Goal: Task Accomplishment & Management: Manage account settings

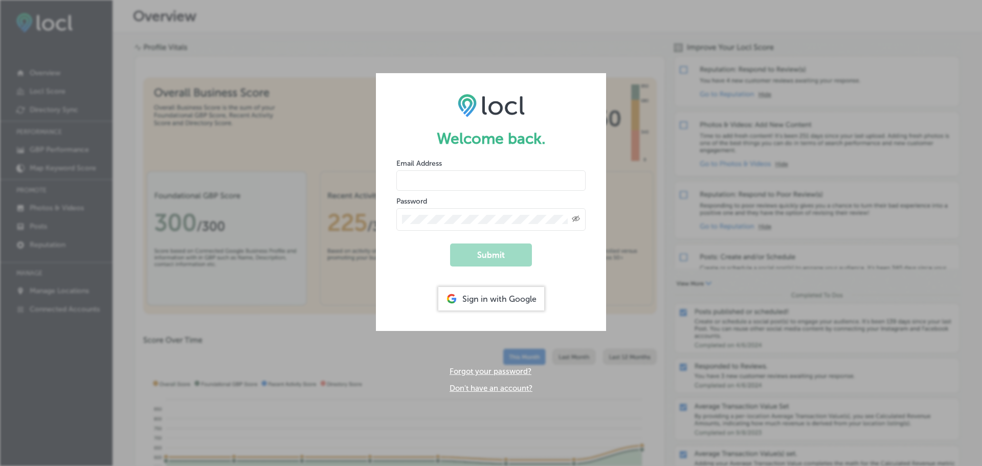
type input "janettep@n-compass.biz"
click at [503, 298] on div "Sign in with Google" at bounding box center [491, 299] width 106 height 24
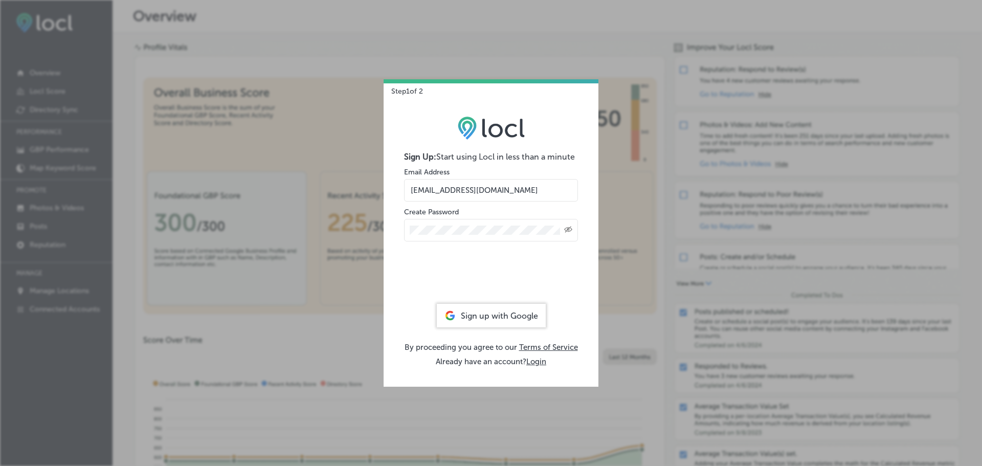
click at [454, 183] on input "janettep@n-compass.biz" at bounding box center [491, 190] width 174 height 22
drag, startPoint x: 510, startPoint y: 190, endPoint x: 406, endPoint y: 191, distance: 104.8
click at [406, 191] on input "janettep@n-compass.biz" at bounding box center [491, 190] width 174 height 22
type input "v.keishadelarosa@gmail.com"
click at [408, 232] on div "Created with Sketch." at bounding box center [491, 230] width 174 height 22
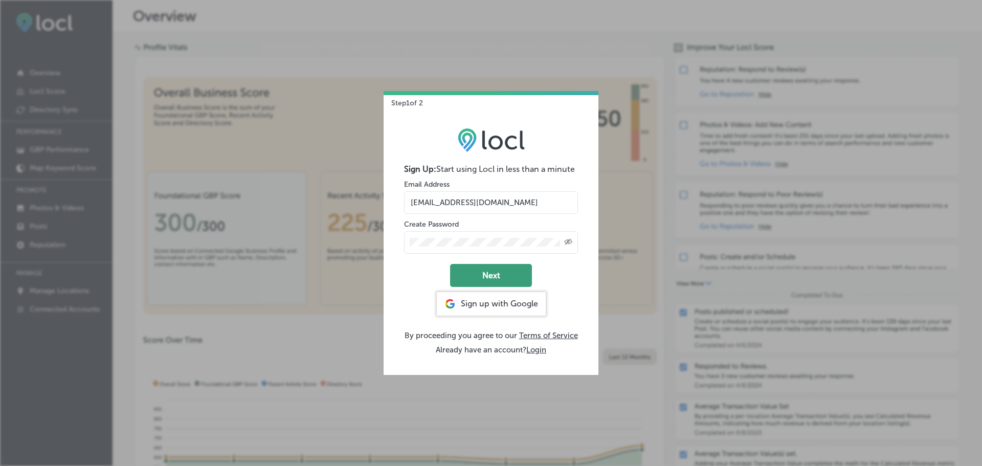
click at [509, 282] on button "Next" at bounding box center [491, 275] width 82 height 23
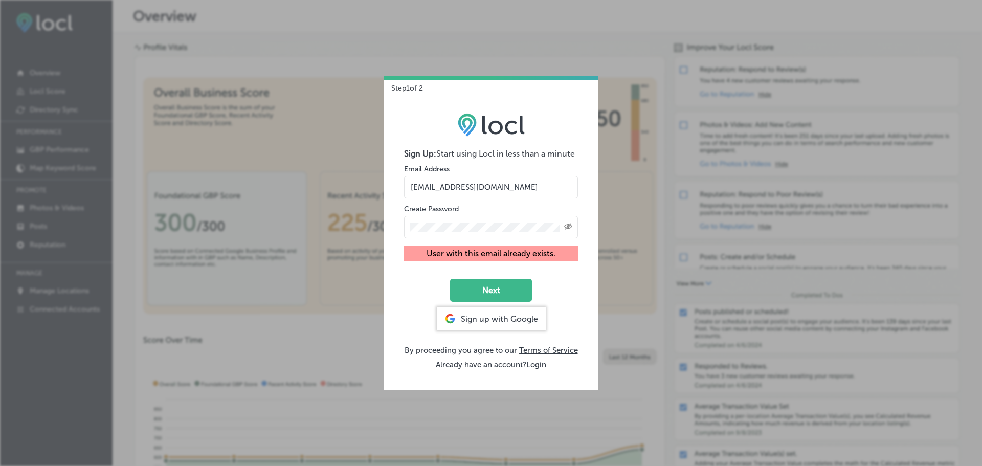
click at [572, 229] on icon "Created with Sketch." at bounding box center [568, 226] width 8 height 7
click at [651, 286] on div "Step 1 of 2 Sign Up: Start using Locl in less than a minute Email Address v.kei…" at bounding box center [491, 233] width 982 height 466
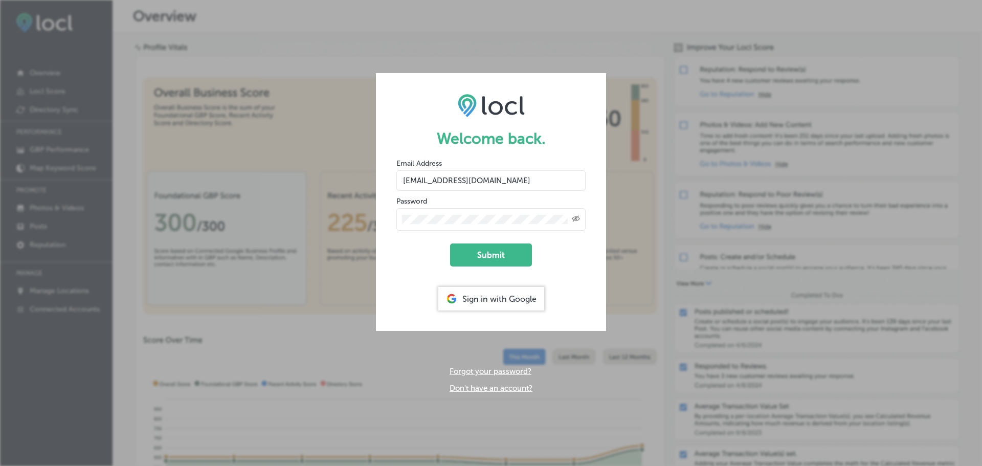
drag, startPoint x: 501, startPoint y: 181, endPoint x: 387, endPoint y: 178, distance: 113.5
click at [387, 178] on form "Welcome back. Email Address janettep@n-compass.biz Password Created with Sketch…" at bounding box center [491, 202] width 230 height 258
type input "v.keishadelarosa@gmail.com"
click at [397, 215] on div "Created with Sketch." at bounding box center [490, 219] width 189 height 22
click at [574, 217] on icon "Toggle password visibility" at bounding box center [576, 219] width 8 height 6
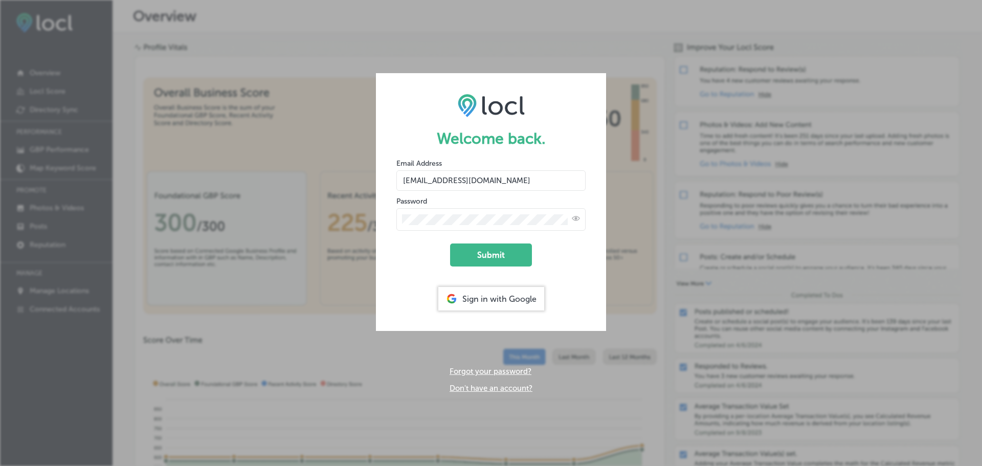
click at [466, 213] on div at bounding box center [490, 219] width 189 height 22
click at [472, 253] on button "Submit" at bounding box center [491, 254] width 82 height 23
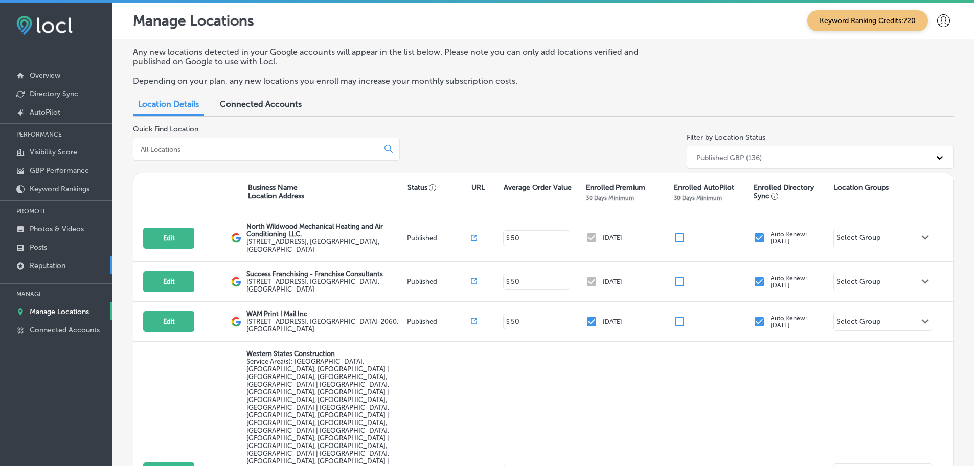
click at [50, 261] on p "Reputation" at bounding box center [48, 265] width 36 height 9
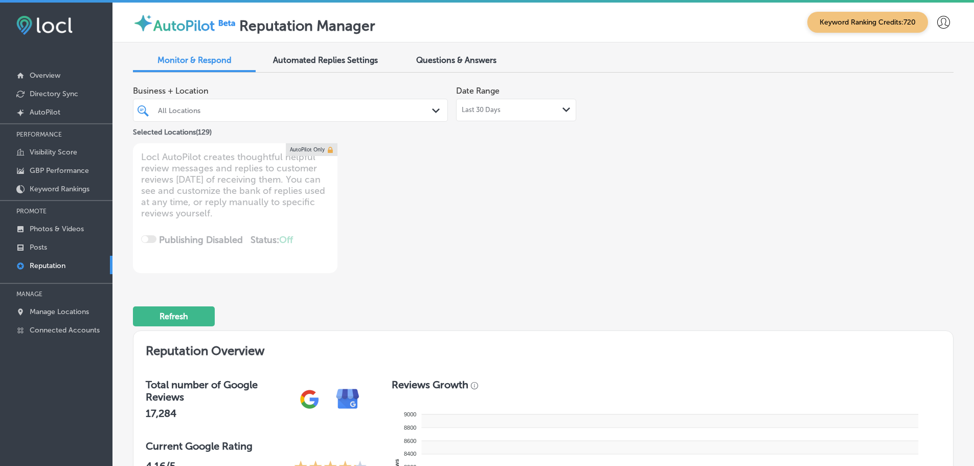
click at [558, 114] on div "Last 30 Days Path Created with Sketch." at bounding box center [516, 110] width 109 height 8
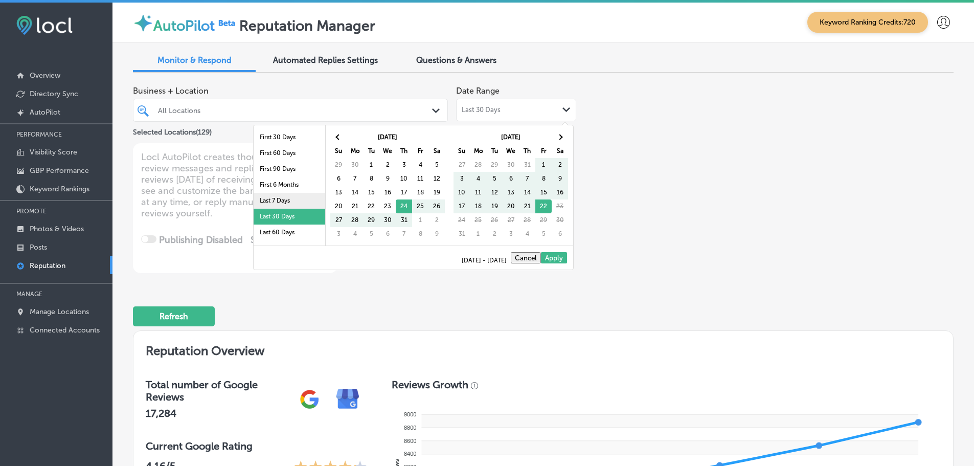
click at [270, 199] on li "Last 7 Days" at bounding box center [290, 201] width 72 height 16
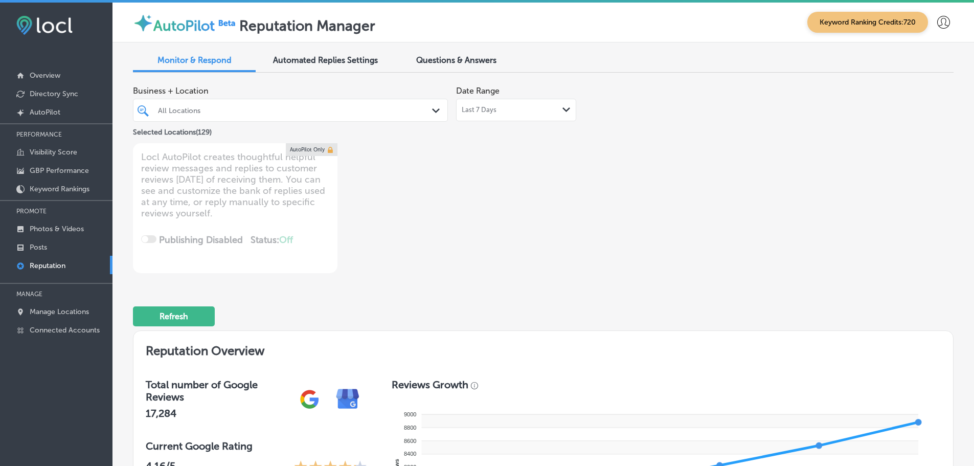
click at [432, 111] on icon "Path Created with Sketch." at bounding box center [436, 110] width 8 height 5
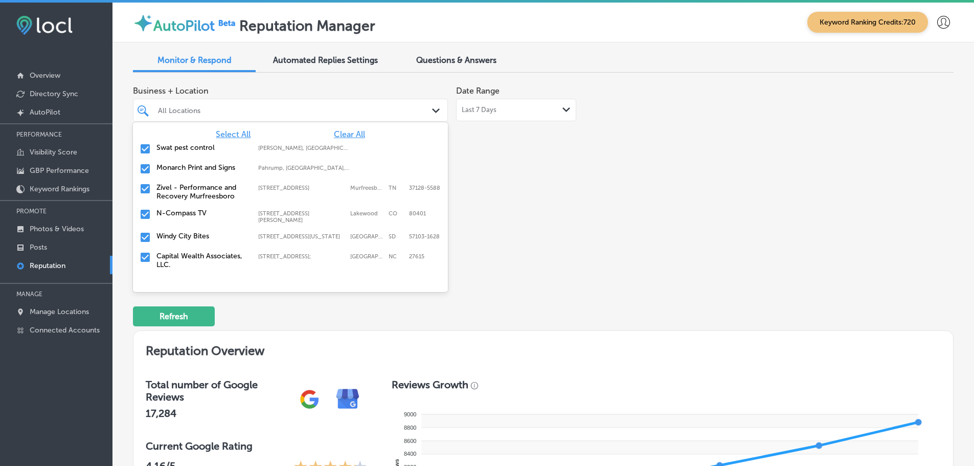
click at [193, 146] on label "Swat pest control" at bounding box center [202, 147] width 92 height 9
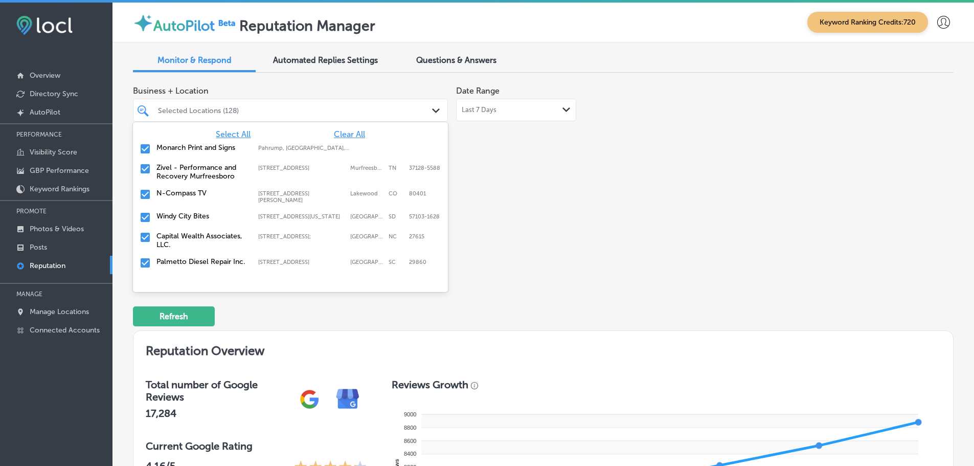
click at [193, 146] on label "Monarch Print and Signs" at bounding box center [202, 147] width 92 height 9
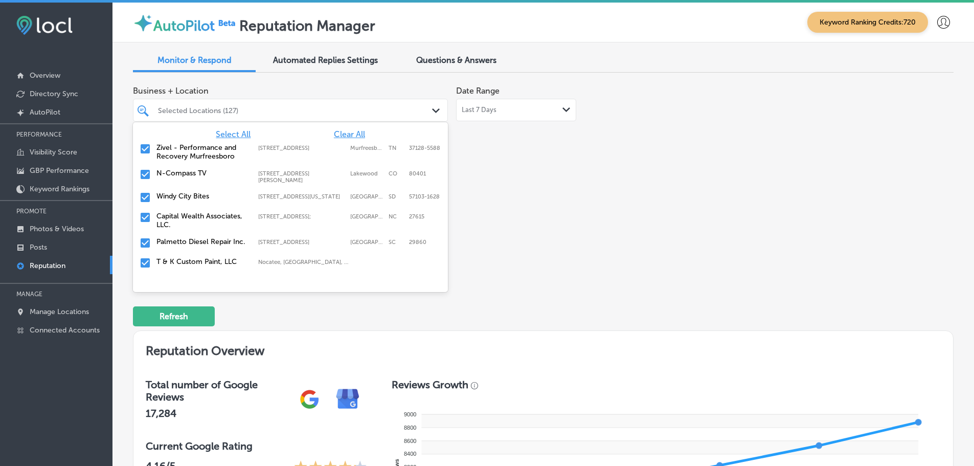
click at [193, 146] on label "Zivel - Performance and Recovery Murfreesboro" at bounding box center [202, 151] width 92 height 17
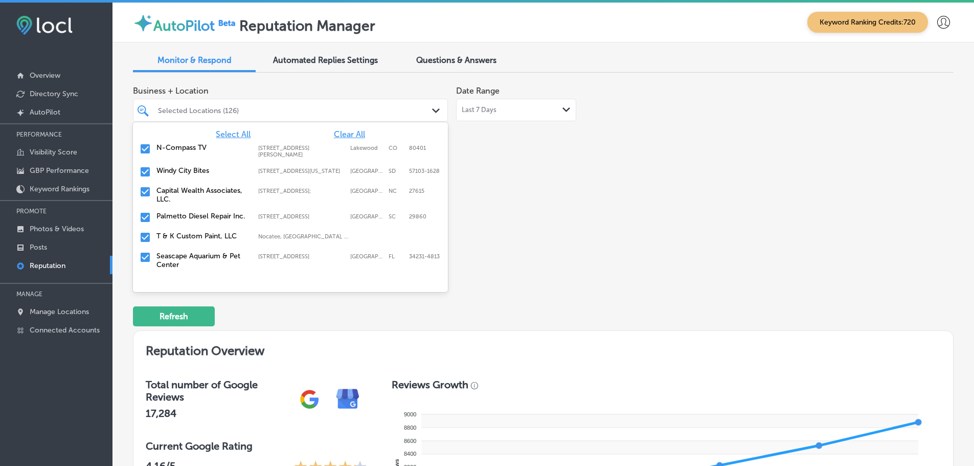
click at [189, 171] on label "Windy City Bites" at bounding box center [202, 170] width 92 height 9
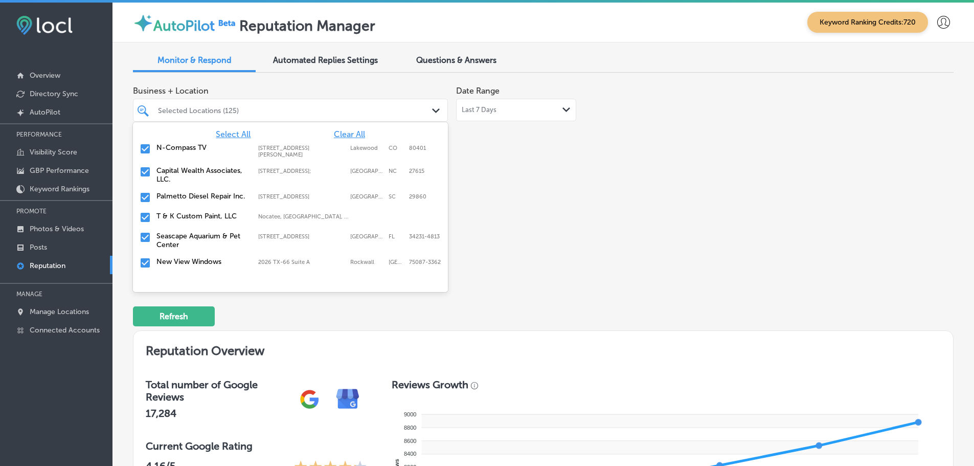
click at [193, 199] on label "Palmetto Diesel Repair Inc." at bounding box center [202, 196] width 92 height 9
click at [196, 198] on label "T & K Custom Paint, LLC" at bounding box center [202, 196] width 92 height 9
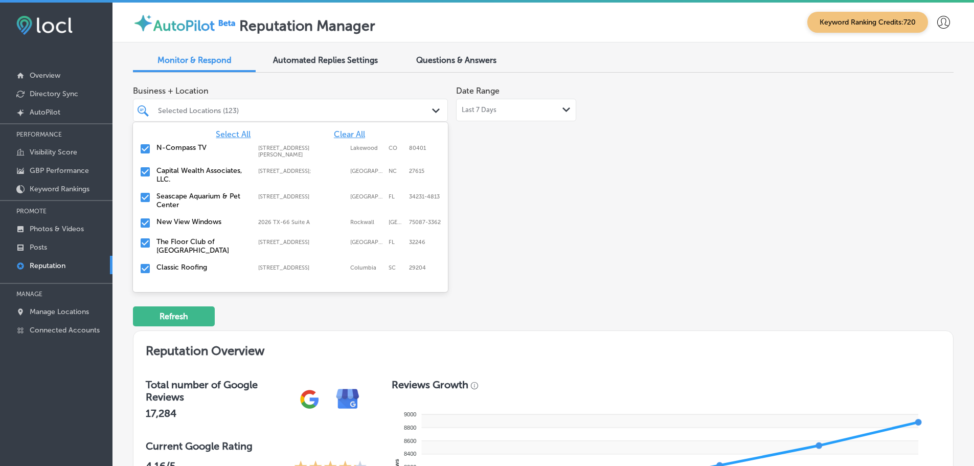
click at [196, 208] on label "Seascape Aquarium & Pet Center" at bounding box center [202, 200] width 92 height 17
click at [196, 208] on div "The Floor Club of Jacksonville 11840 Beach Blvd #7, Jacksonville, FL, 32246 118…" at bounding box center [290, 221] width 315 height 26
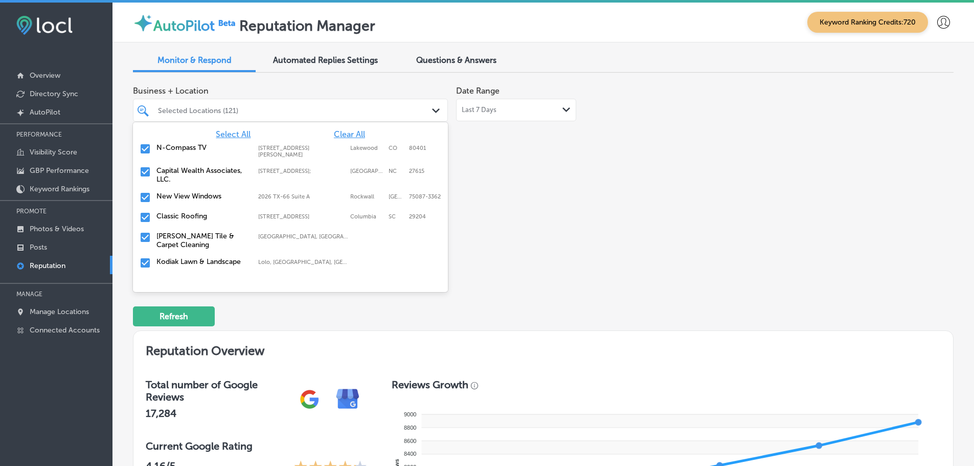
click at [198, 202] on div "New View Windows 2026 TX-66 Suite A, Rockwall, TX, 75087-3362 2026 TX-66 Suite …" at bounding box center [290, 198] width 307 height 16
click at [197, 204] on div "Classic Roofing 3326 Two Notch Rd, Columbia, SC, 29204 3326 Two Notch Rd Columb…" at bounding box center [290, 198] width 307 height 16
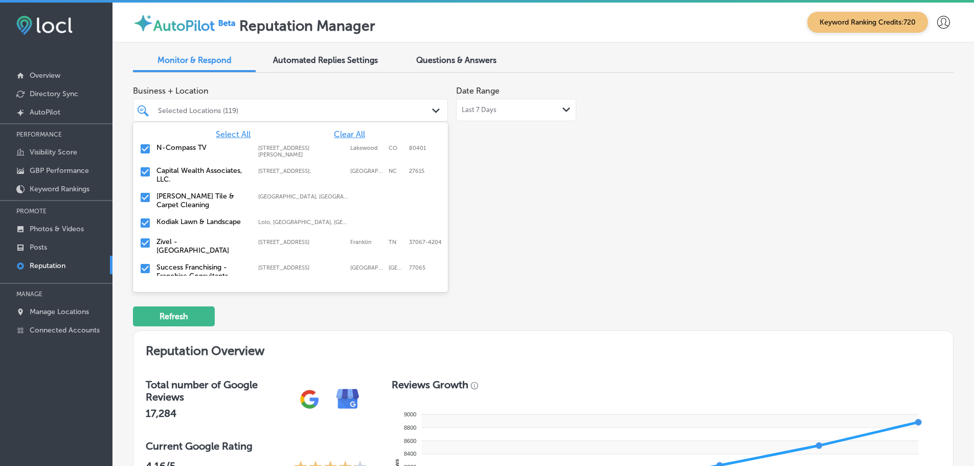
click at [196, 220] on label "Kodiak Lawn & Landscape" at bounding box center [202, 221] width 92 height 9
click at [194, 249] on label "Success Franchising - Franchise Consultants" at bounding box center [202, 251] width 92 height 17
click at [194, 249] on label "Royal Garage Doors" at bounding box center [202, 247] width 92 height 9
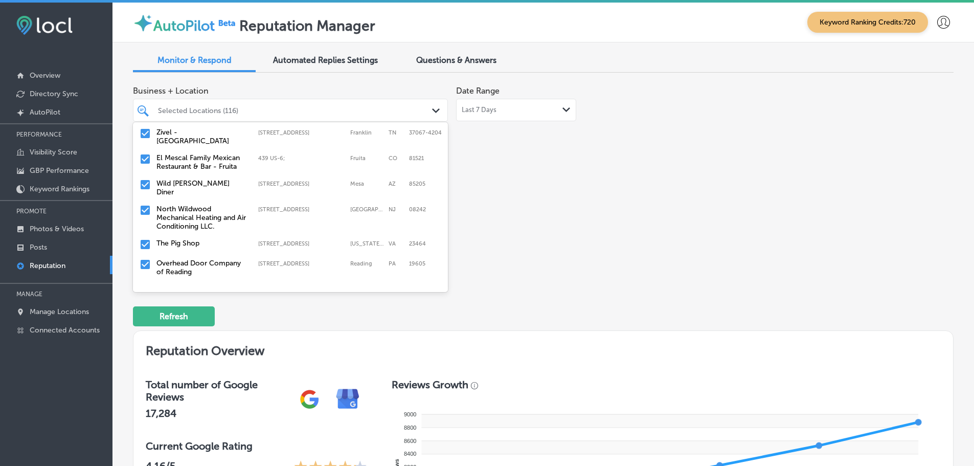
scroll to position [102, 0]
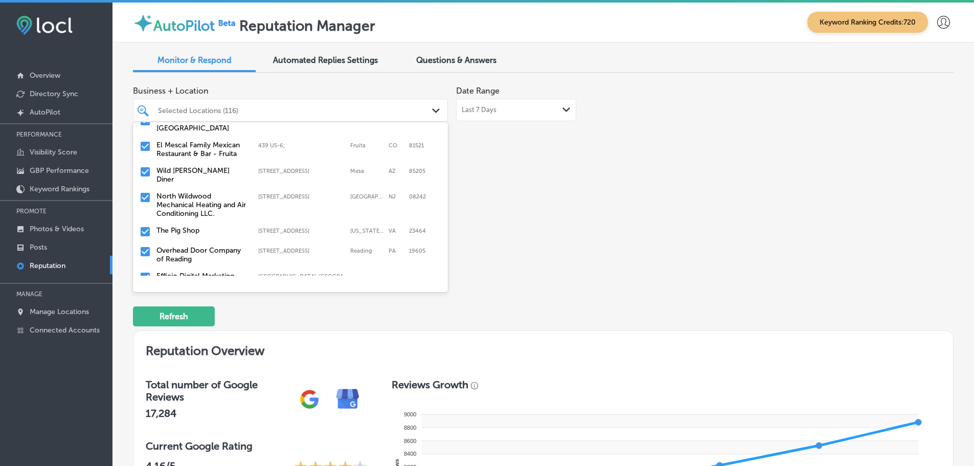
click at [201, 205] on label "North Wildwood Mechanical Heating and Air Conditioning LLC." at bounding box center [202, 205] width 92 height 26
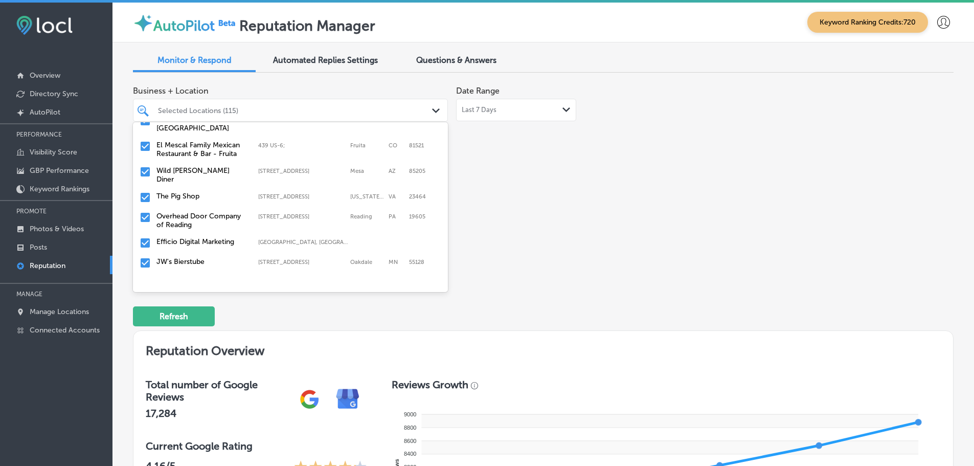
click at [197, 197] on div "The Pig Shop 6637 INDIAN RIVER RD, VIRGINIA BEACH, VA, 23464 6637 INDIAN RIVER …" at bounding box center [290, 198] width 307 height 16
click at [211, 196] on label "Overhead Door Company of Reading" at bounding box center [202, 200] width 92 height 17
click at [193, 212] on label "JW's Bierstube" at bounding box center [202, 216] width 92 height 9
click at [198, 212] on label "Coast Episcopal School" at bounding box center [202, 220] width 92 height 17
click at [201, 212] on label "Valley Remodeling" at bounding box center [202, 216] width 92 height 9
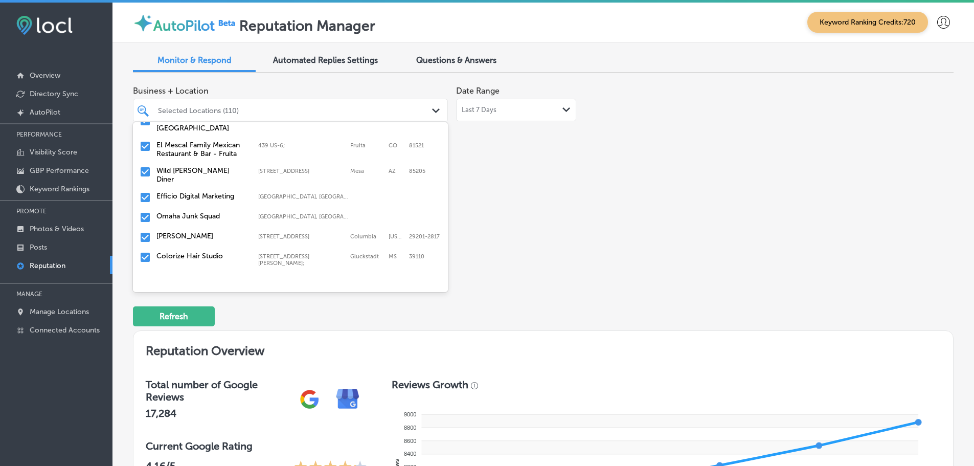
click at [224, 212] on label "Omaha Junk Squad" at bounding box center [202, 216] width 92 height 9
click at [189, 215] on div "Hendrix 1649 Main Street, Columbia, South Carolina, 29201-2817 1649 Main Street…" at bounding box center [290, 218] width 307 height 16
click at [226, 212] on label "Colorize Hair Studio" at bounding box center [202, 216] width 92 height 9
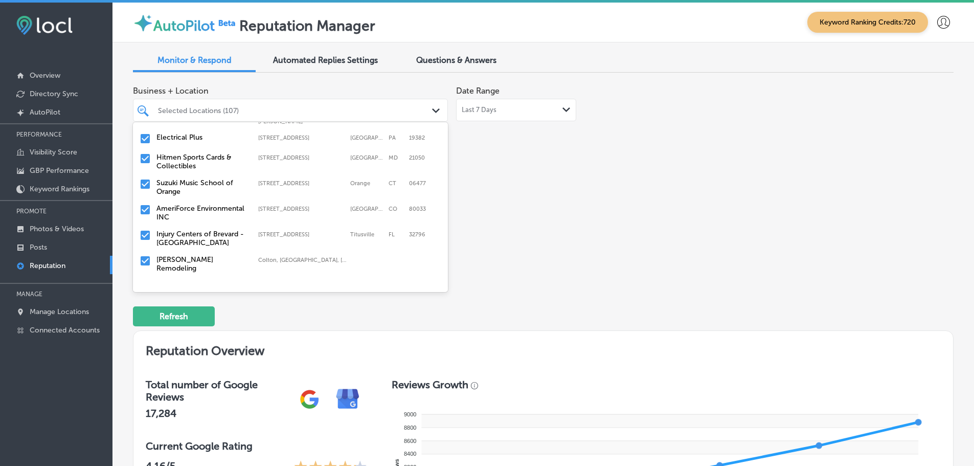
scroll to position [205, 0]
click at [219, 253] on div "Jay Loggins Remodeling Colton, CA, USA | Upland, CA, USA | Bann ..." at bounding box center [290, 263] width 307 height 21
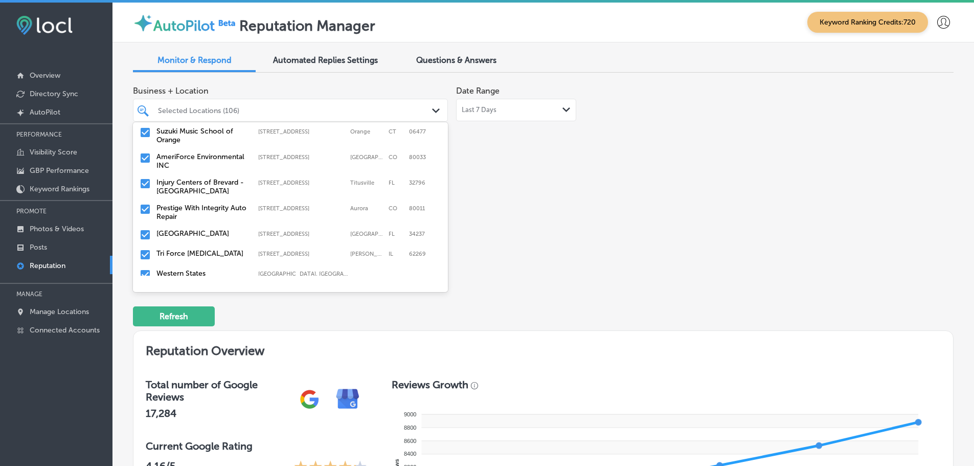
click at [221, 211] on label "Prestige With Integrity Auto Repair" at bounding box center [202, 212] width 92 height 17
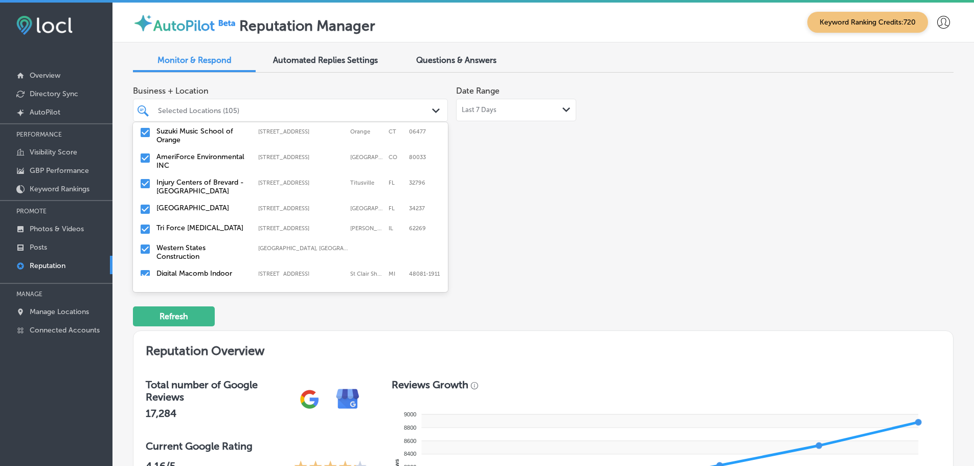
click at [219, 223] on label "Tri Force Chiropractic" at bounding box center [202, 227] width 92 height 9
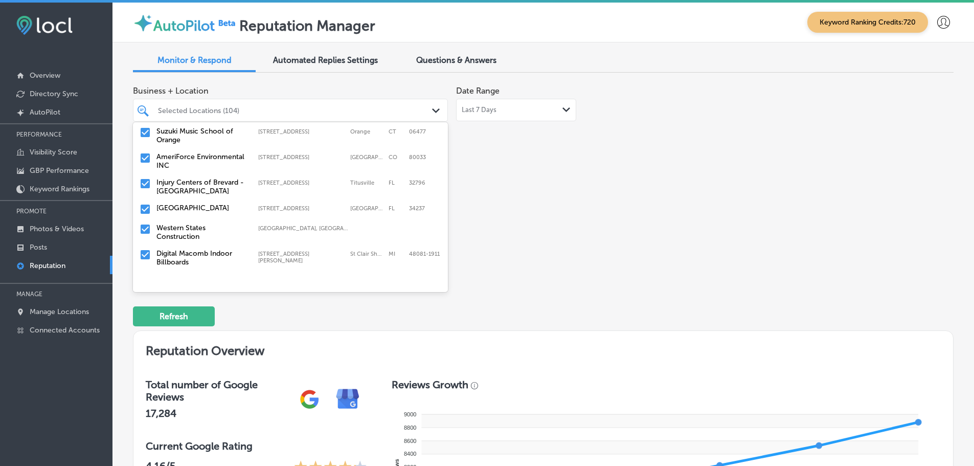
click at [219, 223] on label "Western States Construction" at bounding box center [202, 231] width 92 height 17
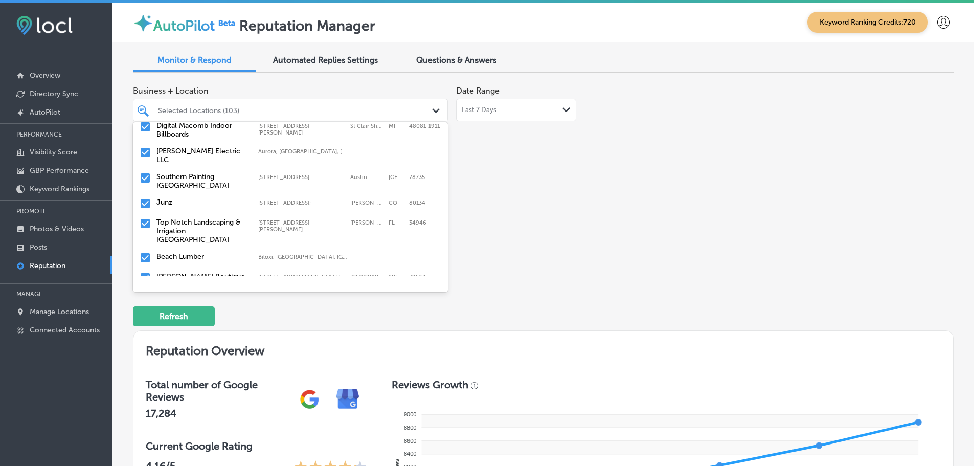
scroll to position [307, 0]
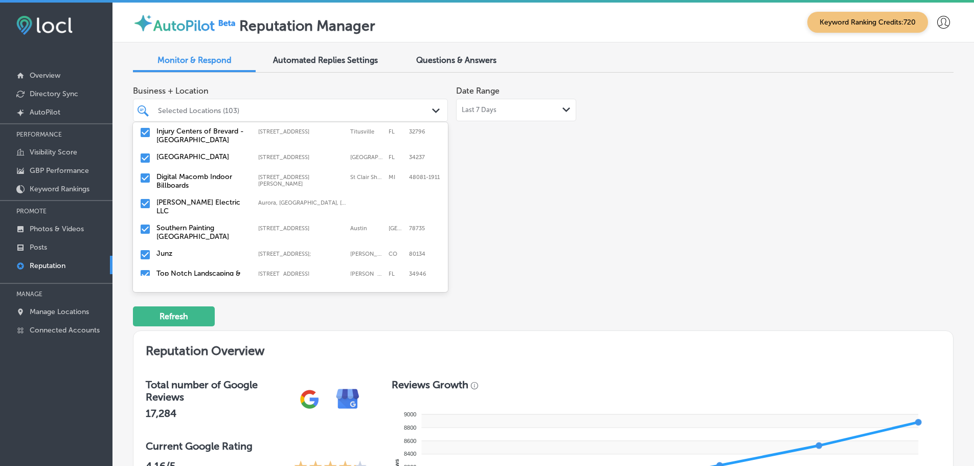
click at [225, 198] on label "Guffey Electric LLC" at bounding box center [202, 206] width 92 height 17
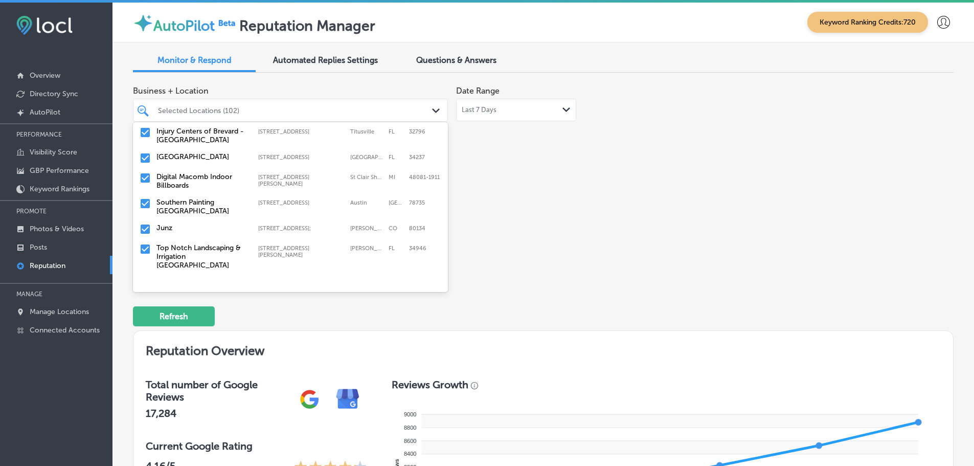
click at [233, 198] on label "Southern Painting Austin South" at bounding box center [202, 206] width 92 height 17
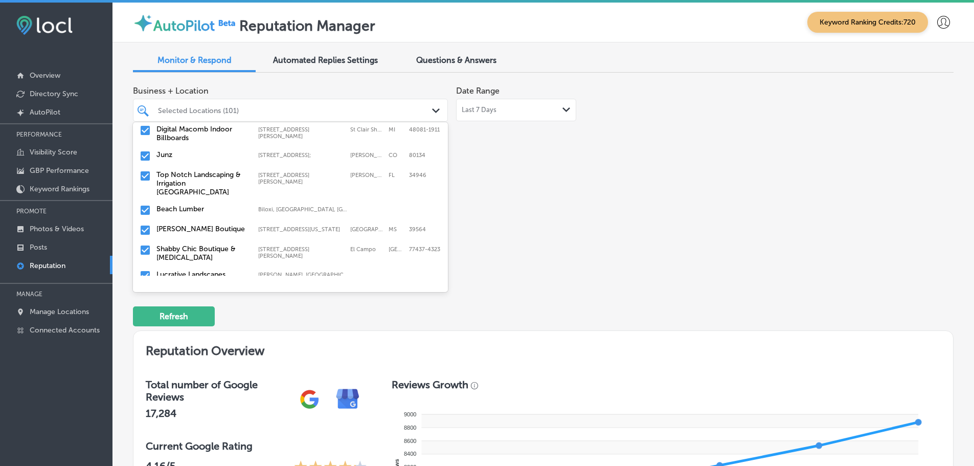
scroll to position [358, 0]
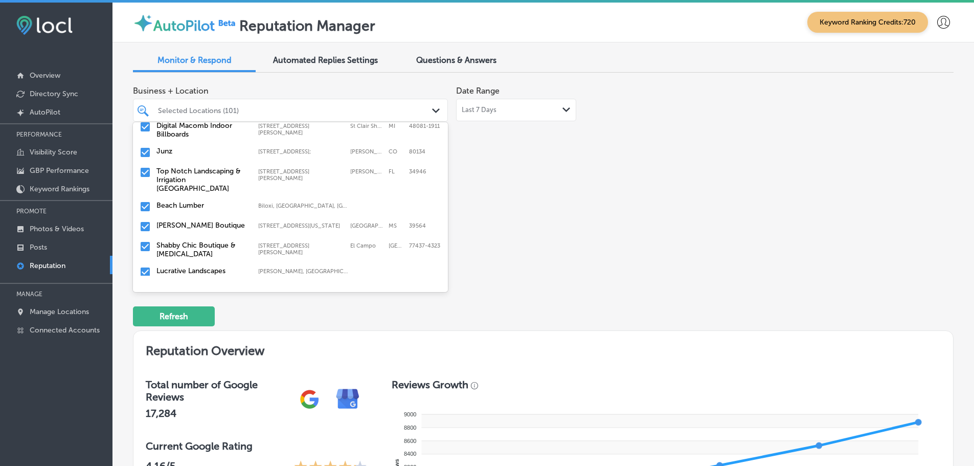
click at [217, 167] on label "Top Notch Landscaping & Irrigation Vero Beach" at bounding box center [202, 180] width 92 height 26
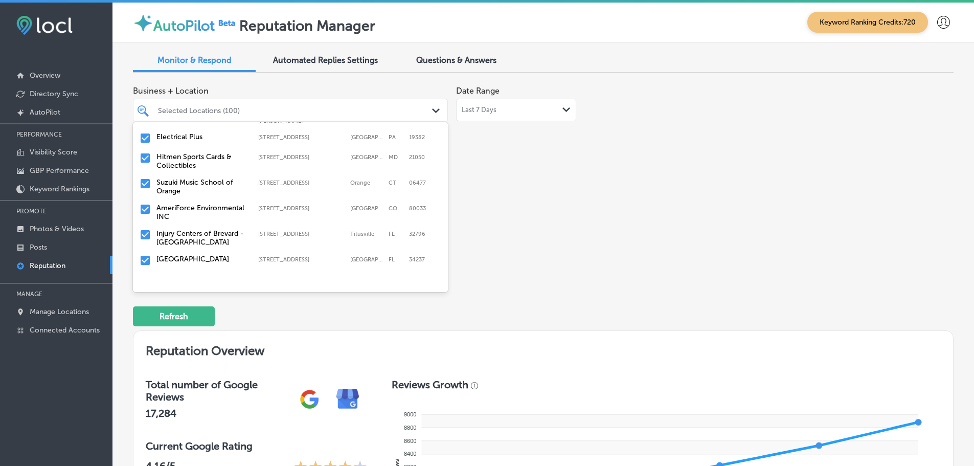
scroll to position [307, 0]
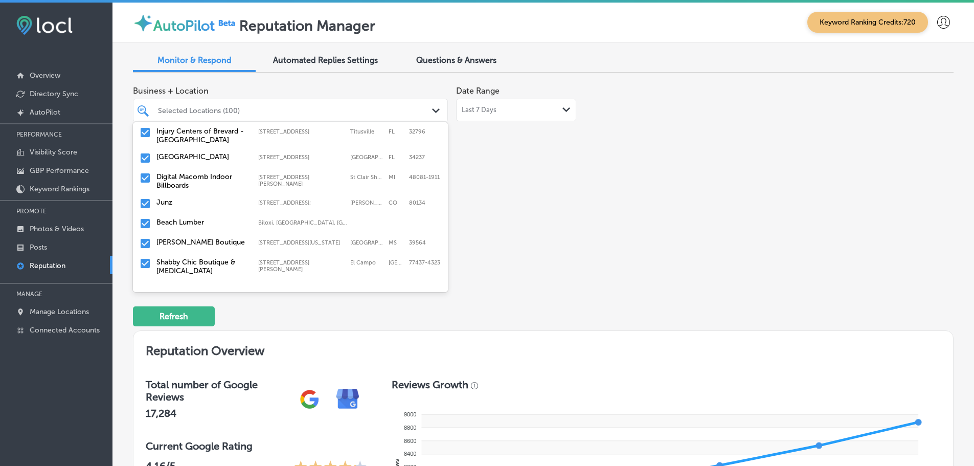
click at [233, 218] on label "Beach Lumber" at bounding box center [202, 222] width 92 height 9
click at [223, 238] on label "Shabby Chic Boutique & Tanning" at bounding box center [202, 246] width 92 height 17
click at [225, 238] on label "Lucrative Landscapes" at bounding box center [202, 242] width 92 height 9
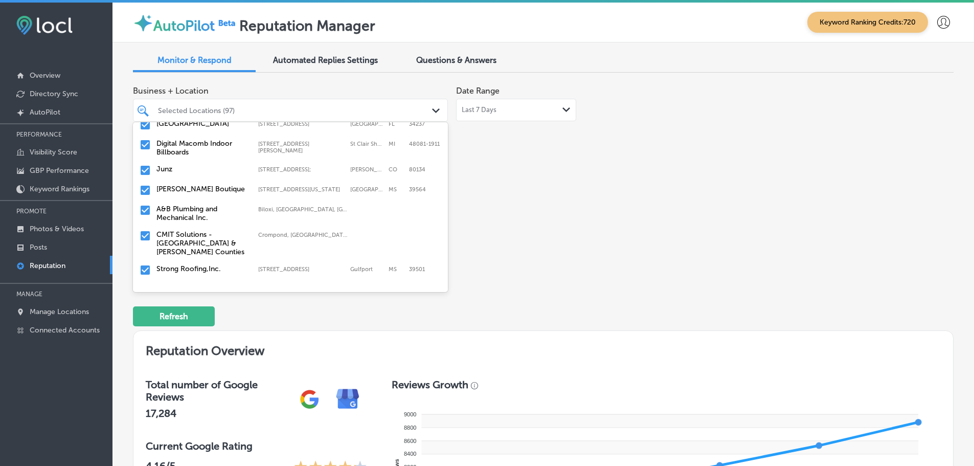
scroll to position [358, 0]
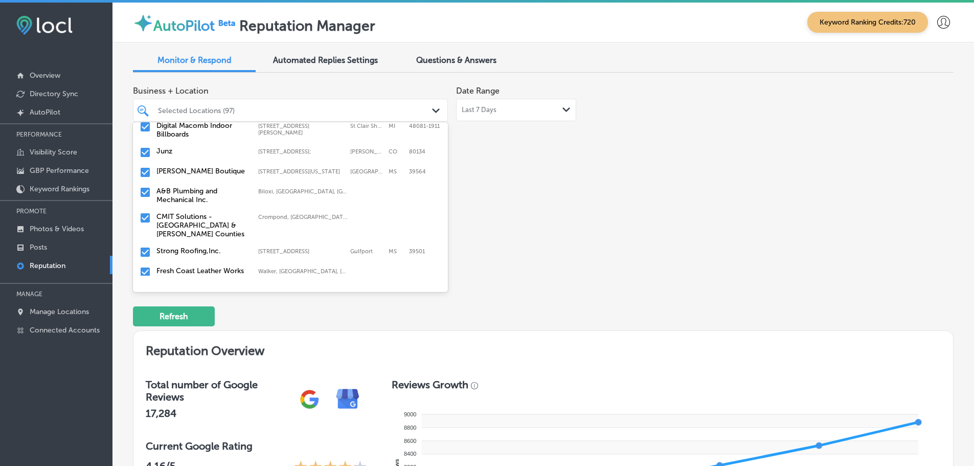
click at [202, 191] on label "A&B Plumbing and Mechanical Inc." at bounding box center [202, 195] width 92 height 17
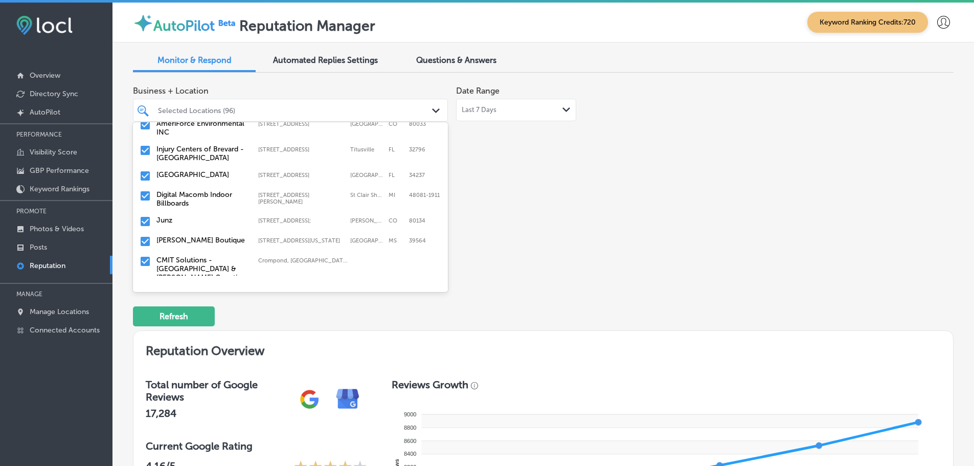
scroll to position [307, 0]
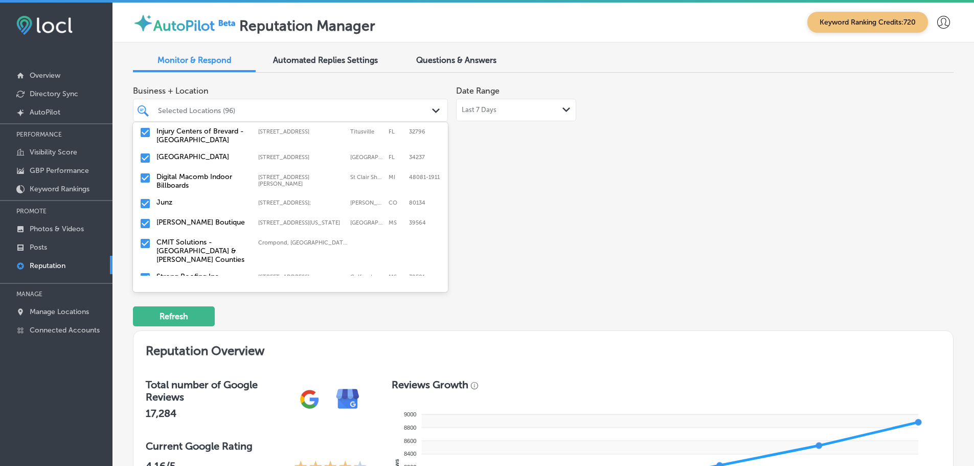
click at [238, 247] on label "CMIT Solutions - [GEOGRAPHIC_DATA] & [PERSON_NAME] Counties" at bounding box center [202, 251] width 92 height 26
click at [235, 238] on label "Strong Roofing,Inc." at bounding box center [202, 242] width 92 height 9
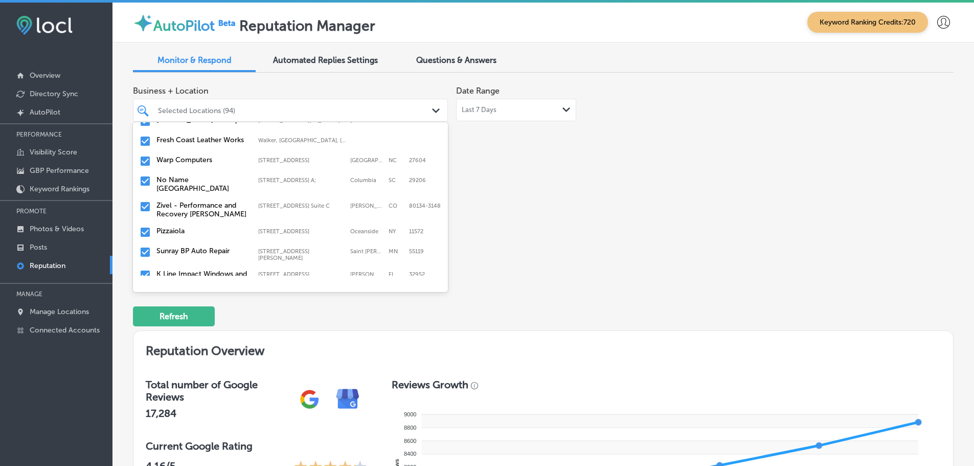
scroll to position [358, 0]
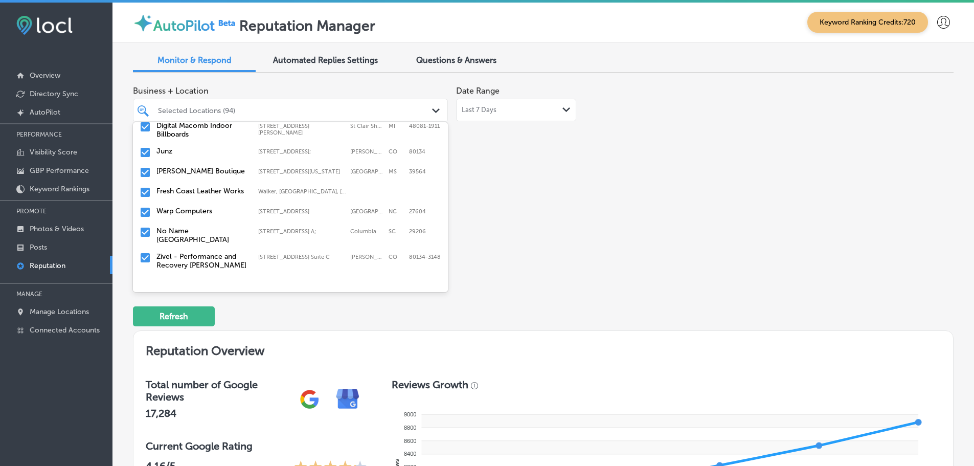
click at [264, 187] on div "Fresh Coast Leather Works Walker, MI, USA | Wyoming, MI, USA | Ken ..." at bounding box center [270, 191] width 229 height 9
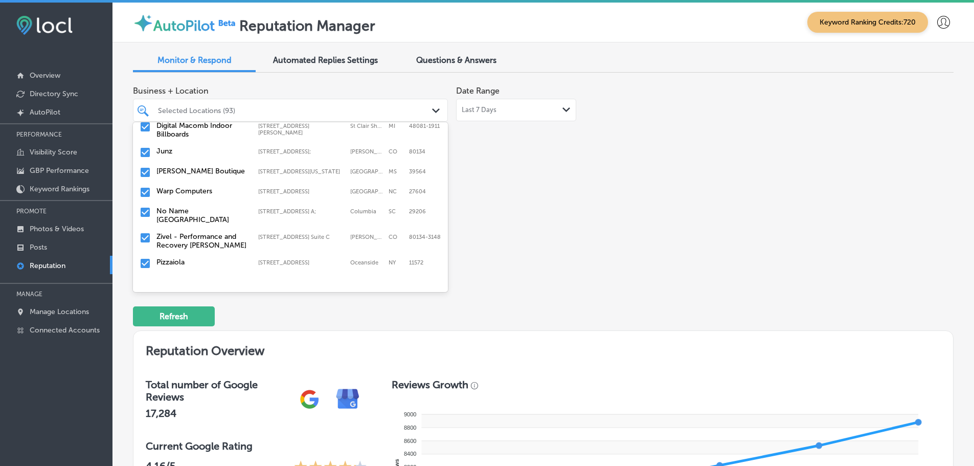
click at [264, 187] on div "Warp Computers 4701 Atlantic Ave #107, Raleigh, NC, 27604 4701 Atlantic Ave #10…" at bounding box center [290, 193] width 307 height 16
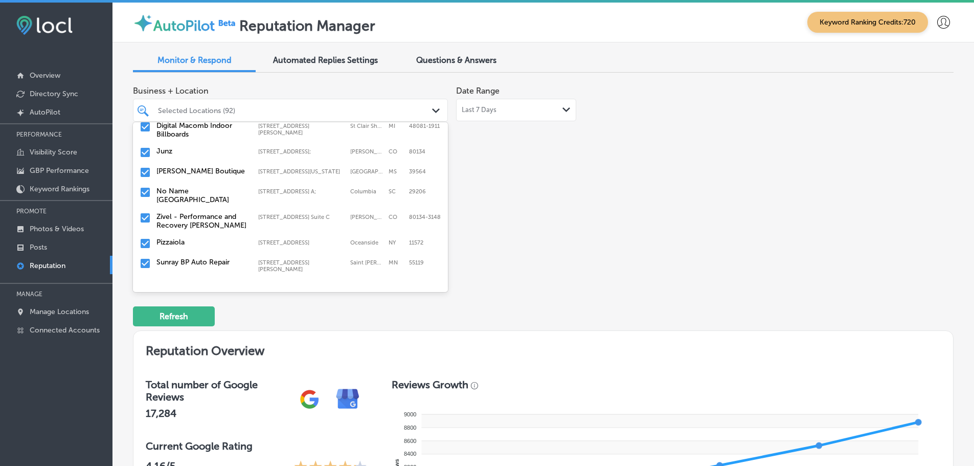
click at [264, 187] on div "No Name Deli Forest Drive 4712 Forest Dr Ste. A;, Columbia, SC, 29206 4712 Fore…" at bounding box center [290, 195] width 307 height 21
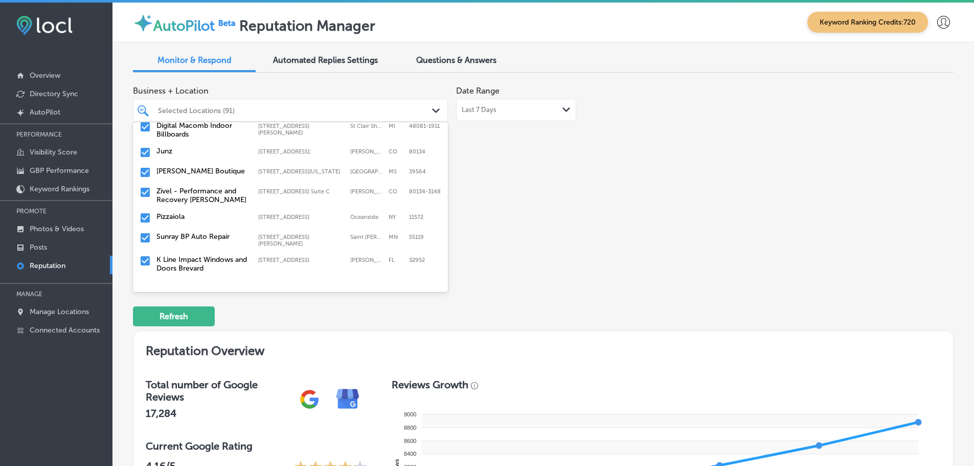
click at [264, 187] on div "Zivel - Performance and Recovery Parker 17021 Lincoln Ave. Suite C, Parker, CO,…" at bounding box center [270, 195] width 229 height 17
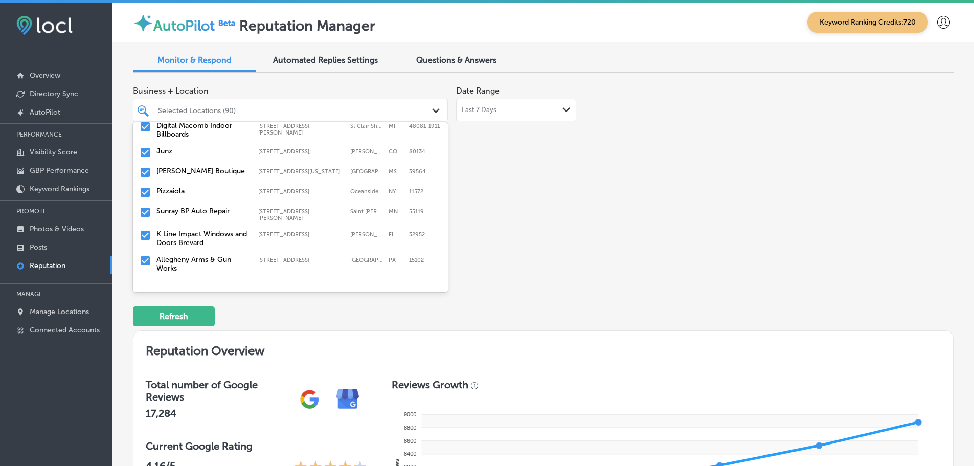
scroll to position [409, 0]
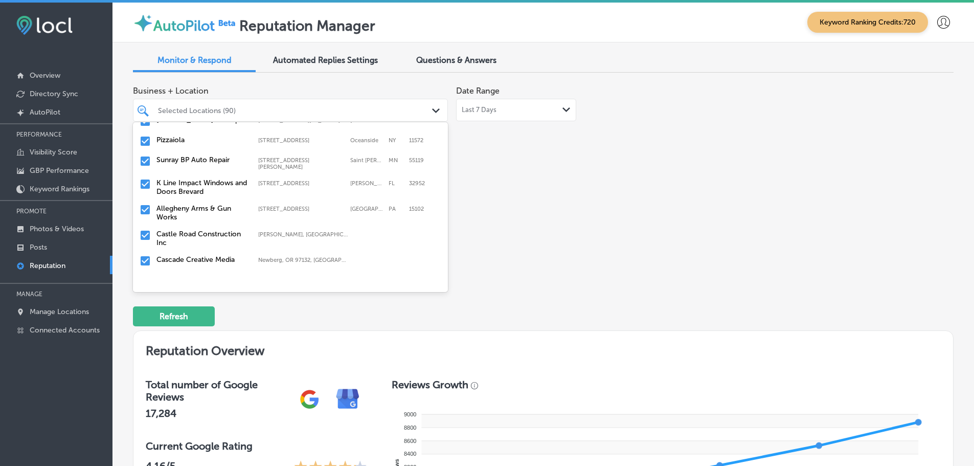
click at [264, 182] on div "K Line Impact Windows and Doors Brevard 340 Manor Dr, Merritt Island, FL, 32952…" at bounding box center [270, 186] width 229 height 17
click at [224, 204] on label "Castle Road Construction Inc" at bounding box center [202, 212] width 92 height 17
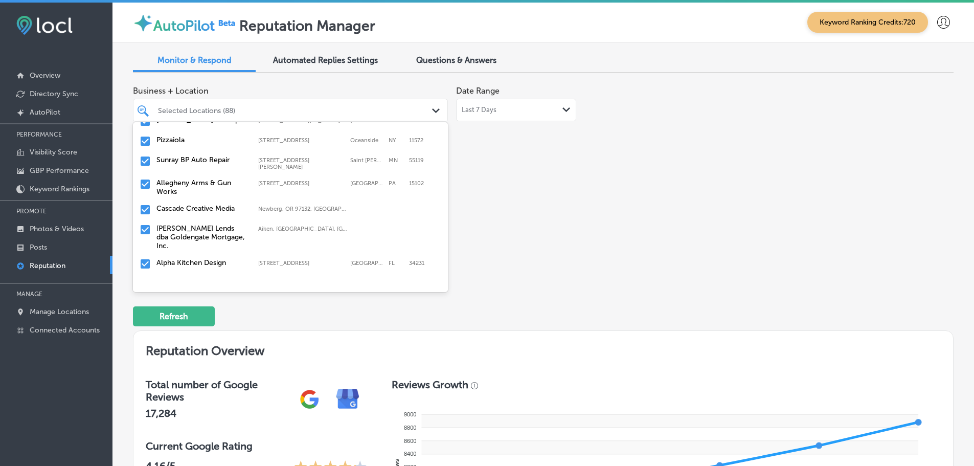
click at [216, 204] on label "Cascade Creative Media" at bounding box center [202, 208] width 92 height 9
click at [216, 204] on label "Chris Marr Lends dba Goldengate Mortgage, Inc." at bounding box center [202, 217] width 92 height 26
click at [206, 224] on label "The Landscaping Company" at bounding box center [202, 228] width 92 height 9
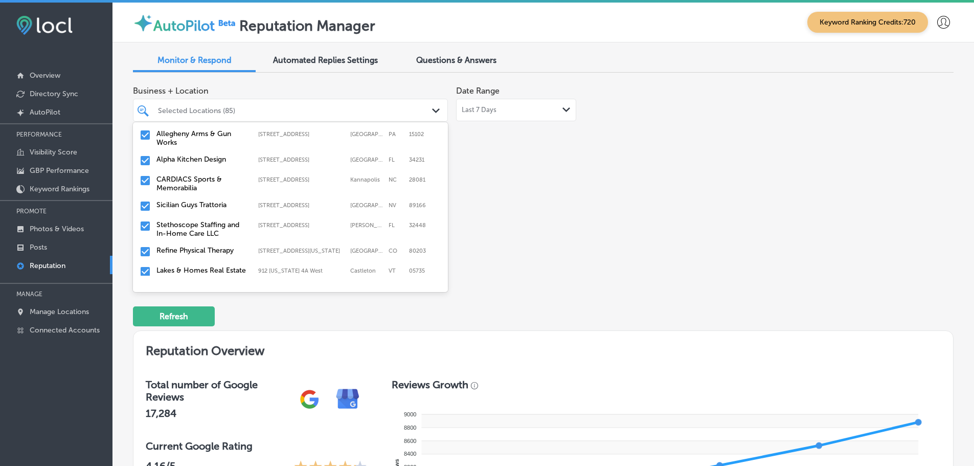
scroll to position [460, 0]
click at [203, 175] on label "CARDIACS Sports & Memorabilia" at bounding box center [202, 181] width 92 height 17
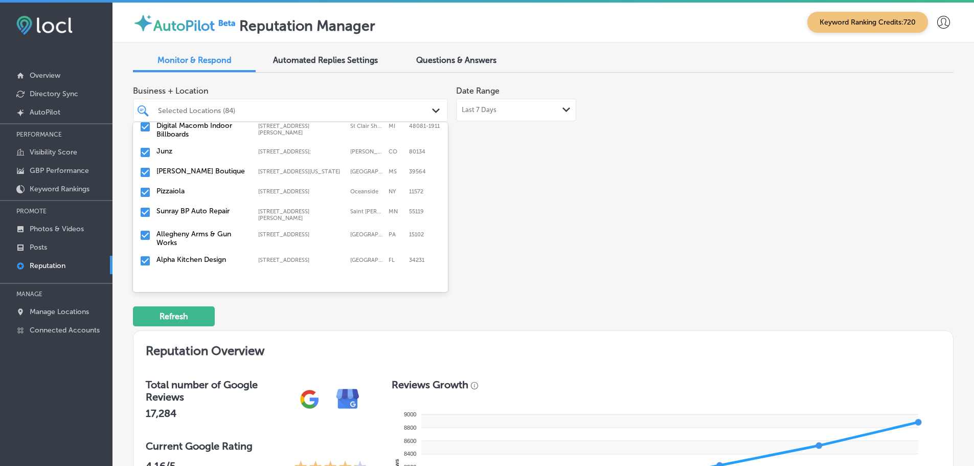
scroll to position [409, 0]
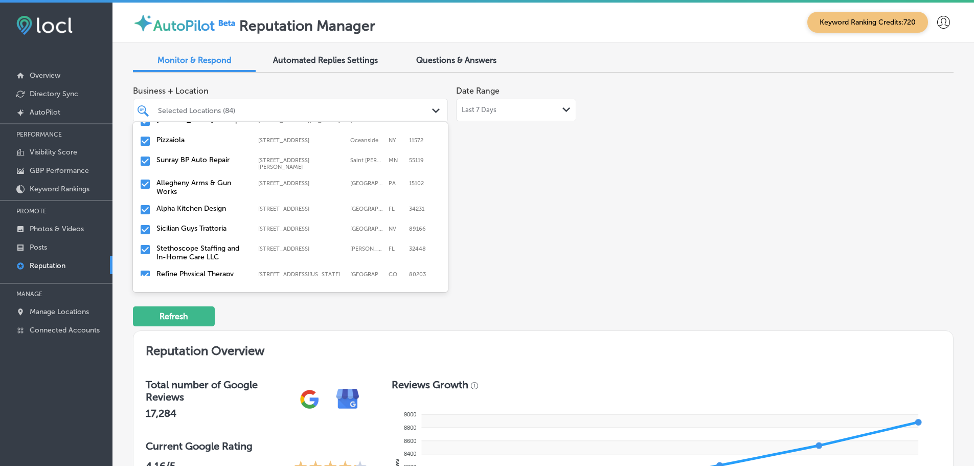
click at [198, 224] on label "Sicilian Guys Trattoria" at bounding box center [202, 228] width 92 height 9
click at [182, 224] on label "Stethoscope Staffing and In-Home Care LLC" at bounding box center [202, 232] width 92 height 17
click at [202, 224] on label "Refine Physical Therapy" at bounding box center [202, 228] width 92 height 9
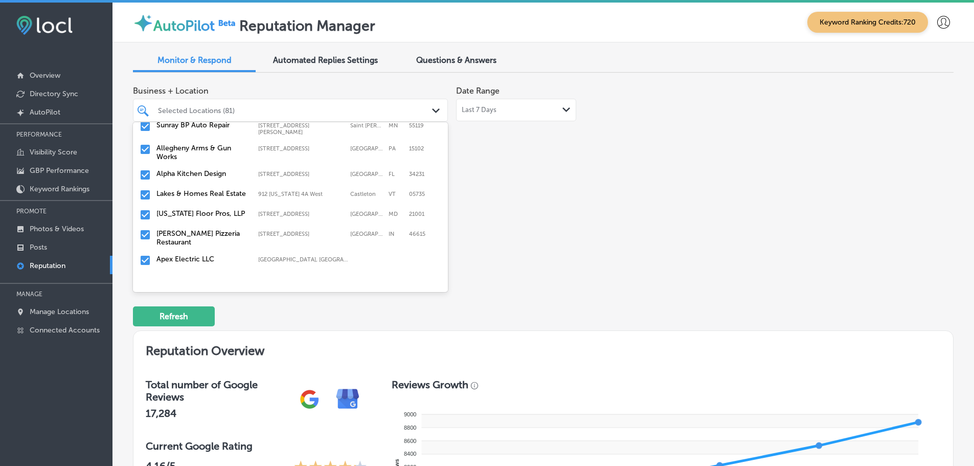
scroll to position [460, 0]
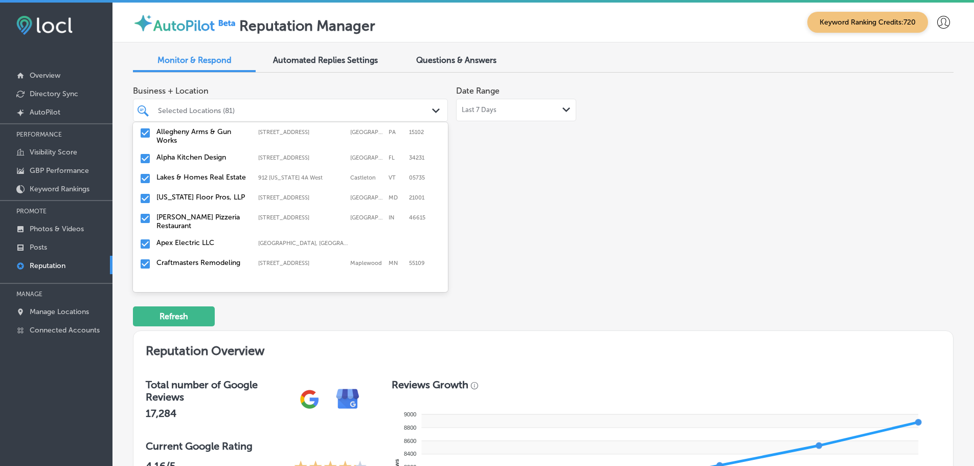
click at [209, 198] on div "Maryland Floor Pros, LLP 3726 Churchville Rd suite D, Aberdeen, MD, 21001 3726 …" at bounding box center [290, 199] width 307 height 16
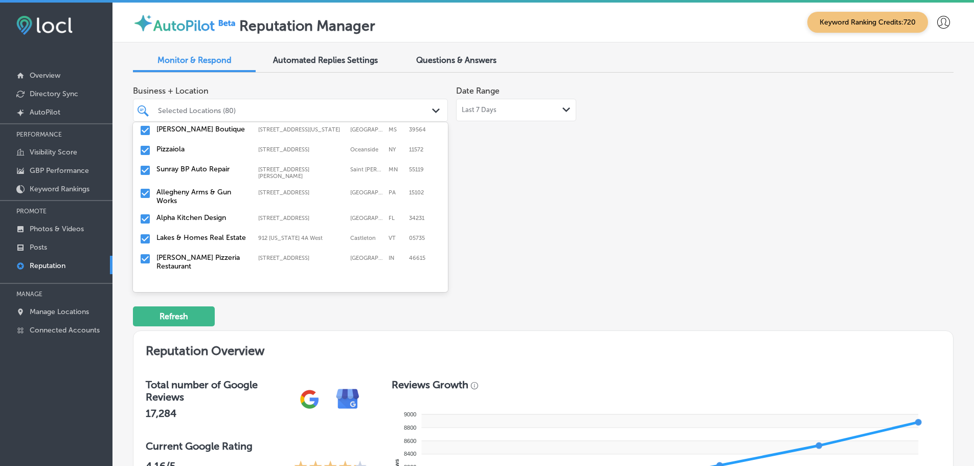
scroll to position [409, 0]
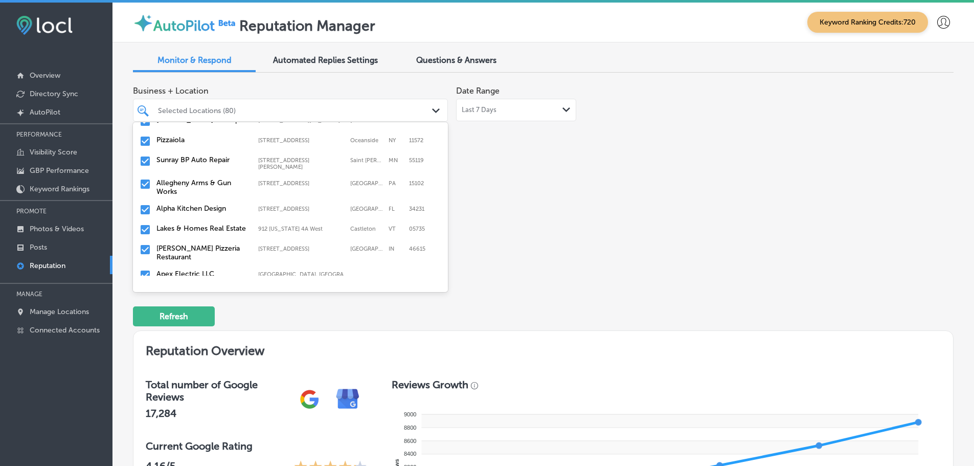
click at [187, 246] on label "Polito's Pizzeria Restaurant" at bounding box center [202, 252] width 92 height 17
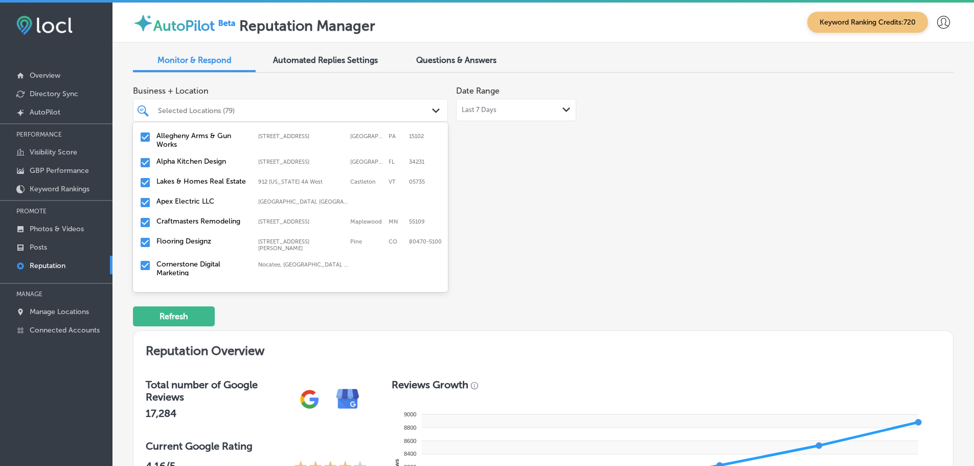
scroll to position [460, 0]
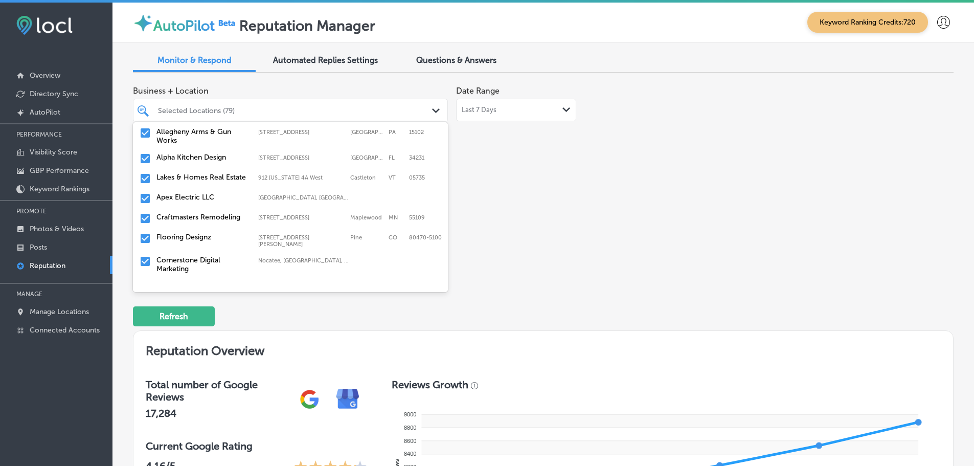
click at [196, 193] on label "Apex Electric LLC" at bounding box center [202, 197] width 92 height 9
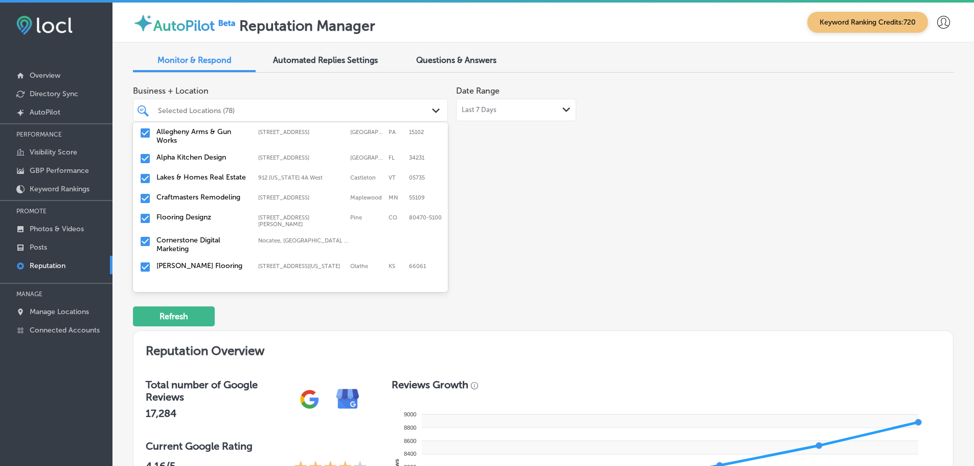
click at [196, 193] on label "Craftmasters Remodeling" at bounding box center [202, 197] width 92 height 9
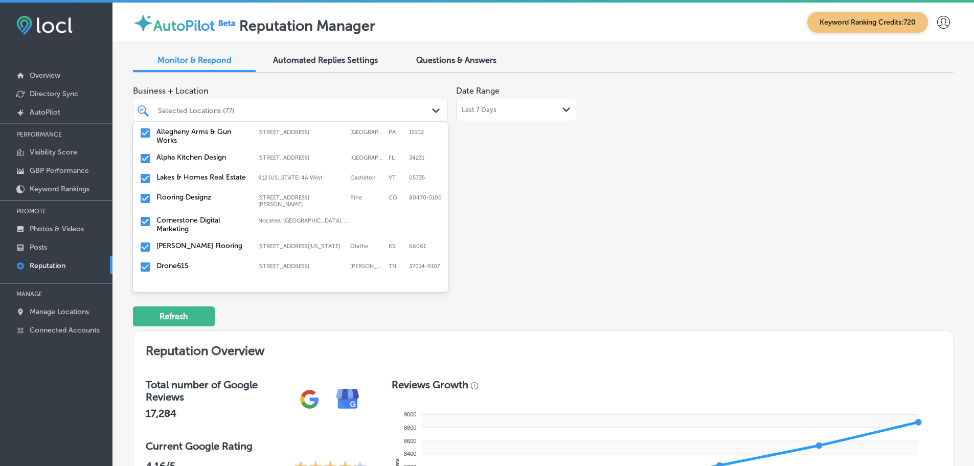
click at [196, 193] on label "Flooring Designz" at bounding box center [202, 197] width 92 height 9
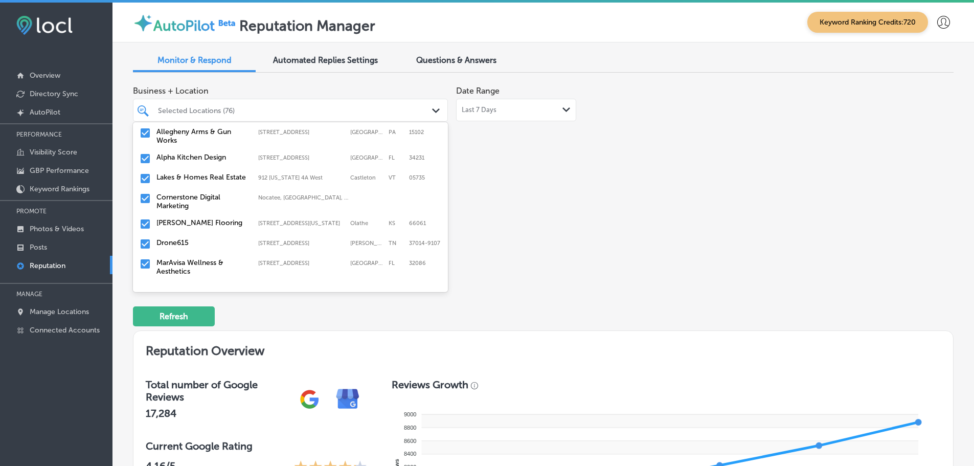
click at [187, 218] on label "Leon Flooring" at bounding box center [202, 222] width 92 height 9
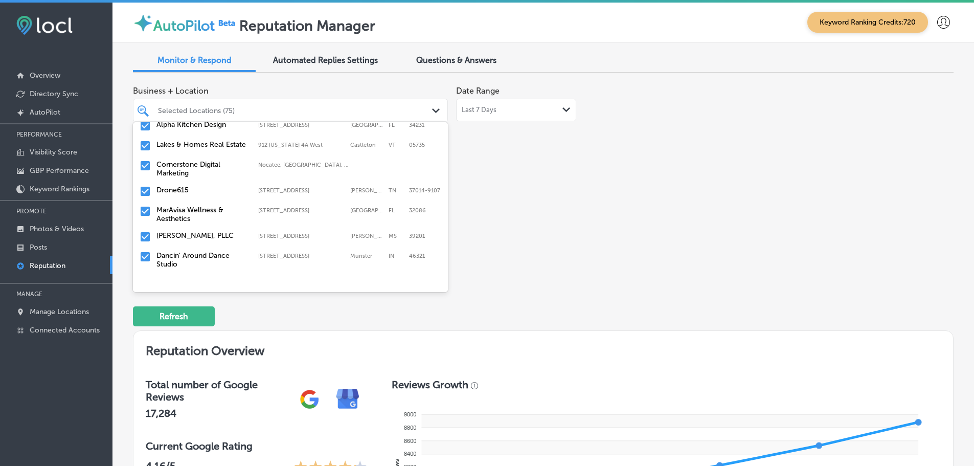
scroll to position [511, 0]
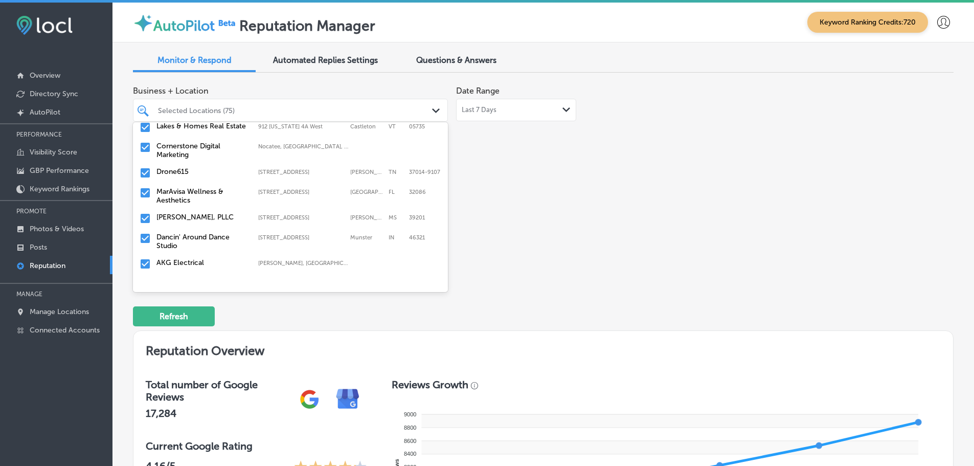
click at [175, 169] on label "Drone615" at bounding box center [202, 171] width 92 height 9
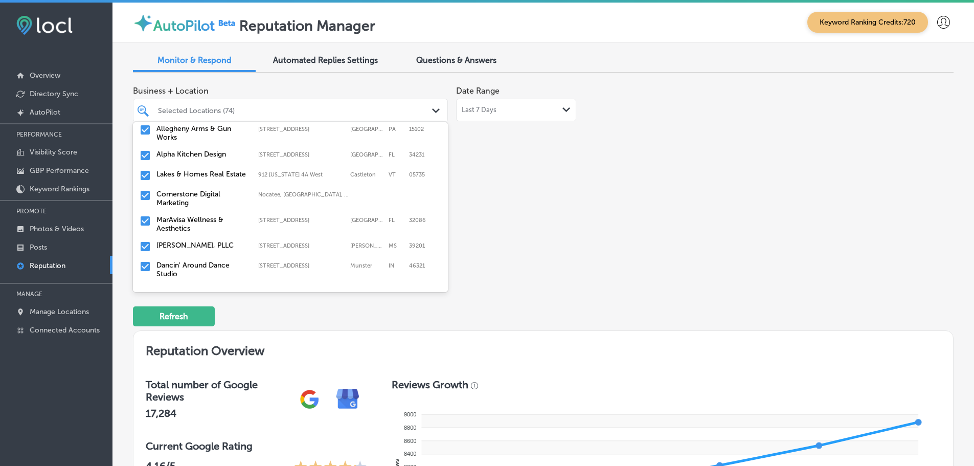
scroll to position [460, 0]
click at [191, 219] on label "MarAvisa Wellness & Aesthetics" at bounding box center [202, 226] width 92 height 17
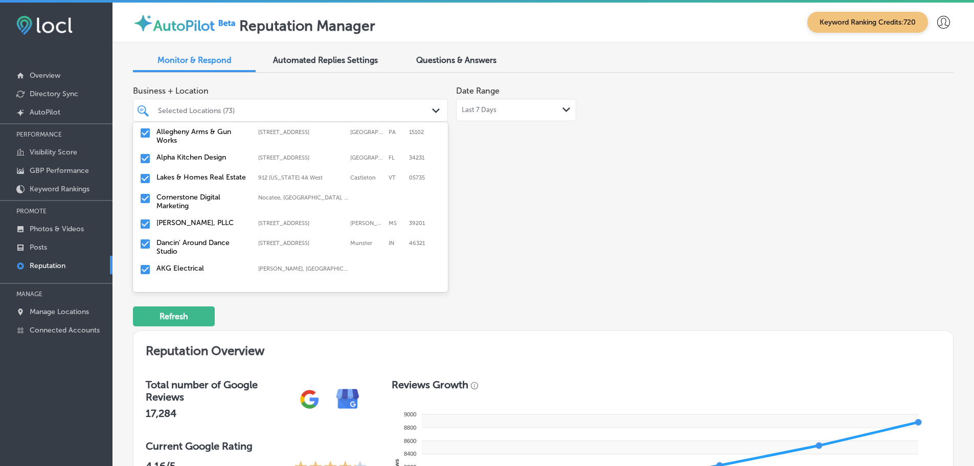
click at [197, 222] on div "Courtney Law, PLLC 317 East Capitol Street, Jackson, MS, 39201 317 East Capitol…" at bounding box center [290, 224] width 307 height 16
click at [193, 218] on label "Dancin' Around Dance Studio" at bounding box center [202, 226] width 92 height 17
click at [188, 216] on div "AKG Electrical Lyons, CO, USA | Aurora, CO, USA | Denve ..." at bounding box center [290, 224] width 307 height 16
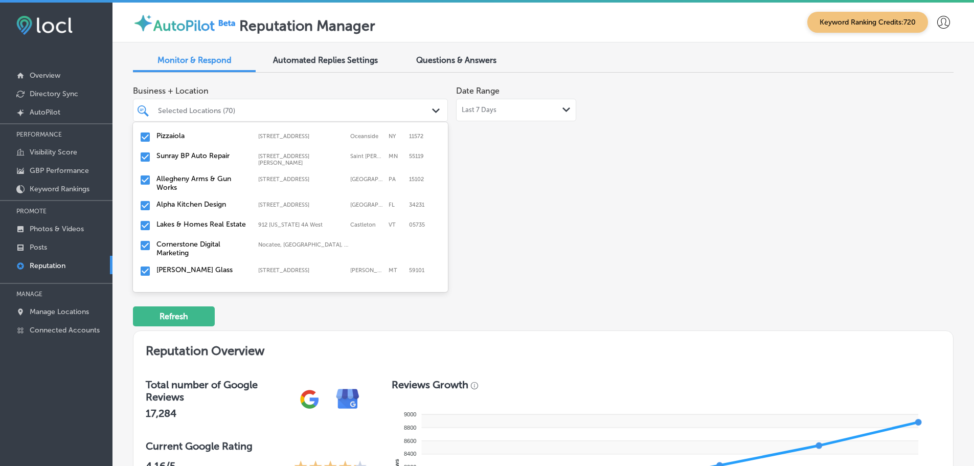
scroll to position [511, 0]
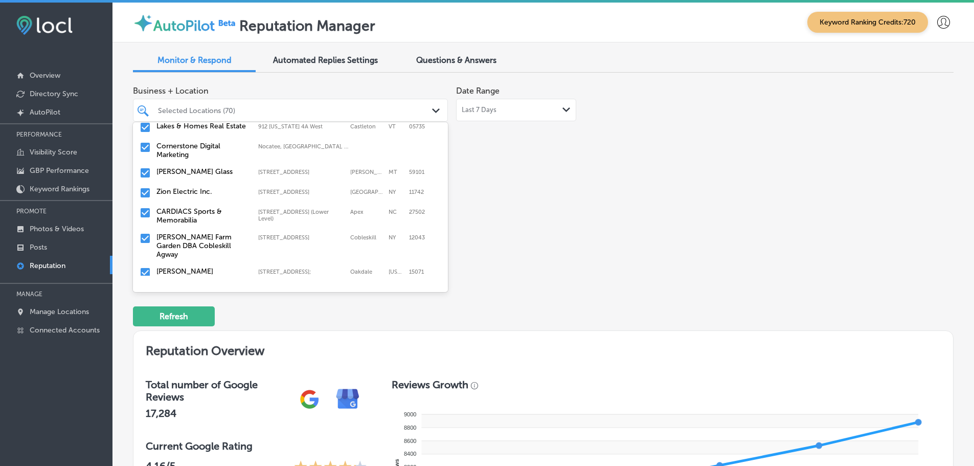
click at [191, 207] on label "CARDIACS Sports & Memorabilia" at bounding box center [202, 215] width 92 height 17
click at [206, 210] on label "Kelley Farm Garden DBA Cobleskill Agway" at bounding box center [202, 220] width 92 height 26
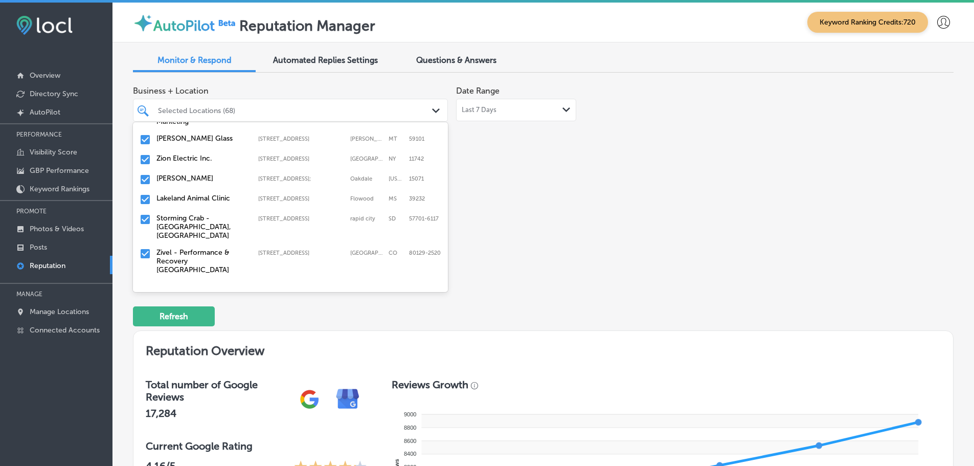
scroll to position [562, 0]
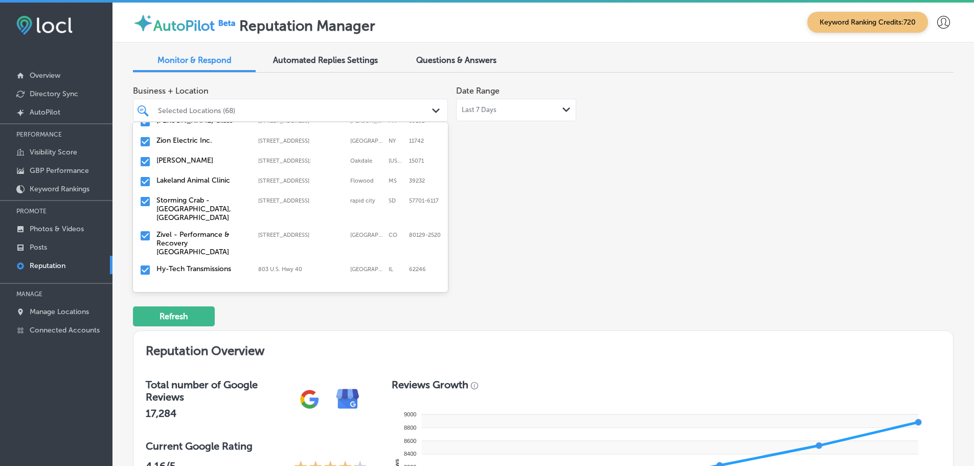
click at [197, 176] on label "Lakeland Animal Clinic" at bounding box center [202, 180] width 92 height 9
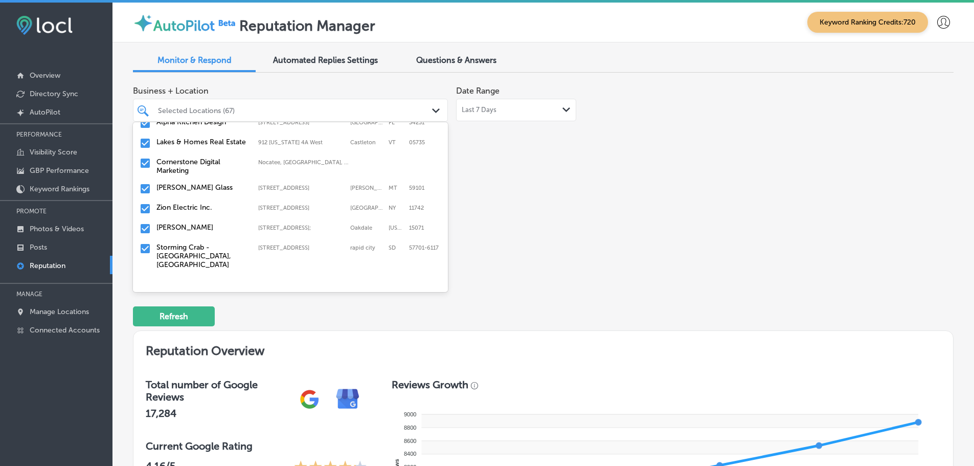
scroll to position [511, 0]
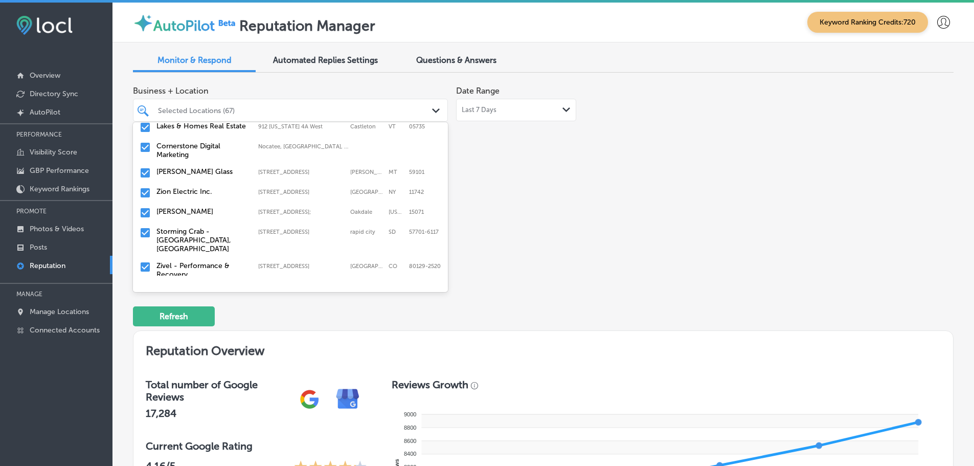
click at [203, 227] on label "Storming Crab - Rapid City, SD" at bounding box center [202, 240] width 92 height 26
click at [222, 227] on label "Zivel - Performance & Recovery Highlands Ranch" at bounding box center [202, 240] width 92 height 26
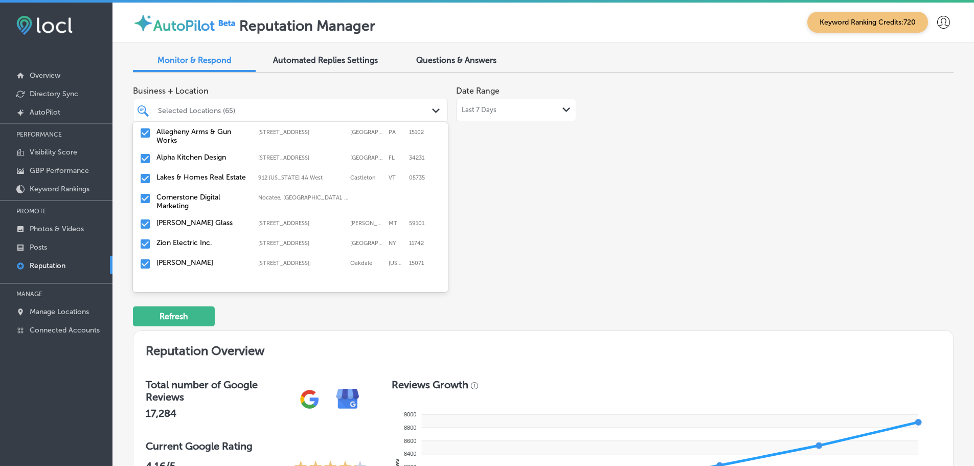
scroll to position [562, 0]
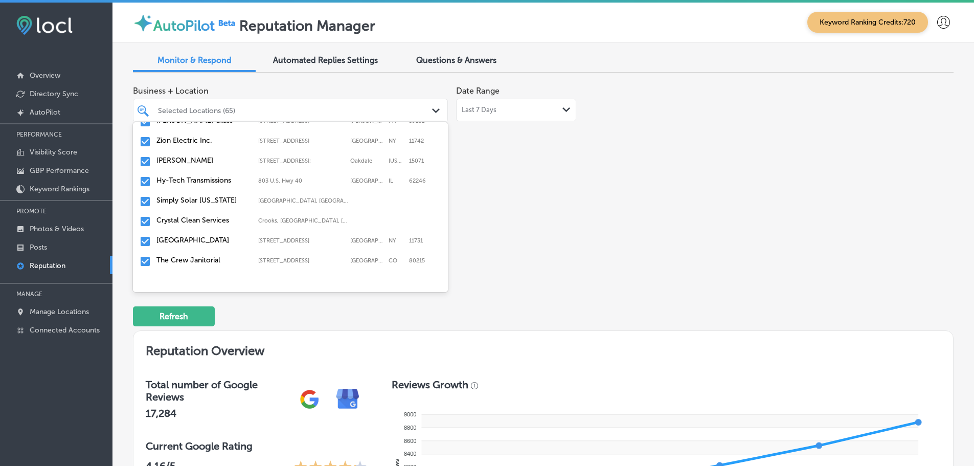
click at [207, 196] on label "Simply Solar [US_STATE]" at bounding box center [202, 200] width 92 height 9
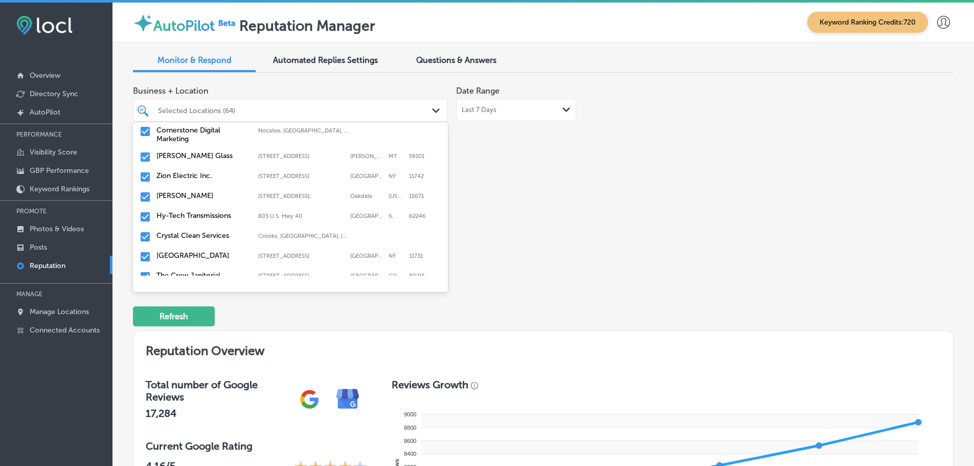
scroll to position [511, 0]
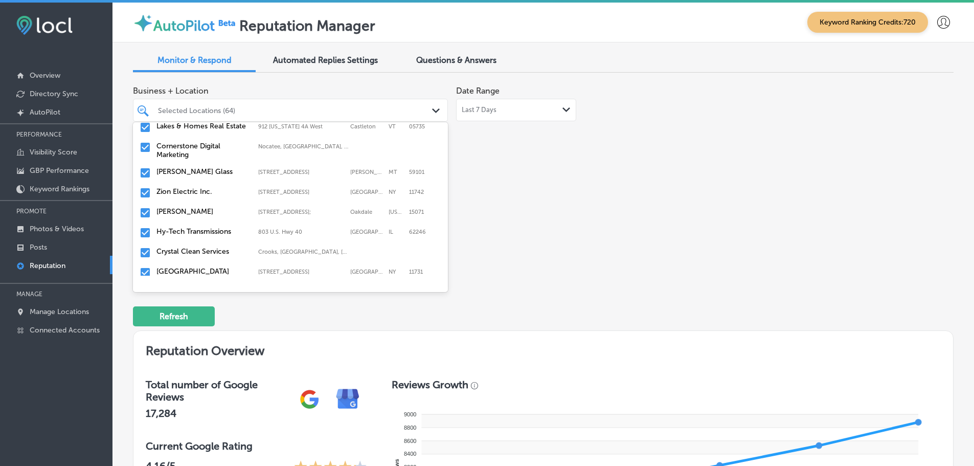
click at [186, 247] on label "Crystal Clean Services" at bounding box center [202, 251] width 92 height 9
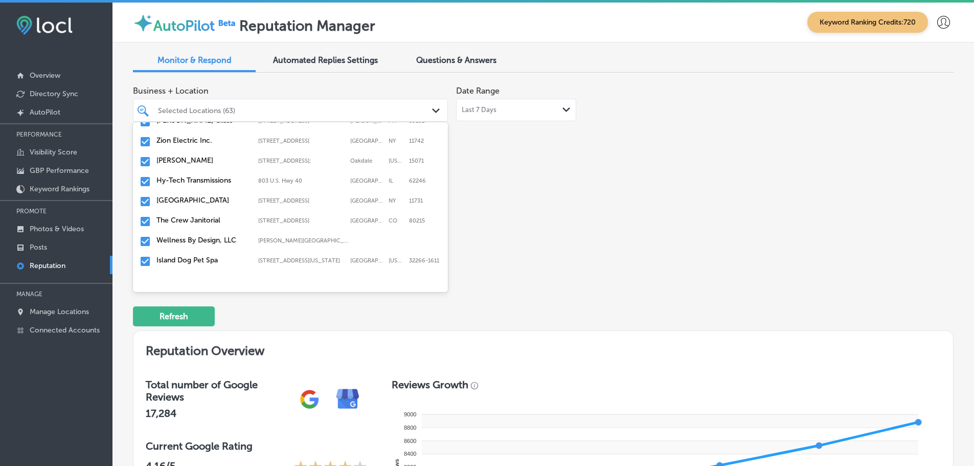
click at [212, 218] on label "The Crew Janitorial" at bounding box center [202, 220] width 92 height 9
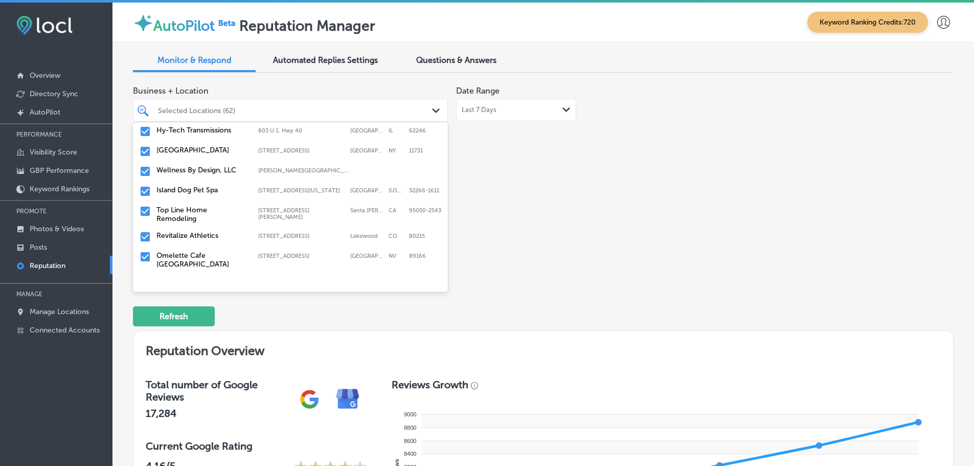
scroll to position [614, 0]
click at [198, 215] on label "Top Line Home Remodeling" at bounding box center [202, 213] width 92 height 17
click at [226, 206] on label "Revitalize Athletics" at bounding box center [202, 209] width 92 height 9
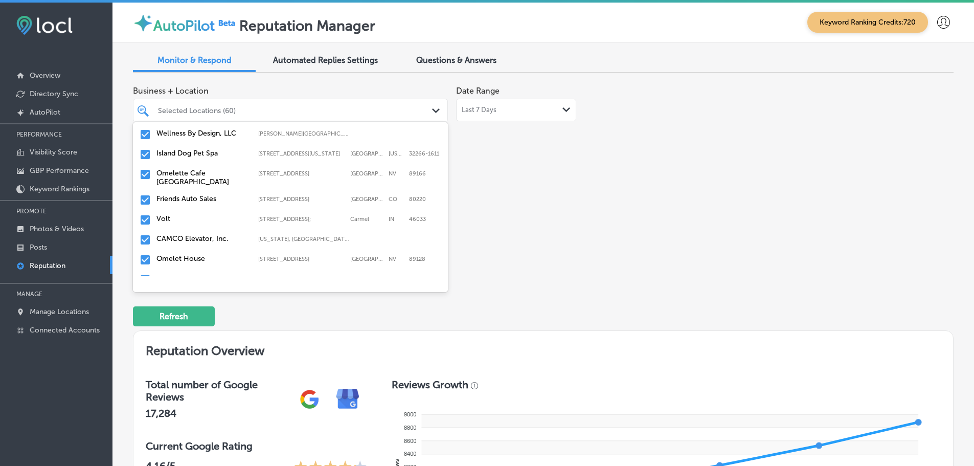
scroll to position [665, 0]
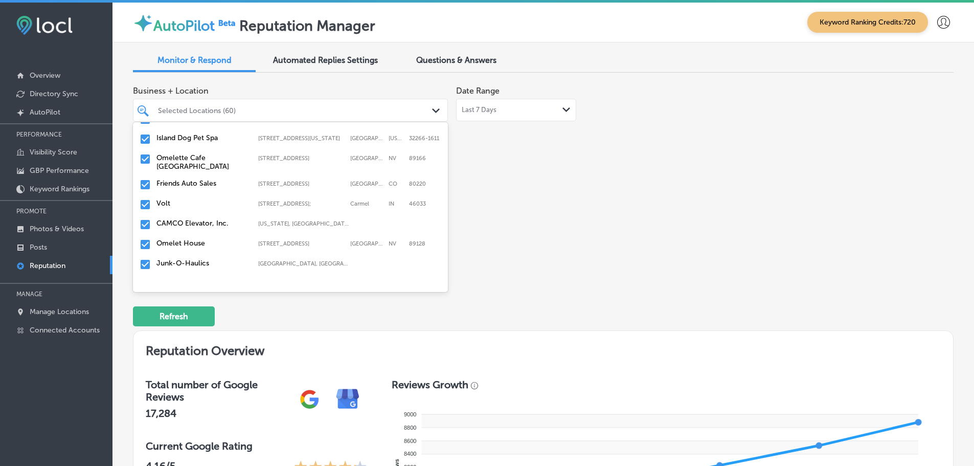
click at [221, 189] on div "Friends Auto Sales 5201 E Colfax Ave, Denver, CO, 80220 5201 E Colfax Ave Denve…" at bounding box center [290, 185] width 307 height 16
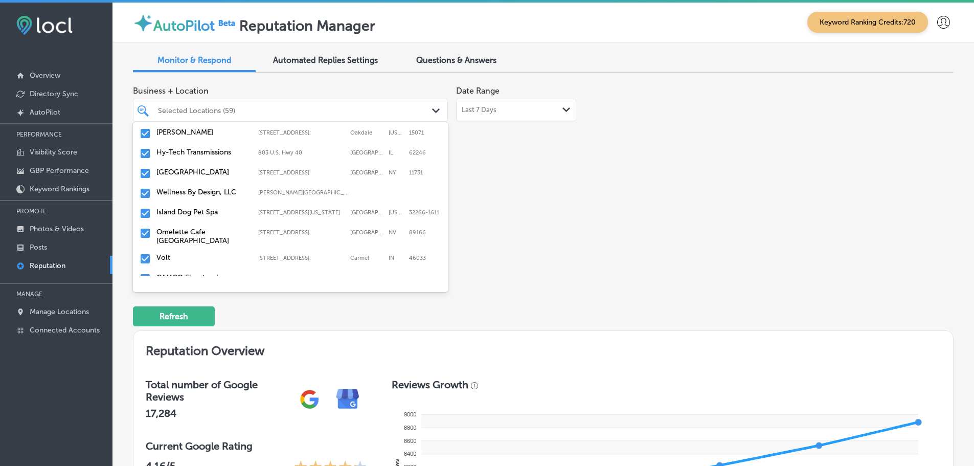
scroll to position [614, 0]
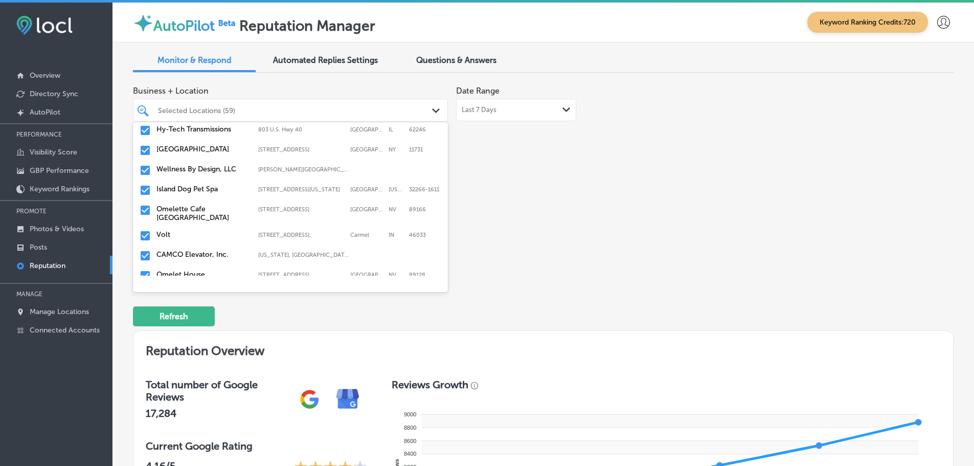
click at [235, 230] on label "Volt" at bounding box center [202, 234] width 92 height 9
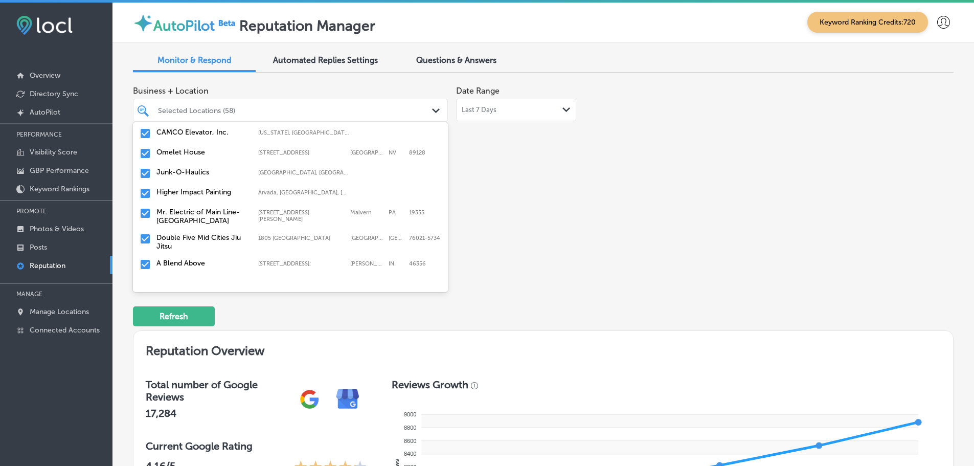
click at [190, 153] on label "Omelet House" at bounding box center [202, 152] width 92 height 9
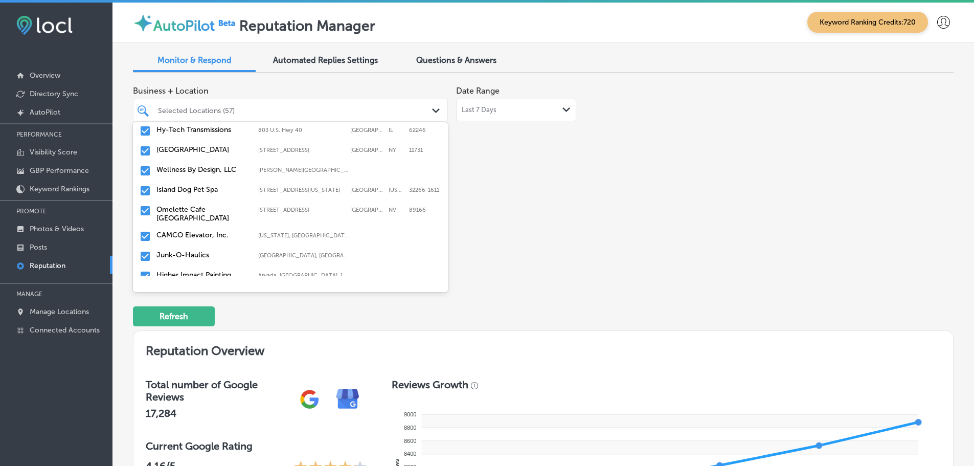
scroll to position [614, 0]
click at [218, 231] on label "CAMCO Elevator, Inc." at bounding box center [202, 234] width 92 height 9
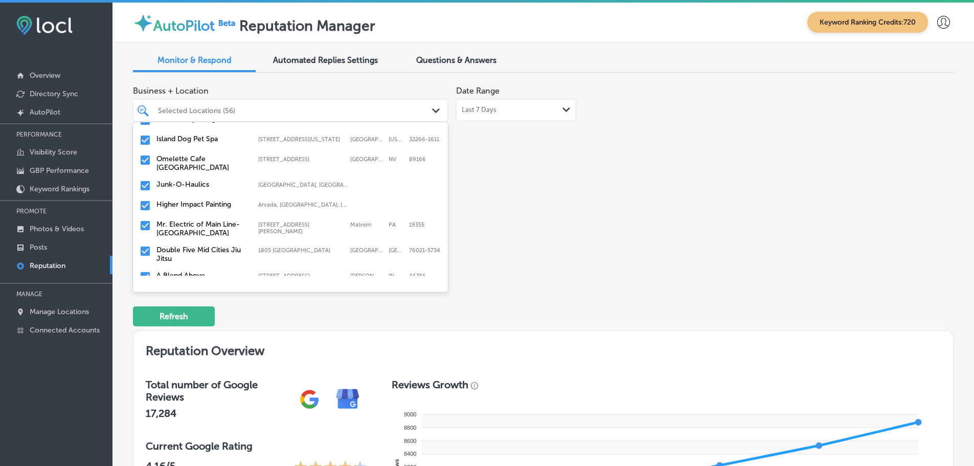
scroll to position [665, 0]
click at [215, 188] on div "Junk-O-Haulics Omaha, NE, USA | Wahoo, NE, USA | Gretna ..." at bounding box center [290, 185] width 307 height 16
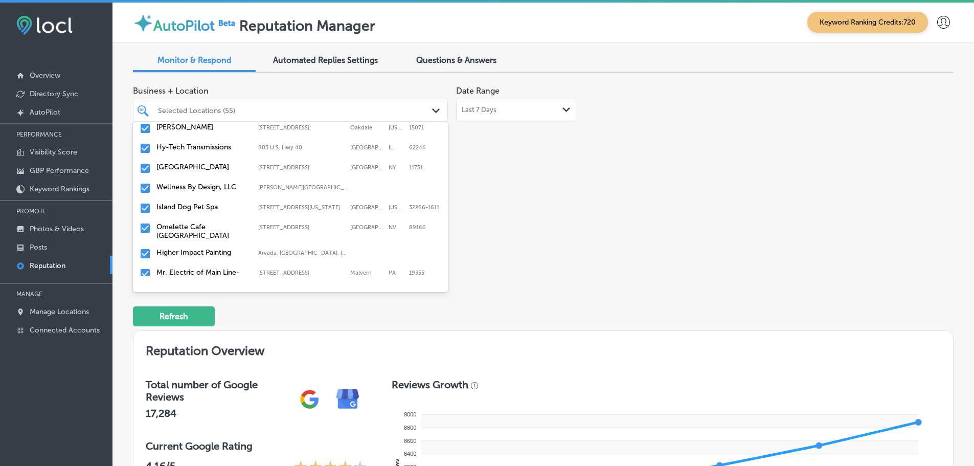
scroll to position [614, 0]
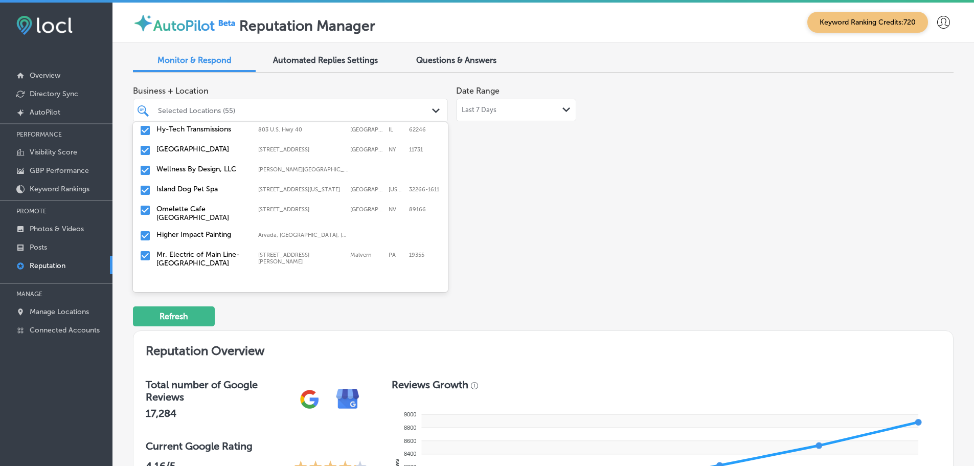
click at [218, 256] on label "Mr. Electric of Main Line-[GEOGRAPHIC_DATA]" at bounding box center [202, 258] width 92 height 17
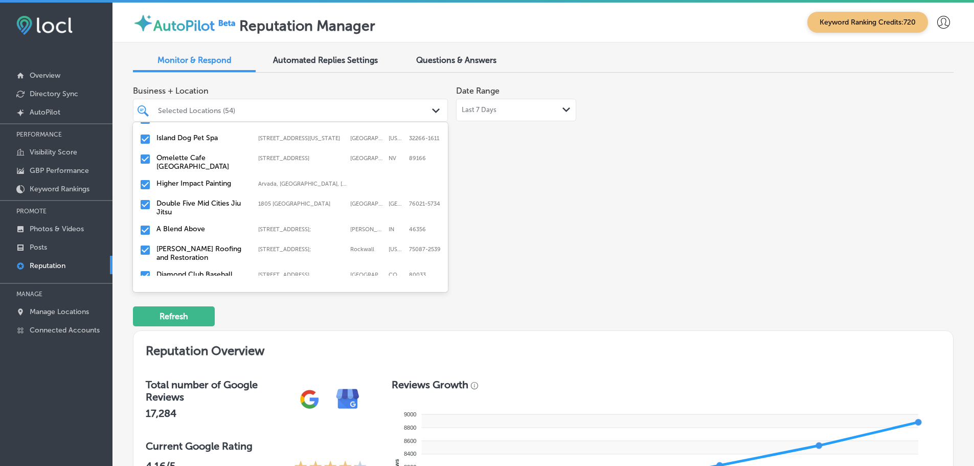
click at [223, 205] on label "Double Five Mid Cities Jiu Jitsu" at bounding box center [202, 207] width 92 height 17
click at [234, 229] on label "Graves Roofing and Restoration" at bounding box center [202, 227] width 92 height 17
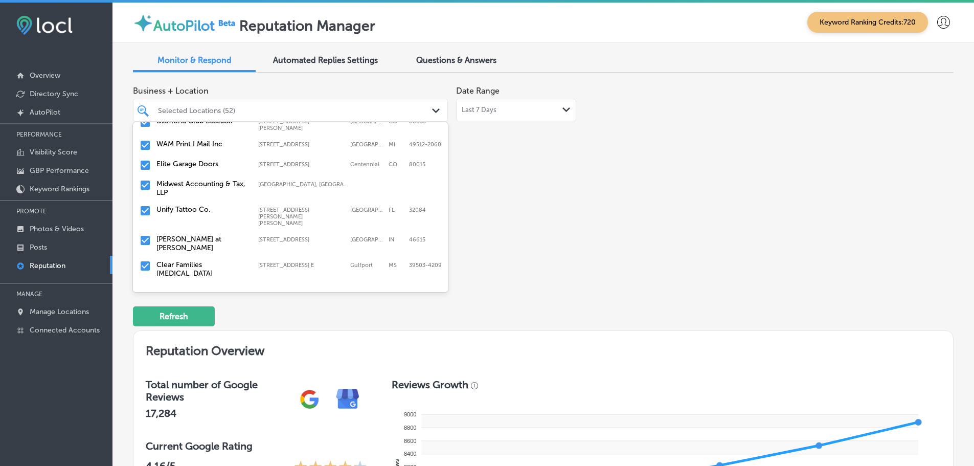
scroll to position [716, 0]
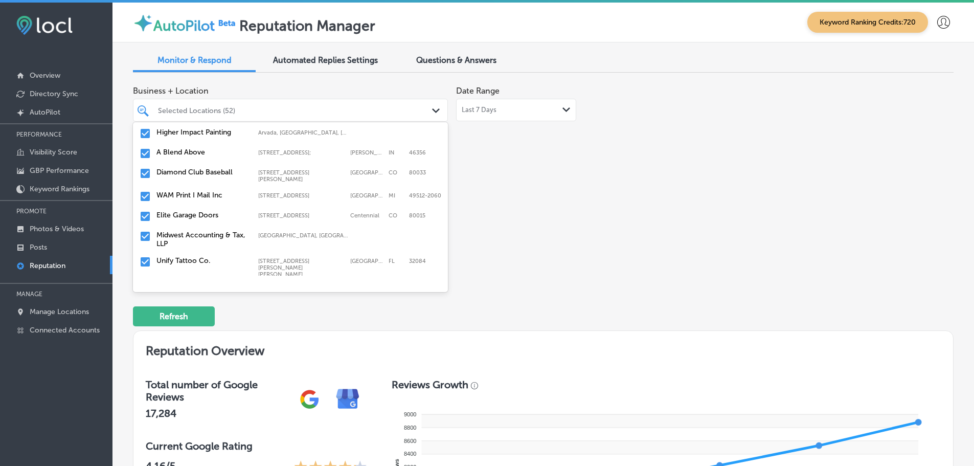
click at [211, 171] on label "Diamond Club Baseball" at bounding box center [202, 172] width 92 height 9
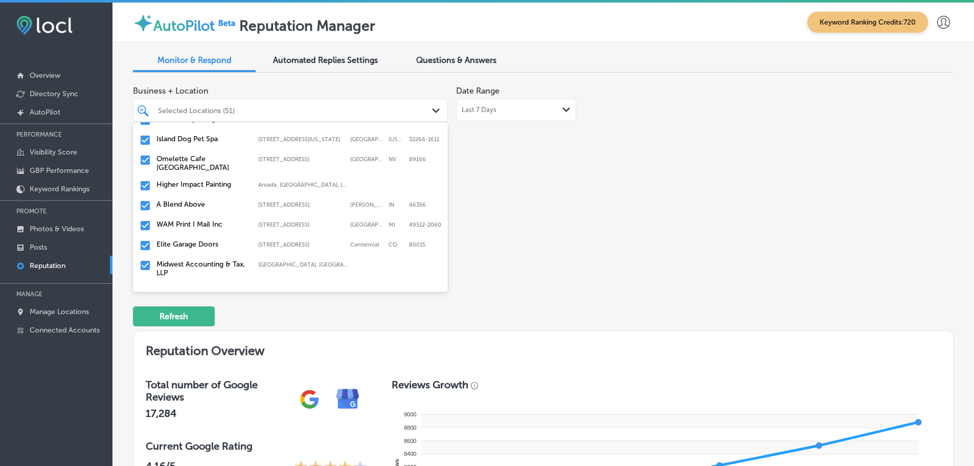
scroll to position [665, 0]
click at [212, 243] on label "Elite Garage Doors" at bounding box center [202, 243] width 92 height 9
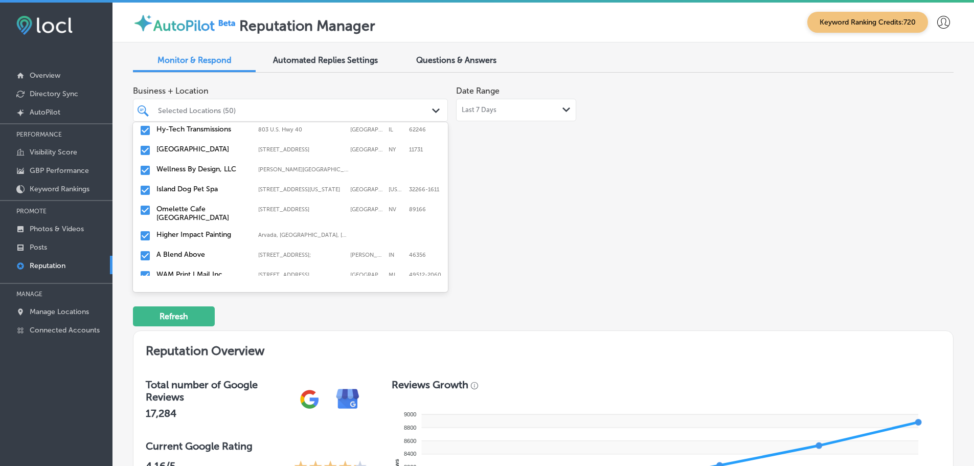
scroll to position [716, 0]
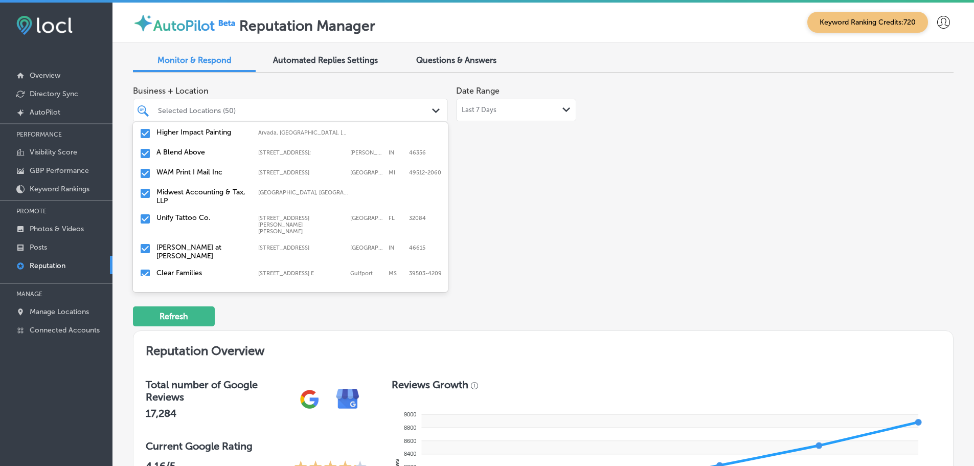
click at [234, 200] on label "Midwest Accounting & Tax, LLP" at bounding box center [202, 196] width 92 height 17
click at [234, 200] on div "Unify Tattoo Co. 314 S Ponce De Leon Blvd; Unit C, St. Augustine, FL, 32084 314…" at bounding box center [270, 198] width 229 height 21
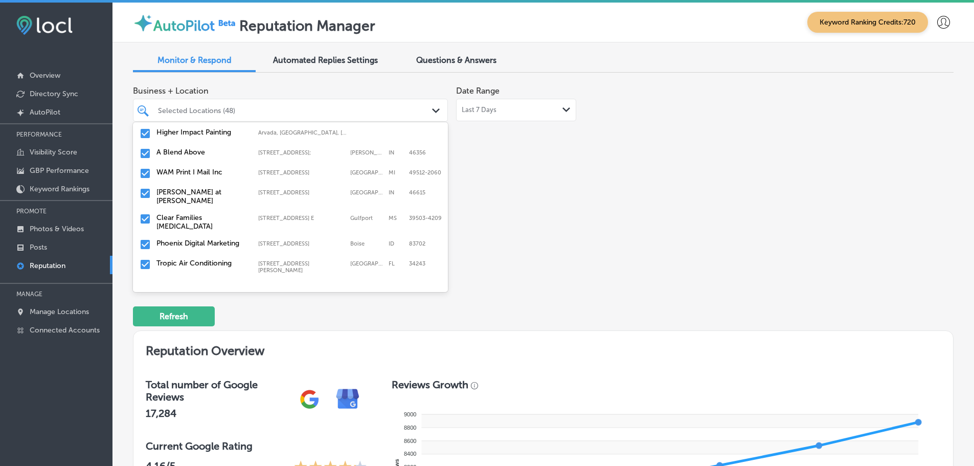
click at [234, 200] on label "Matt Curry at Cressy Everett" at bounding box center [202, 196] width 92 height 17
click at [234, 200] on label "Clear Families [MEDICAL_DATA]" at bounding box center [202, 196] width 92 height 17
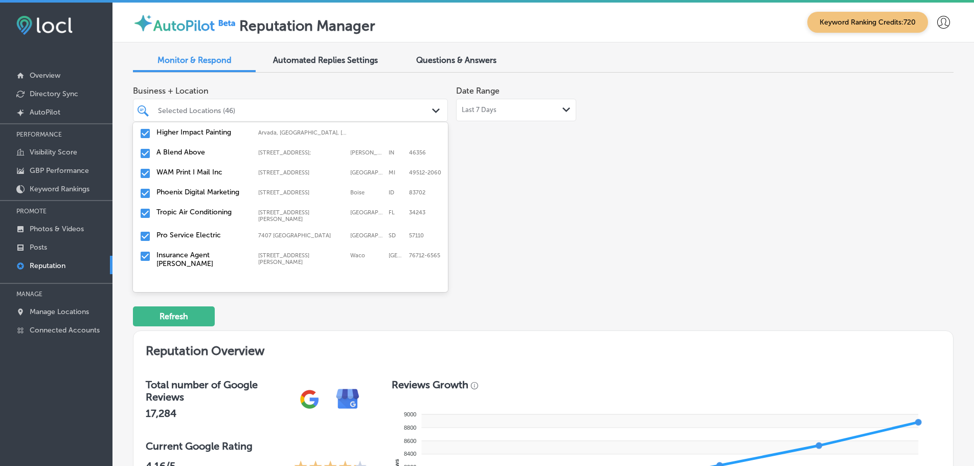
click at [234, 200] on div "Phoenix Digital Marketing 999 West Main St. Suite 100, Boise, ID, 83702 999 Wes…" at bounding box center [290, 194] width 307 height 16
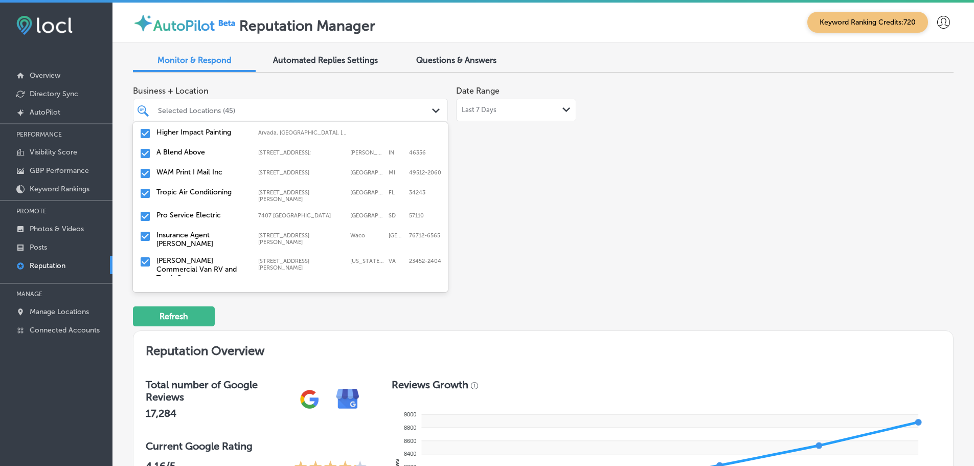
click at [235, 198] on div "Tropic Air Conditioning 1342 whitfield ave, sarasota, FL, 34243 1342 whitfield …" at bounding box center [290, 195] width 307 height 19
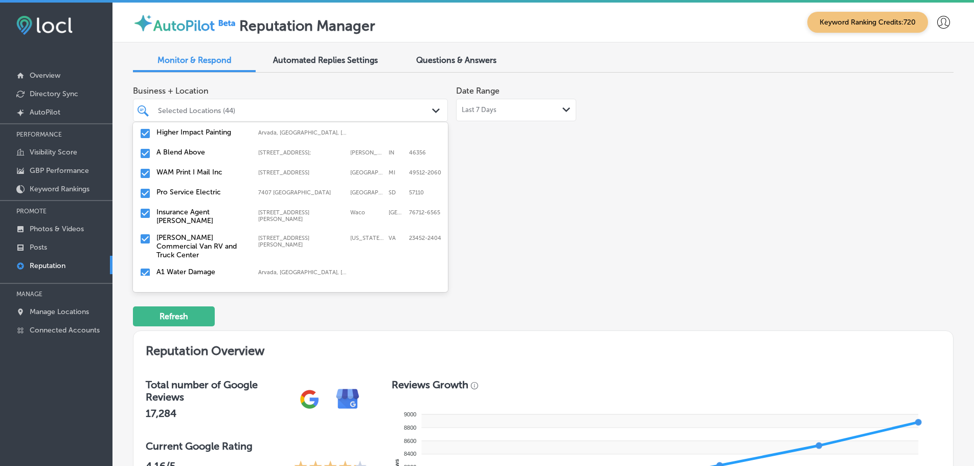
click at [235, 198] on div "Pro Service Electric 7407 Arrowhead, Sioux Falls, SD, 57110 7407 Arrowhead Siou…" at bounding box center [290, 194] width 307 height 16
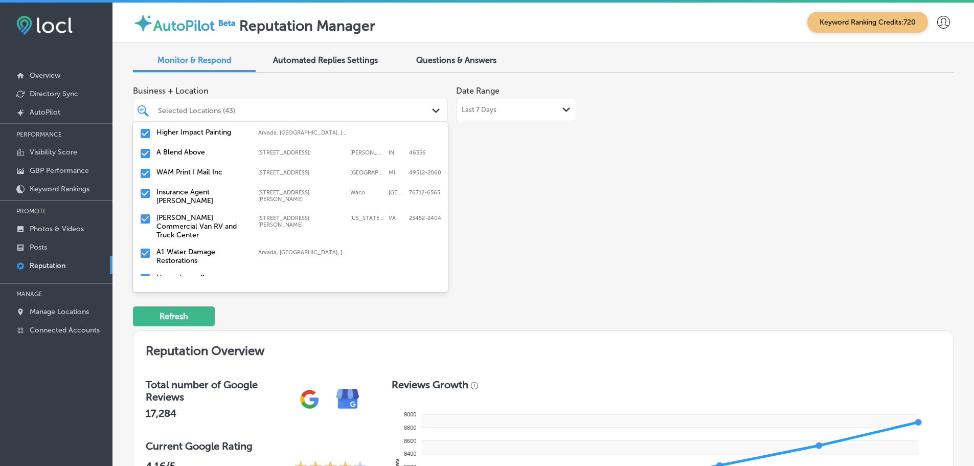
click at [235, 198] on label "Insurance Agent Reece Flood" at bounding box center [202, 196] width 92 height 17
click at [235, 198] on label "Charles Barker Commercial Van RV and Truck Center" at bounding box center [202, 201] width 92 height 26
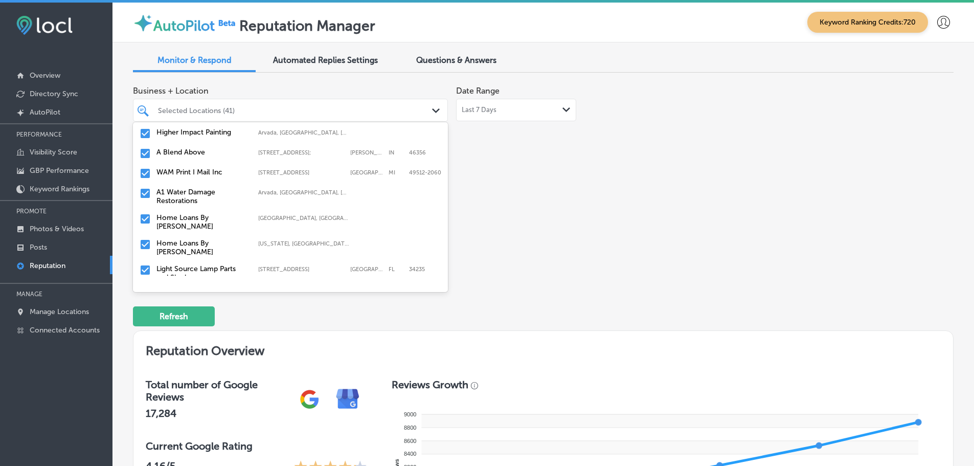
click at [228, 210] on div "Home Loans By Cherie Waco, TX, USA | Austin, TX, USA | Dallas ..." at bounding box center [290, 222] width 315 height 26
click at [230, 213] on label "Home Loans By Cherie" at bounding box center [202, 221] width 92 height 17
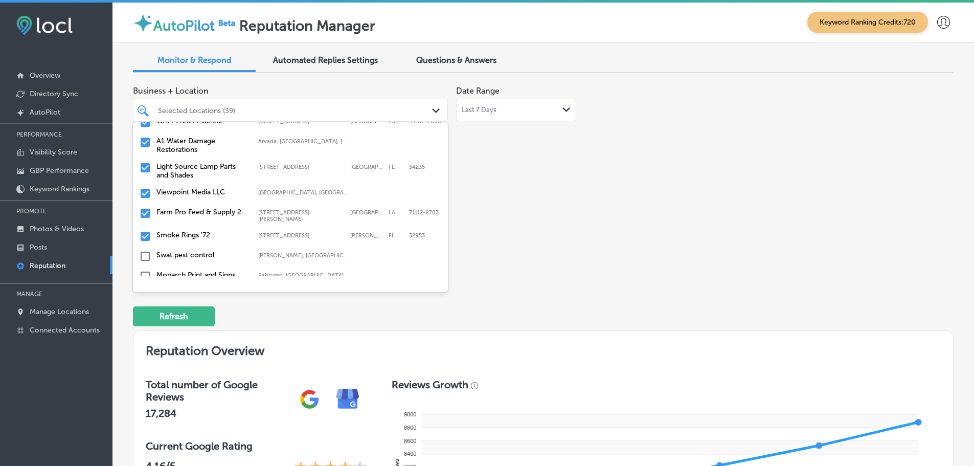
click at [228, 209] on label "Farm Pro Feed & Supply 2" at bounding box center [202, 212] width 92 height 9
type textarea "x"
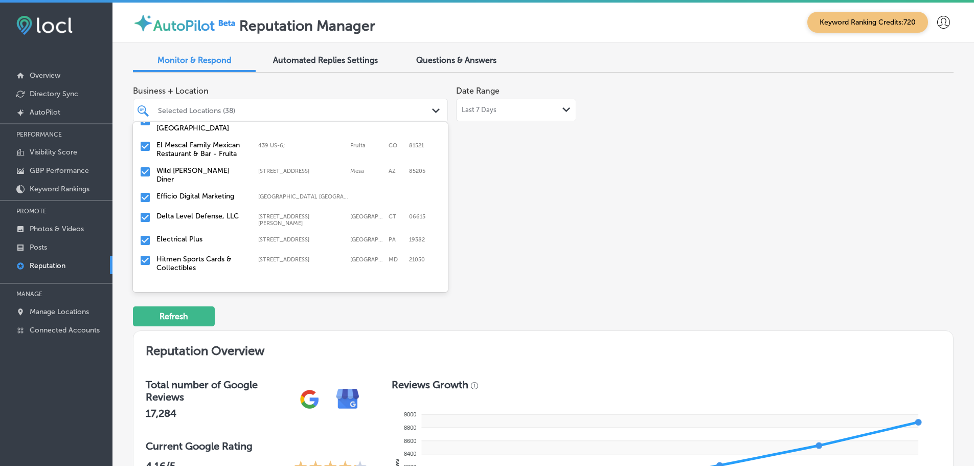
scroll to position [153, 0]
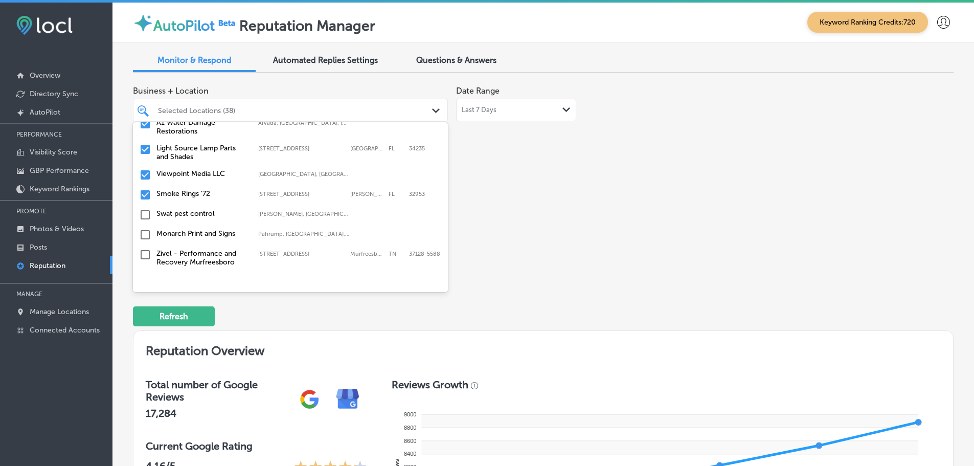
scroll to position [767, 0]
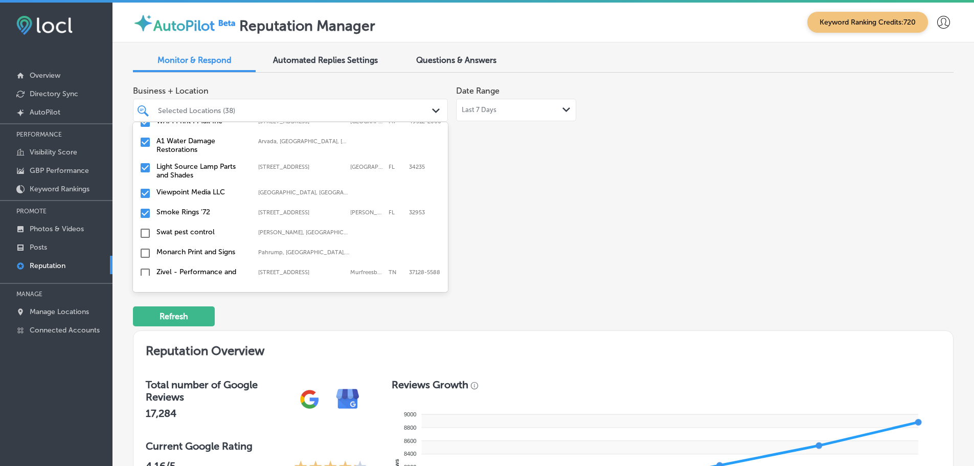
click at [193, 212] on label "Smoke Rings '72" at bounding box center [202, 212] width 92 height 9
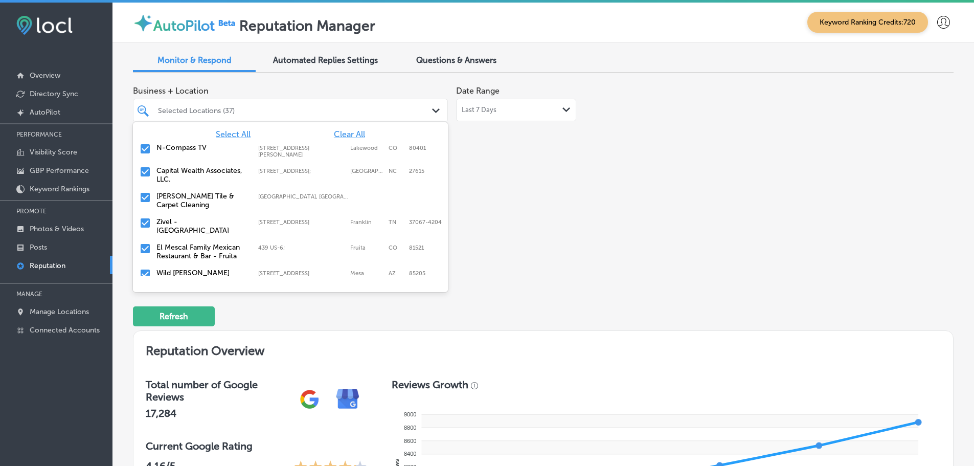
click at [587, 224] on div "Business + Location option 925 North Courtenay Parkway, deselected. option focu…" at bounding box center [379, 177] width 492 height 192
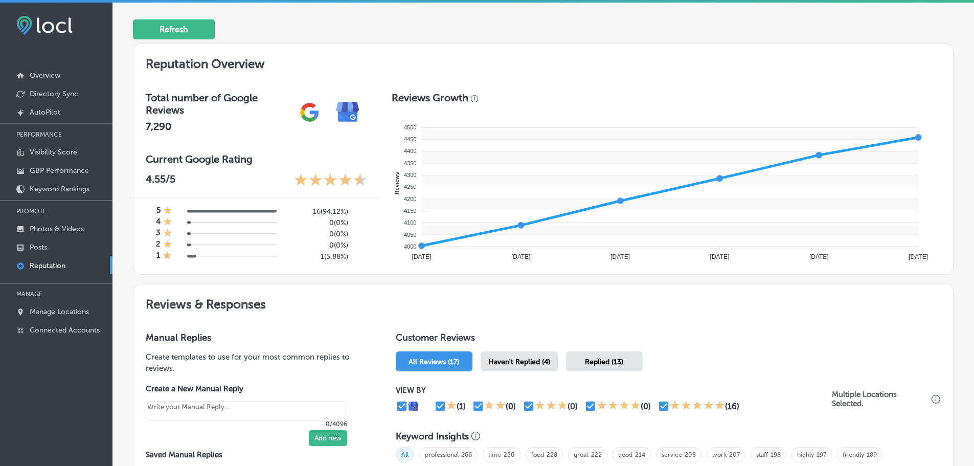
scroll to position [307, 0]
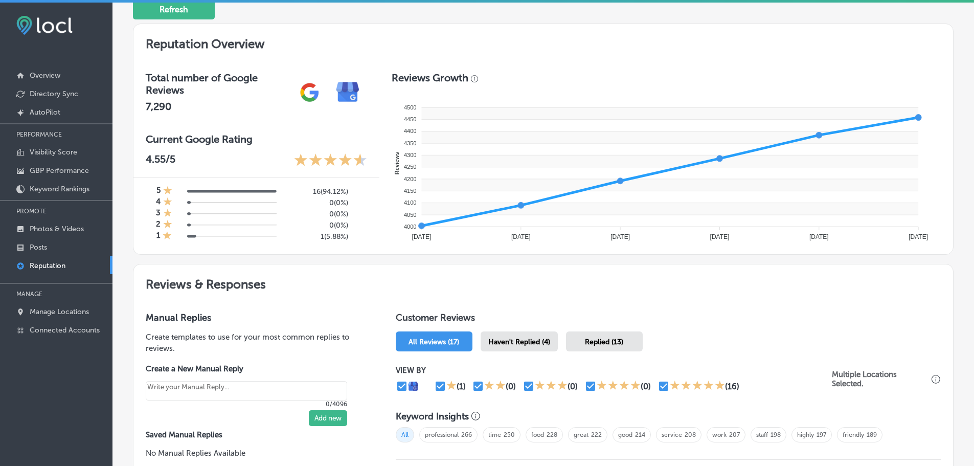
click at [531, 340] on span "Haven't Replied (4)" at bounding box center [519, 341] width 62 height 9
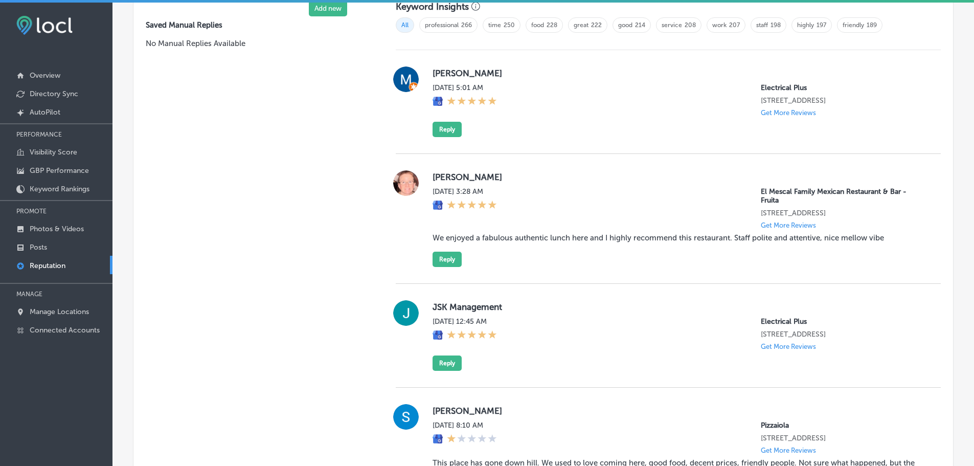
scroll to position [716, 0]
click at [433, 363] on button "Reply" at bounding box center [447, 363] width 29 height 15
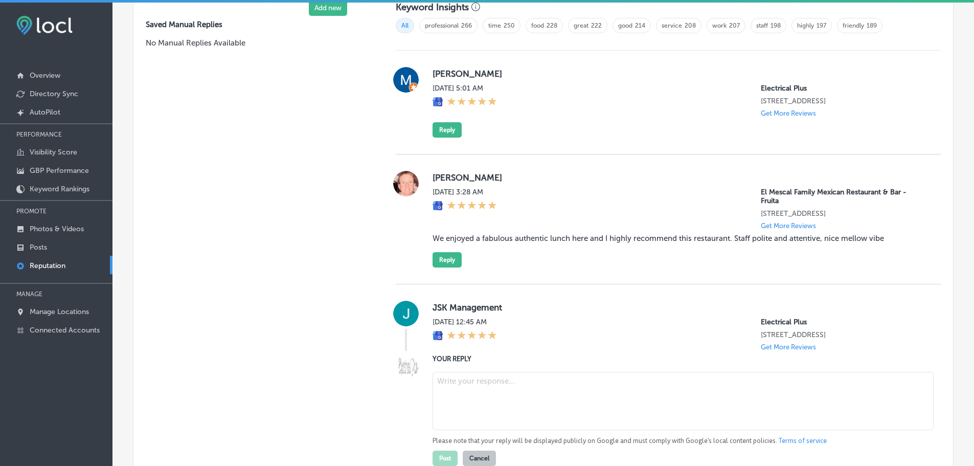
scroll to position [715, 0]
click at [486, 378] on textarea at bounding box center [683, 402] width 501 height 58
type textarea "x"
paste textarea "Thank you, [Reviewer’s Name], for the fantastic 5-star review! We're pleased th…"
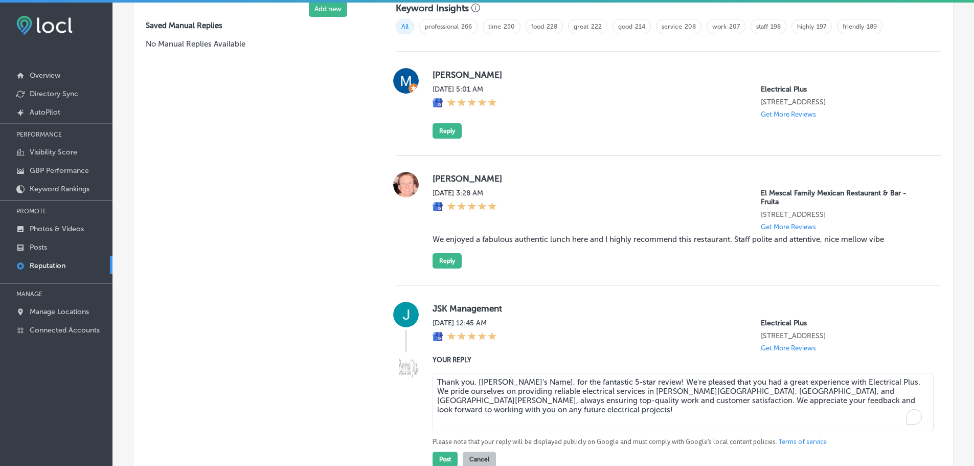
drag, startPoint x: 476, startPoint y: 385, endPoint x: 543, endPoint y: 382, distance: 67.0
click at [543, 382] on textarea "Thank you, [Reviewer’s Name], for the fantastic 5-star review! We're pleased th…" at bounding box center [683, 402] width 501 height 58
click at [436, 382] on textarea "Thank you for the fantastic 5-star review! We're pleased that you had a great e…" at bounding box center [683, 402] width 501 height 58
click at [437, 381] on textarea "Thank you for the fantastic 5-star review! We're pleased that you had a great e…" at bounding box center [683, 402] width 501 height 58
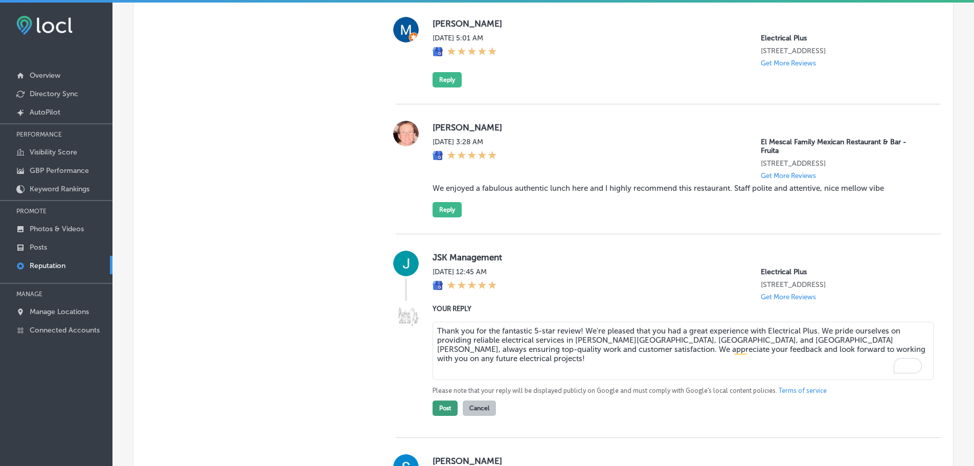
type textarea "Thank you for the fantastic 5-star review! We're pleased that you had a great e…"
click at [447, 407] on button "Post" at bounding box center [445, 407] width 25 height 15
type textarea "x"
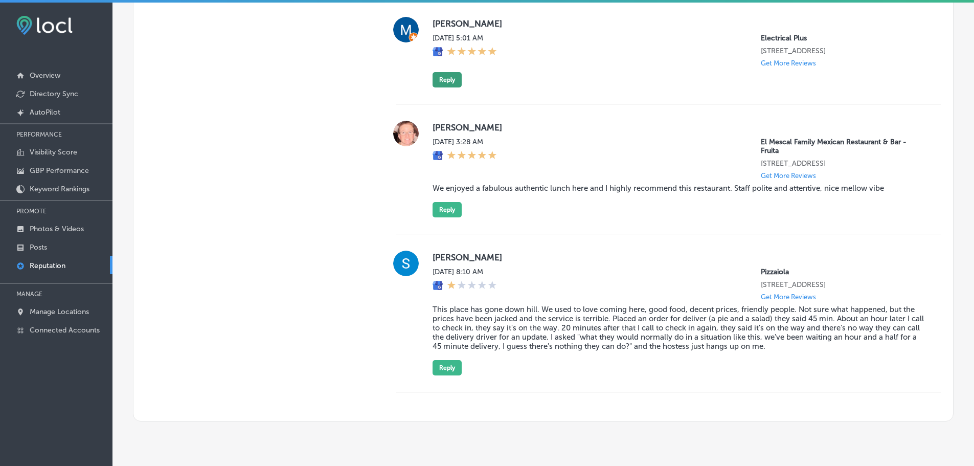
click at [445, 86] on button "Reply" at bounding box center [447, 79] width 29 height 15
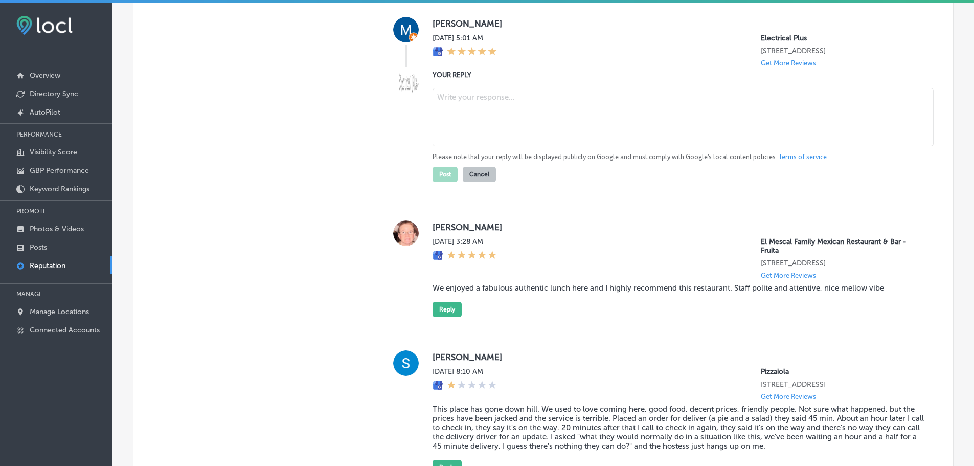
click at [471, 119] on textarea at bounding box center [683, 117] width 501 height 58
paste textarea "Thank you, [Reviewer’s Name], for your kind words! At Electrical Plus, we aim t…"
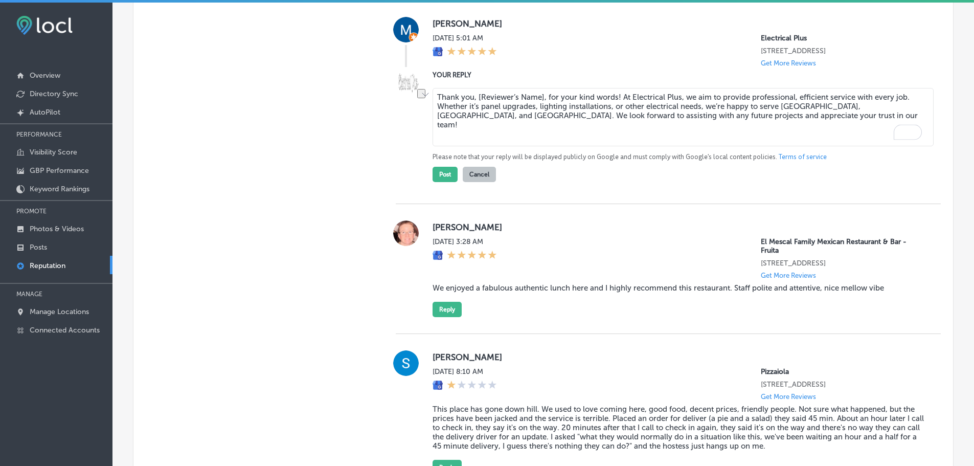
drag, startPoint x: 472, startPoint y: 99, endPoint x: 543, endPoint y: 97, distance: 70.6
click at [543, 97] on textarea "Thank you, [Reviewer’s Name], for your kind words! At Electrical Plus, we aim t…" at bounding box center [683, 117] width 501 height 58
drag, startPoint x: 504, startPoint y: 95, endPoint x: 543, endPoint y: 95, distance: 38.9
click at [543, 95] on textarea "Thank you for your kind words! At Electrical Plus, we aim to provide profession…" at bounding box center [683, 117] width 501 height 58
type textarea "Thank you for the 5 stars, Mike! At Electrical Plus, we aim to provide professi…"
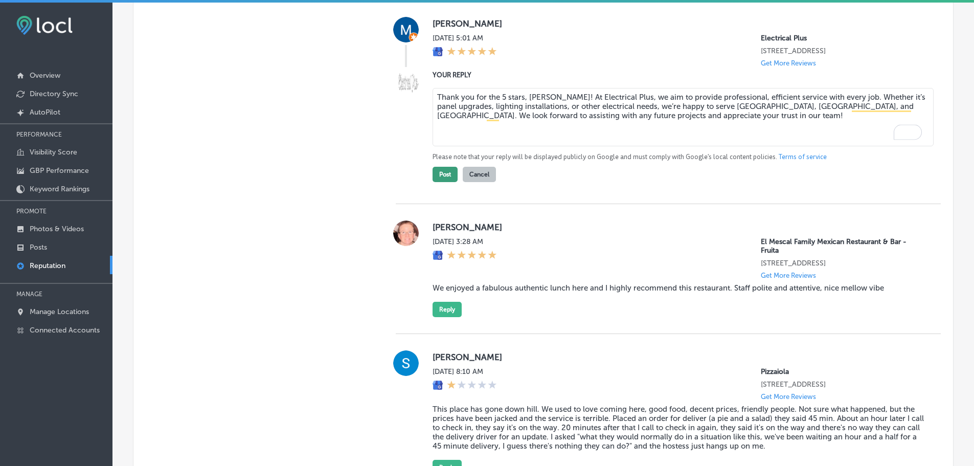
click at [445, 172] on button "Post" at bounding box center [445, 174] width 25 height 15
type textarea "x"
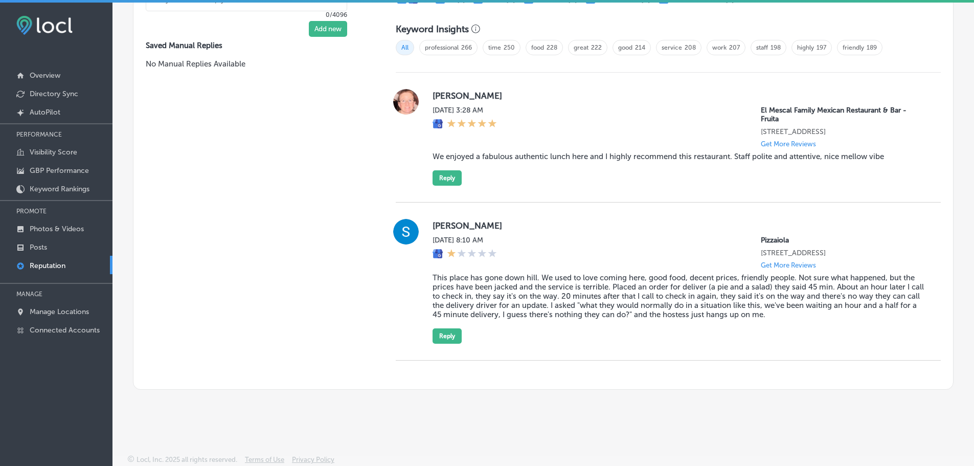
scroll to position [694, 0]
drag, startPoint x: 427, startPoint y: 158, endPoint x: 890, endPoint y: 163, distance: 462.8
click at [890, 163] on div "Mary Fri, Aug 22, 2025 3:28 AM El Mescal Family Mexican Restaurant & Bar - Frui…" at bounding box center [668, 137] width 545 height 97
copy blockquote "We enjoyed a fabulous authentic lunch here and I highly recommend this restaura…"
click at [441, 176] on button "Reply" at bounding box center [447, 177] width 29 height 15
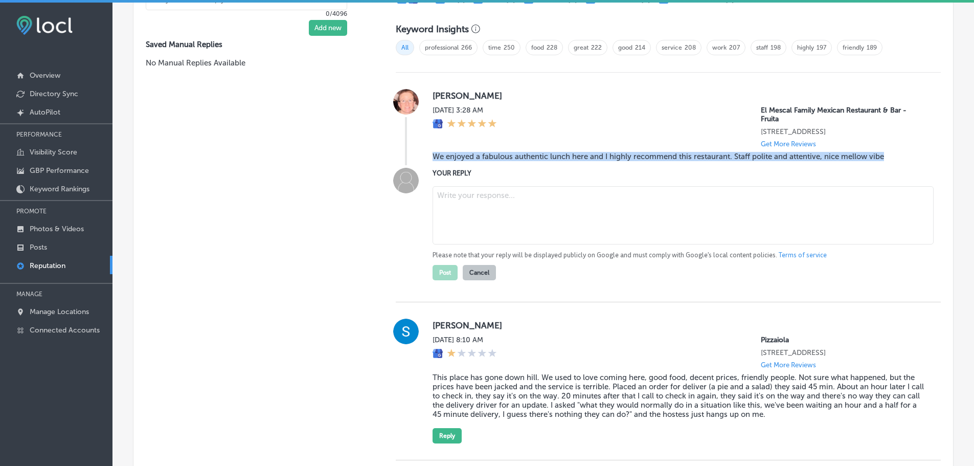
click at [454, 209] on textarea at bounding box center [683, 215] width 501 height 58
paste textarea "Thank you, [Reviewer’s Name], for your wonderful review! We’re so glad you enjo…"
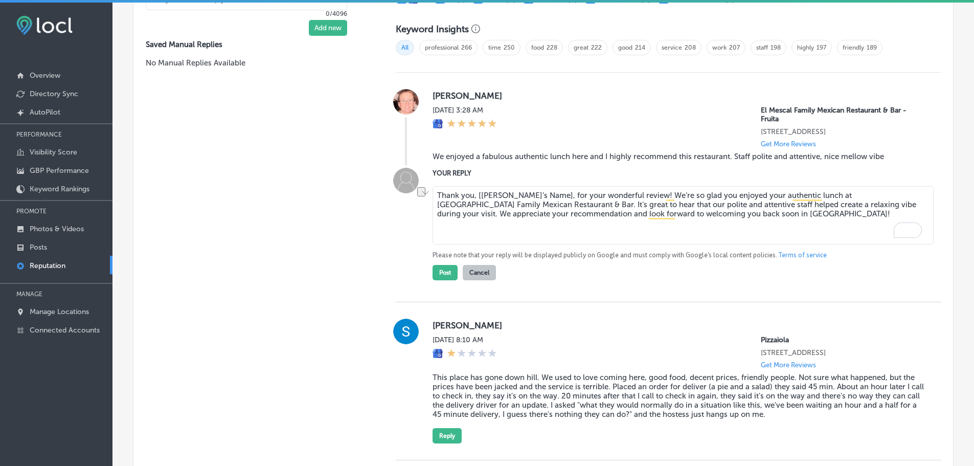
drag, startPoint x: 470, startPoint y: 197, endPoint x: 543, endPoint y: 198, distance: 72.1
click at [543, 198] on textarea "Thank you, [Reviewer’s Name], for your wonderful review! We’re so glad you enjo…" at bounding box center [683, 215] width 501 height 58
click at [566, 196] on textarea "Thank you for your wonderful review! We’re so glad you enjoyed your authentic l…" at bounding box center [683, 215] width 501 height 58
type textarea "Thank you for your wonderful review, Mary! We’re so glad you enjoyed your authe…"
click at [437, 272] on button "Post" at bounding box center [445, 272] width 25 height 15
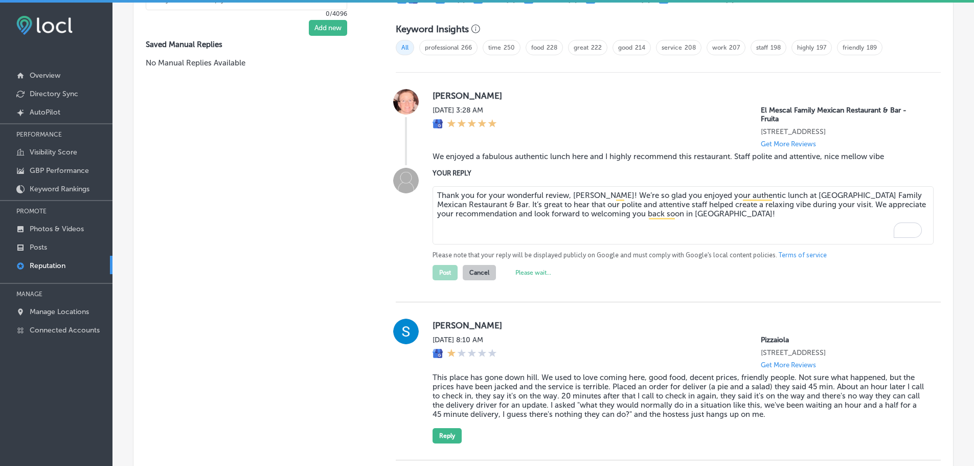
type textarea "x"
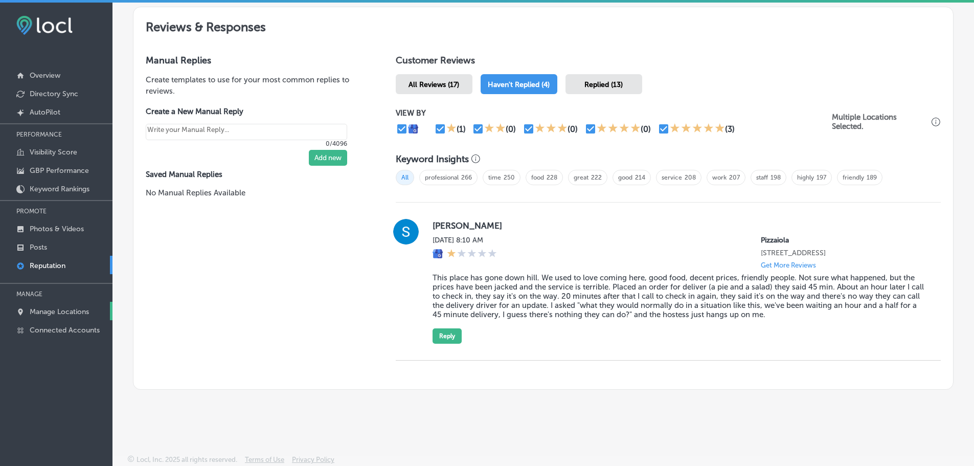
click at [72, 312] on p "Manage Locations" at bounding box center [59, 311] width 59 height 9
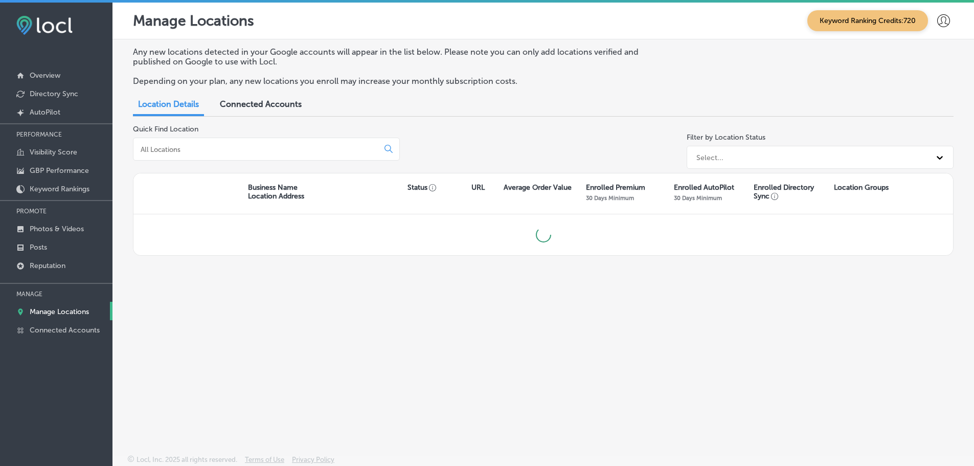
click at [214, 152] on input at bounding box center [258, 149] width 237 height 9
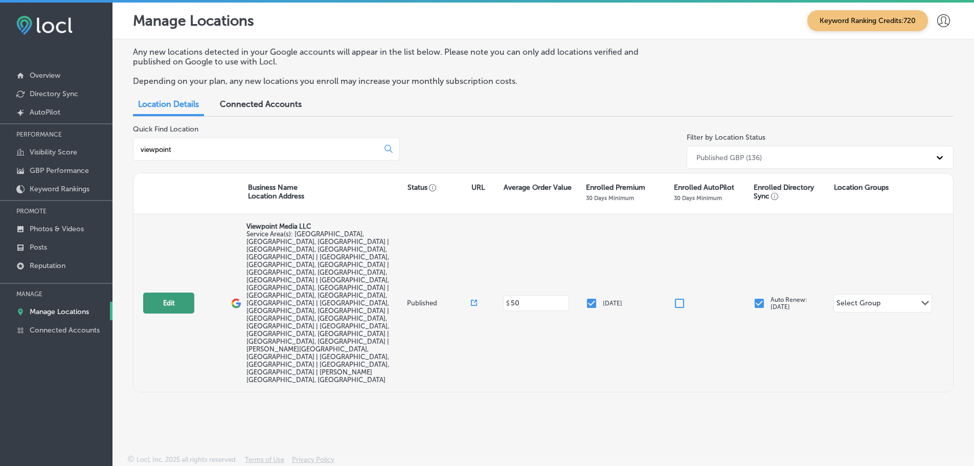
type input "viewpoint"
click at [174, 292] on button "Edit" at bounding box center [168, 302] width 51 height 21
select select "US"
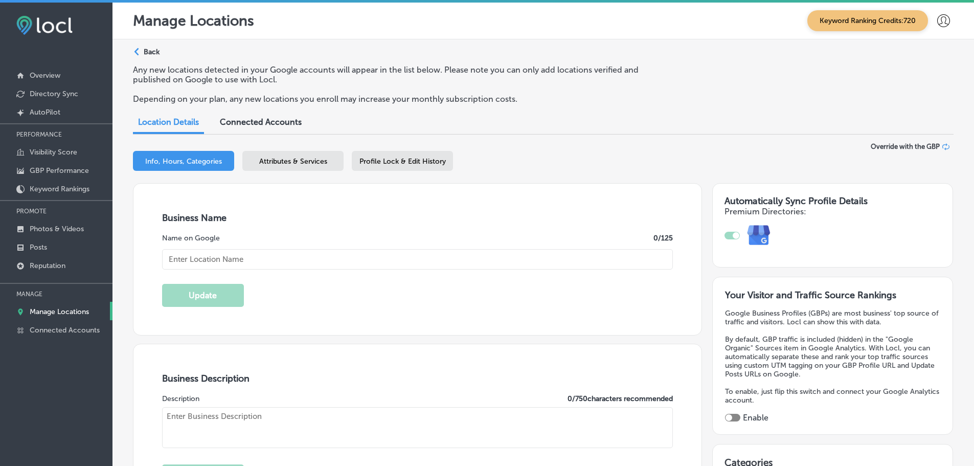
type input "Viewpoint Media LLC"
type input "6425 Cobble Creek Way"
type input "Knoxville"
type input "37919"
type input "US"
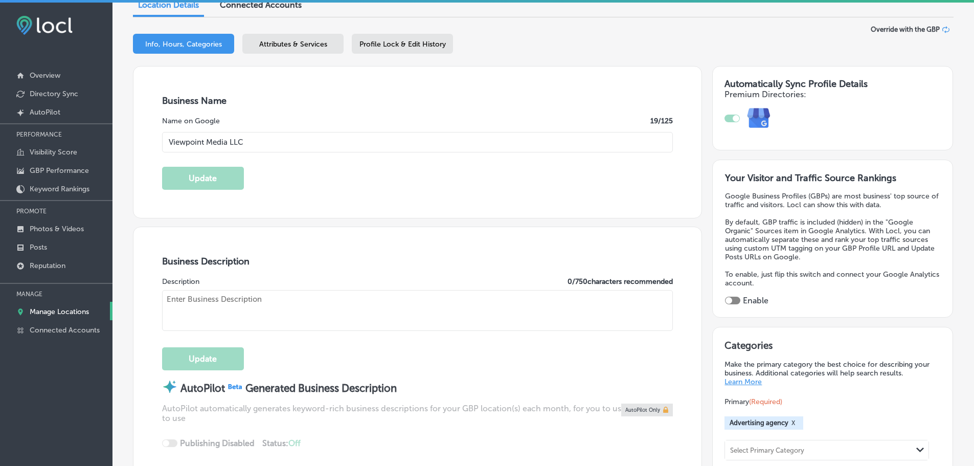
type input "https://viewpointmediallc.com/"
checkbox input "true"
type textarea "ViewPoint Media LLC revolutionizes local advertising in Knoxville and surroundi…"
type input "+1 865 459 3054"
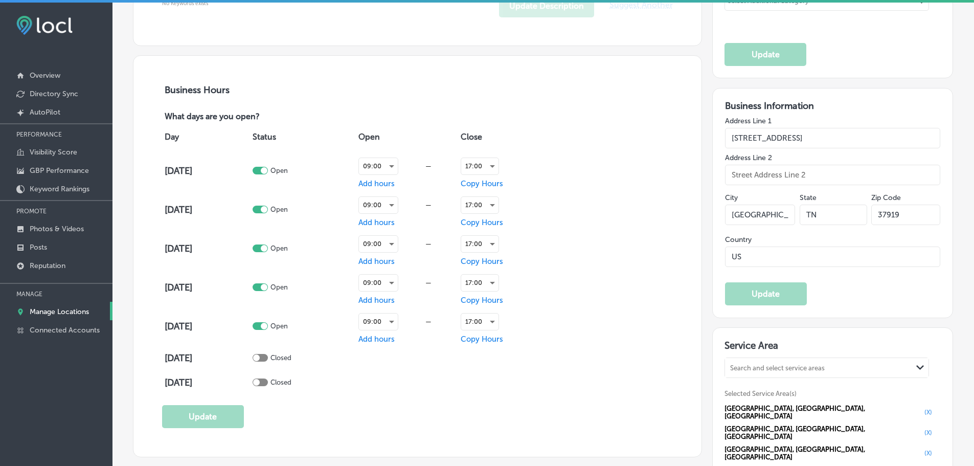
scroll to position [614, 0]
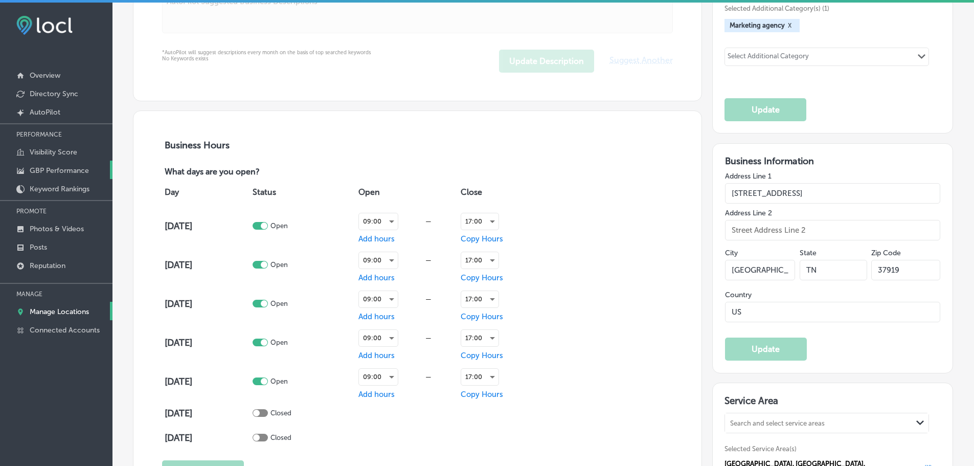
click at [46, 169] on p "GBP Performance" at bounding box center [59, 170] width 59 height 9
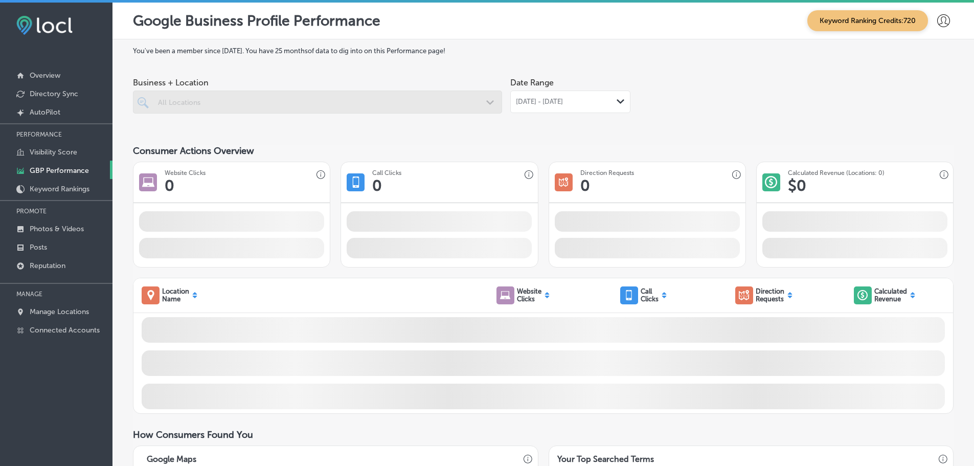
click at [606, 103] on div "Jul 01, 2025 - Jul 31, 2025 Path Created with Sketch." at bounding box center [570, 102] width 109 height 8
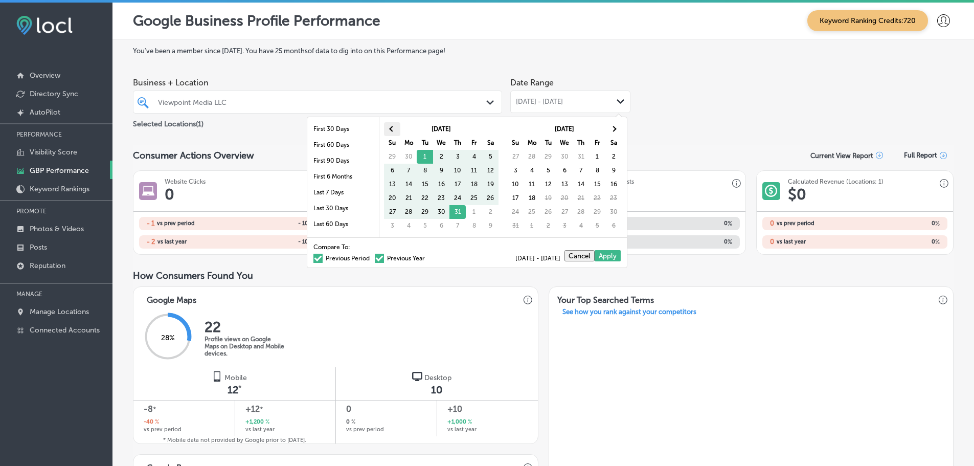
click at [389, 127] on th at bounding box center [392, 129] width 16 height 14
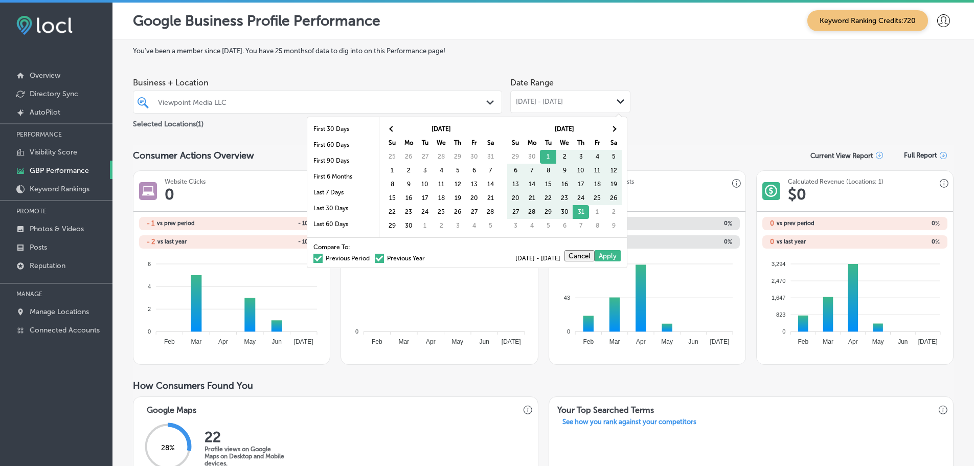
click at [389, 127] on th at bounding box center [392, 129] width 16 height 14
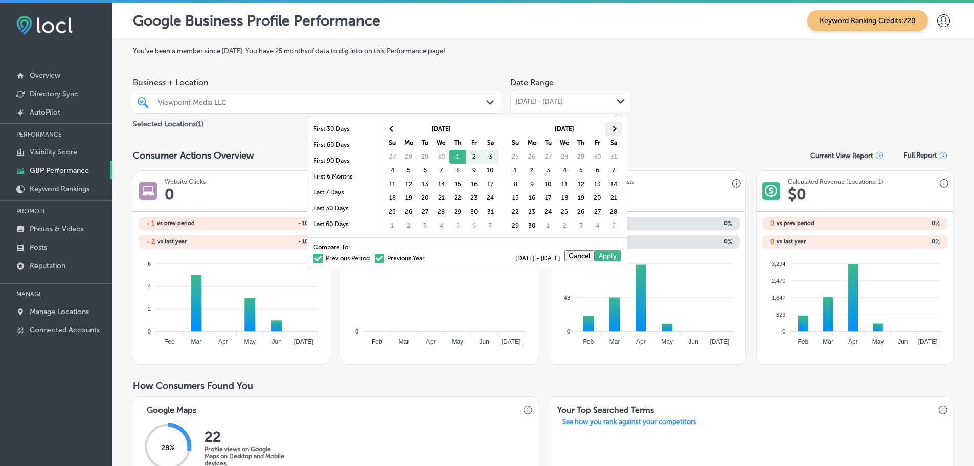
click at [615, 131] on th at bounding box center [613, 129] width 16 height 14
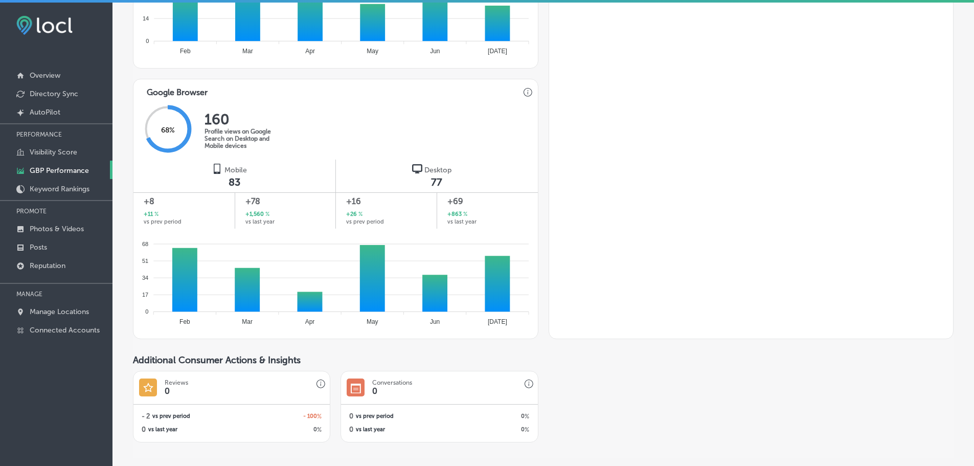
scroll to position [614, 0]
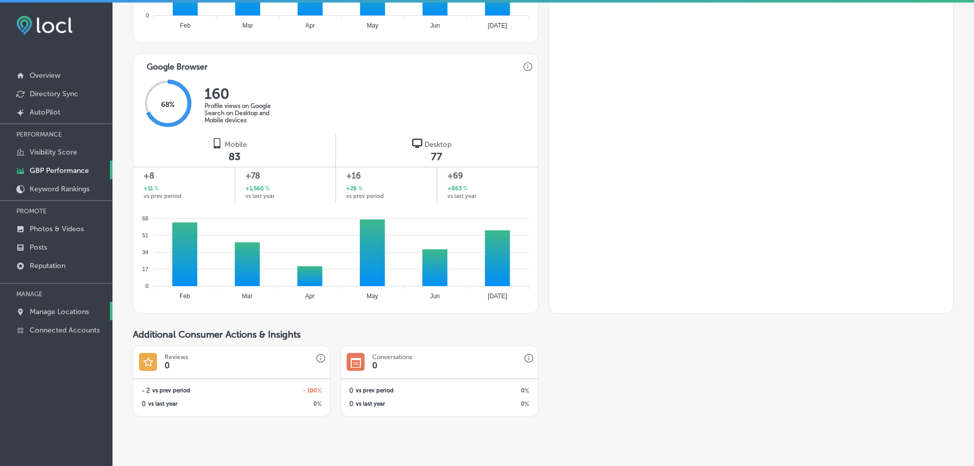
click at [50, 310] on p "Manage Locations" at bounding box center [59, 311] width 59 height 9
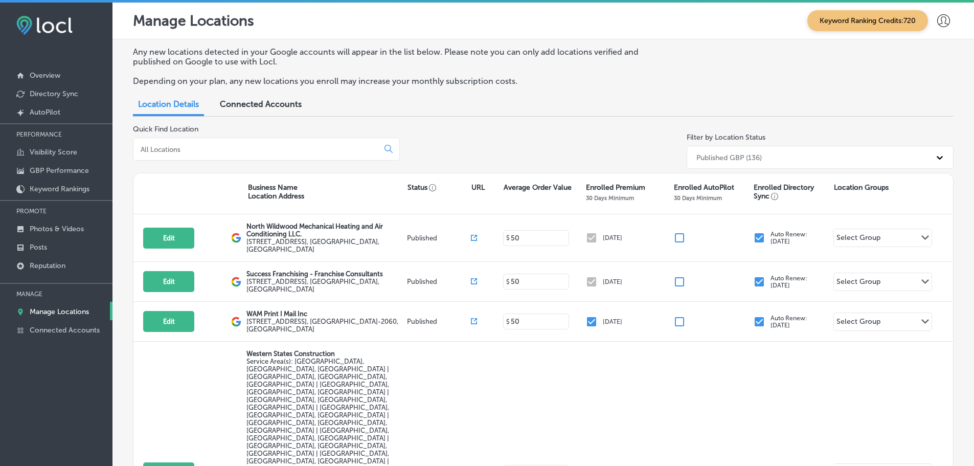
click at [208, 145] on input at bounding box center [258, 149] width 237 height 9
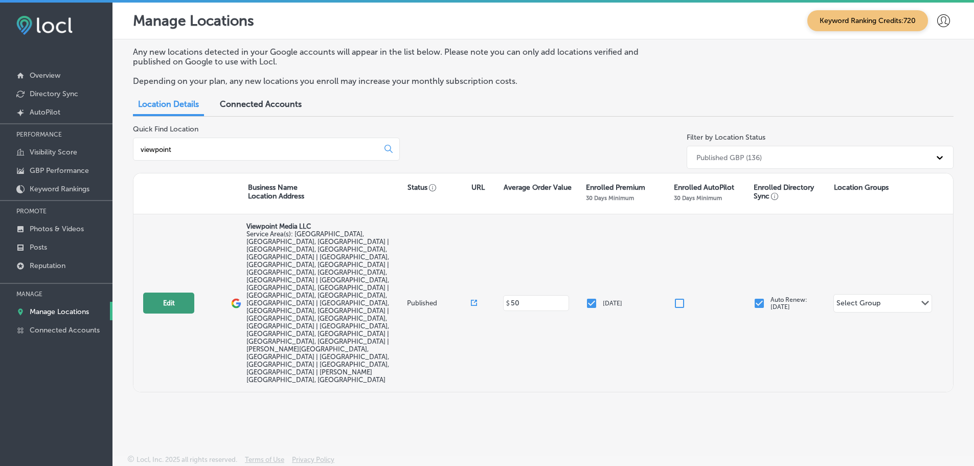
type input "viewpoint"
click at [157, 292] on button "Edit" at bounding box center [168, 302] width 51 height 21
select select "US"
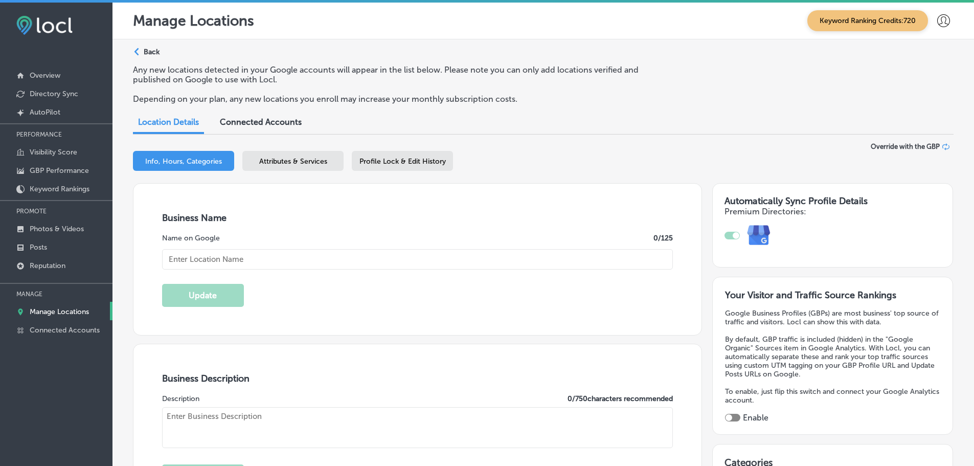
type textarea "ViewPoint Media LLC revolutionizes local advertising in Knoxville and surroundi…"
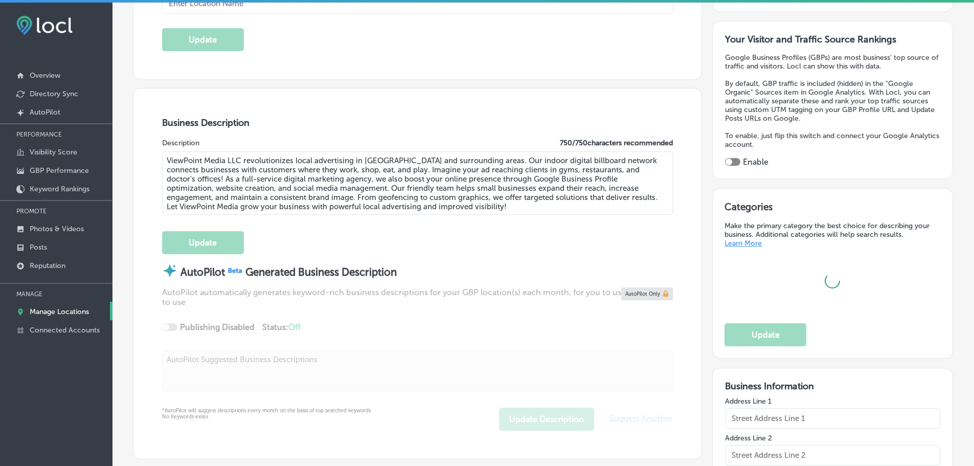
type input "6425 Cobble Creek Way"
type input "Knoxville"
type input "37919"
type input "US"
type input "https://viewpointmediallc.com/"
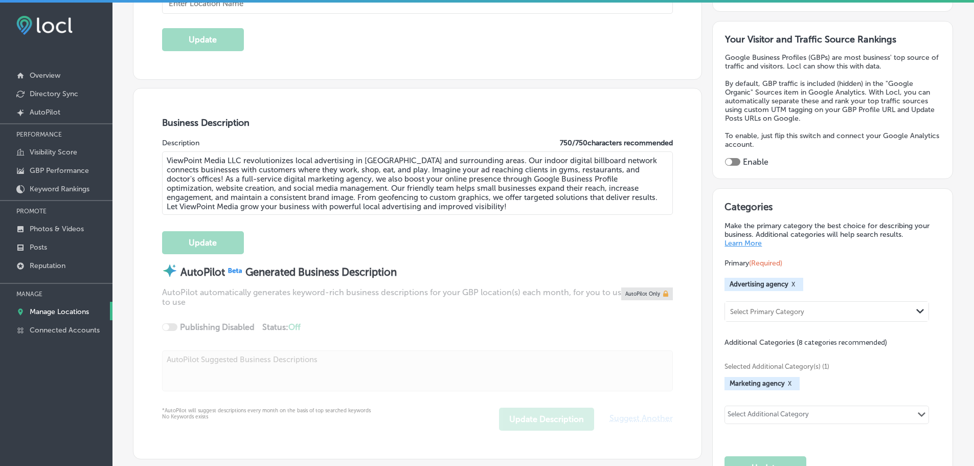
checkbox input "true"
type input "Viewpoint Media LLC"
type input "+1 865 459 3054"
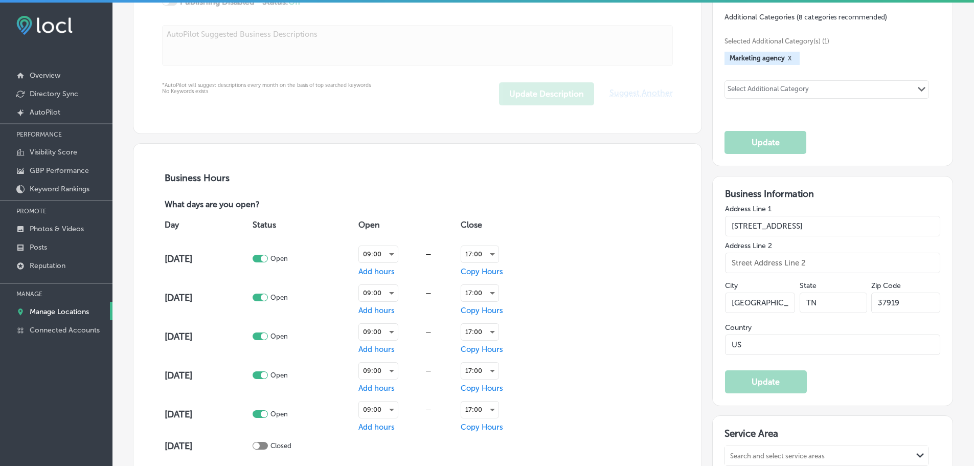
scroll to position [665, 0]
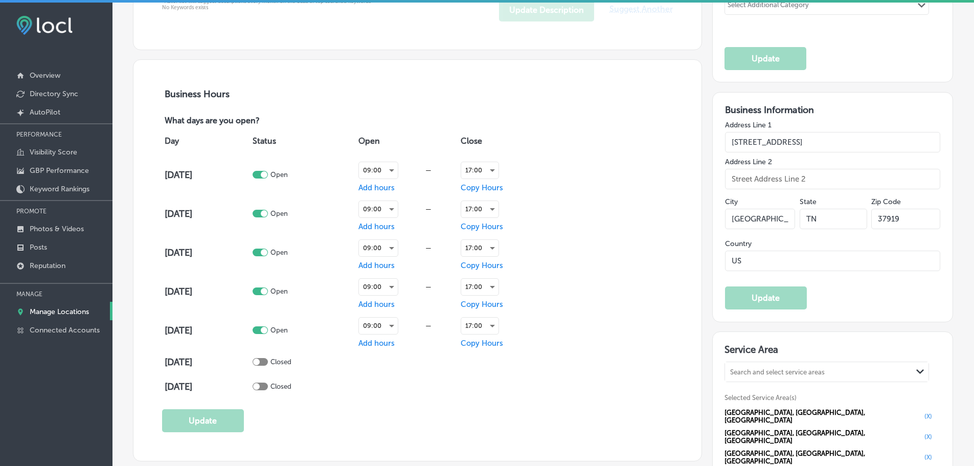
drag, startPoint x: 831, startPoint y: 136, endPoint x: 720, endPoint y: 140, distance: 110.5
click at [725, 140] on input "6425 Cobble Creek Way" at bounding box center [832, 142] width 215 height 20
drag, startPoint x: 899, startPoint y: 215, endPoint x: 865, endPoint y: 216, distance: 34.3
click at [865, 216] on div "City Knoxville State TN Zip Code 37919" at bounding box center [832, 216] width 215 height 45
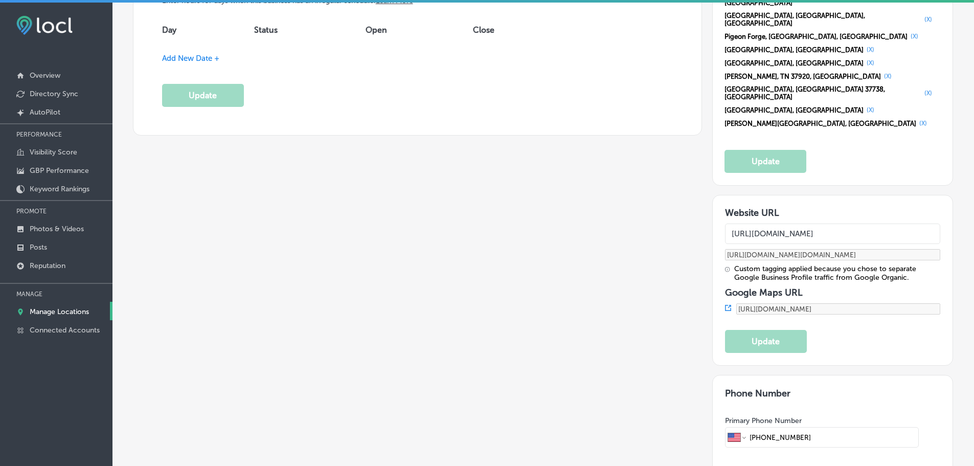
scroll to position [1278, 0]
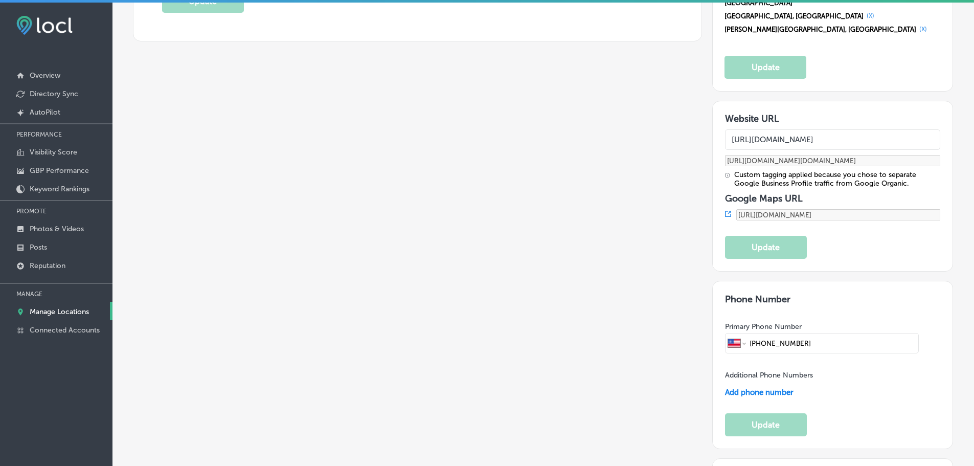
drag, startPoint x: 823, startPoint y: 199, endPoint x: 755, endPoint y: 206, distance: 68.3
click at [740, 333] on div "International Afghanistan Åland Islands Albania Algeria American Samoa Andorra …" at bounding box center [822, 343] width 194 height 20
click at [48, 312] on p "Manage Locations" at bounding box center [59, 311] width 59 height 9
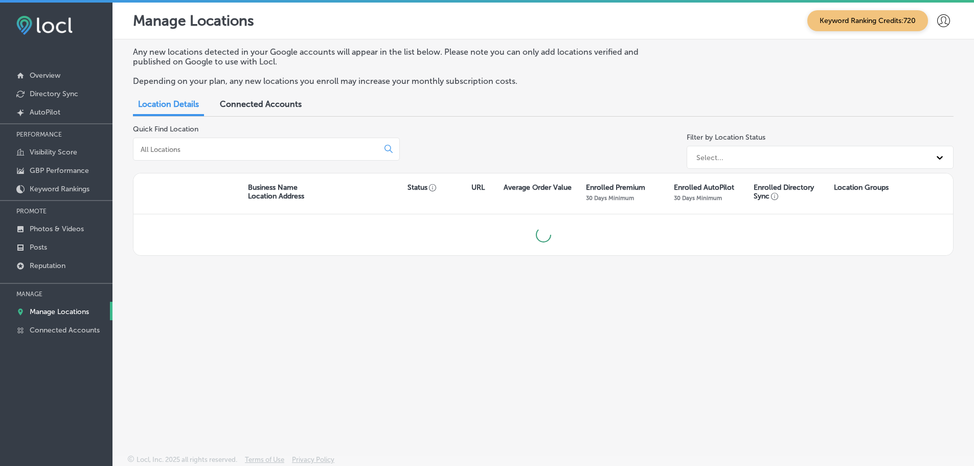
click at [265, 145] on input at bounding box center [258, 149] width 237 height 9
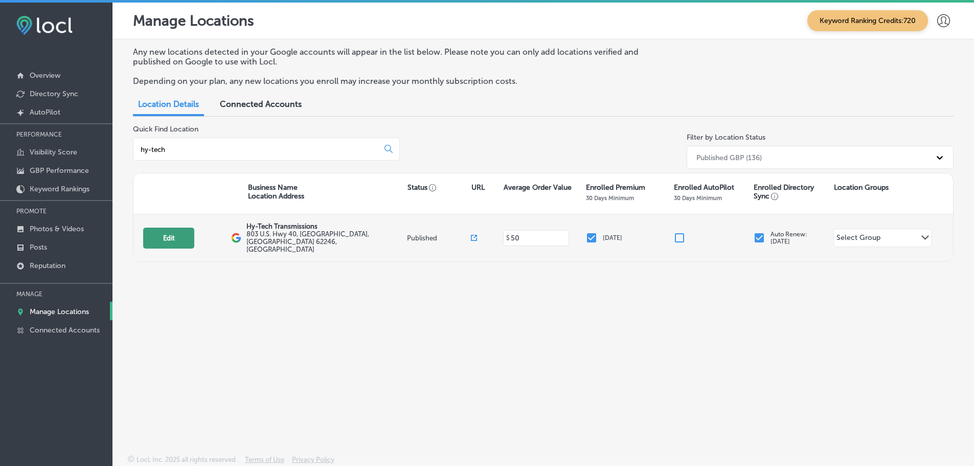
type input "hy-tech"
click at [157, 229] on button "Edit" at bounding box center [168, 238] width 51 height 21
select select "US"
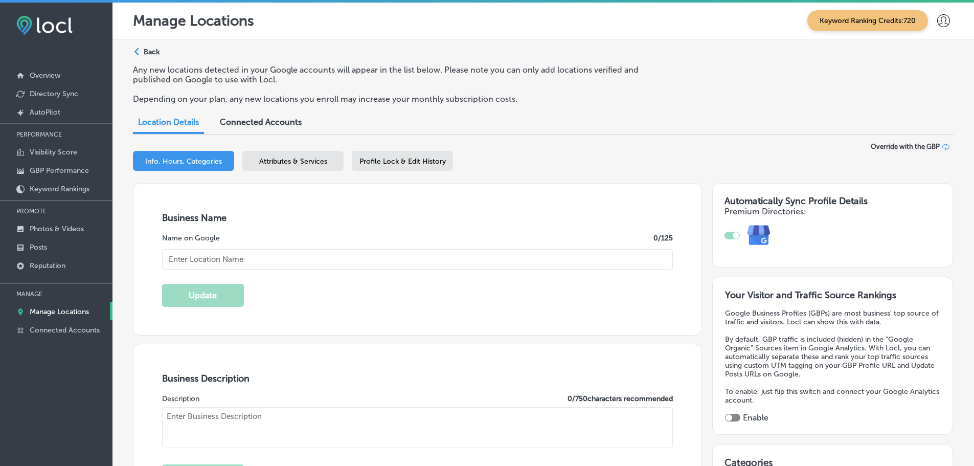
checkbox input "true"
type input "Hy-Tech Transmissions"
type input "http://www.hytechtrans.com/index.php/services"
type input "803 U.S. Hwy 40"
type input "Greenville"
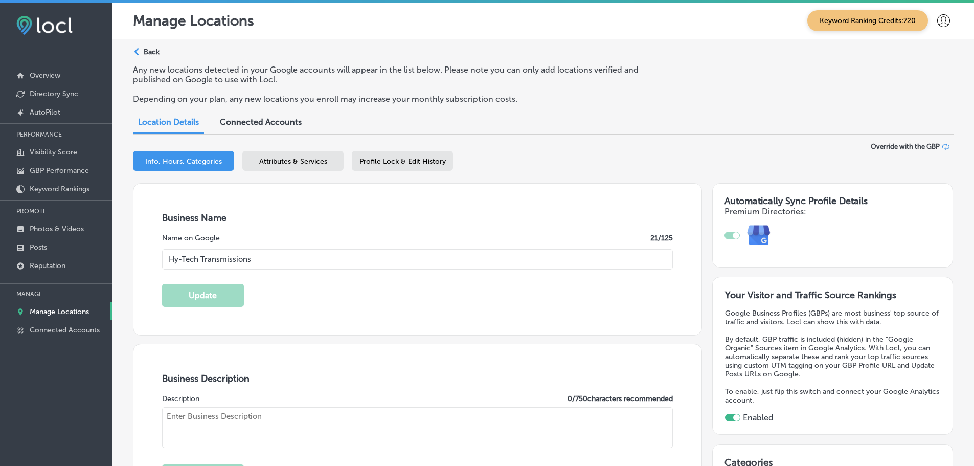
type input "62246"
type input "US"
type textarea "Hy-Tech Transmissions is a trusted, family-owned transmission shop in Greenvill…"
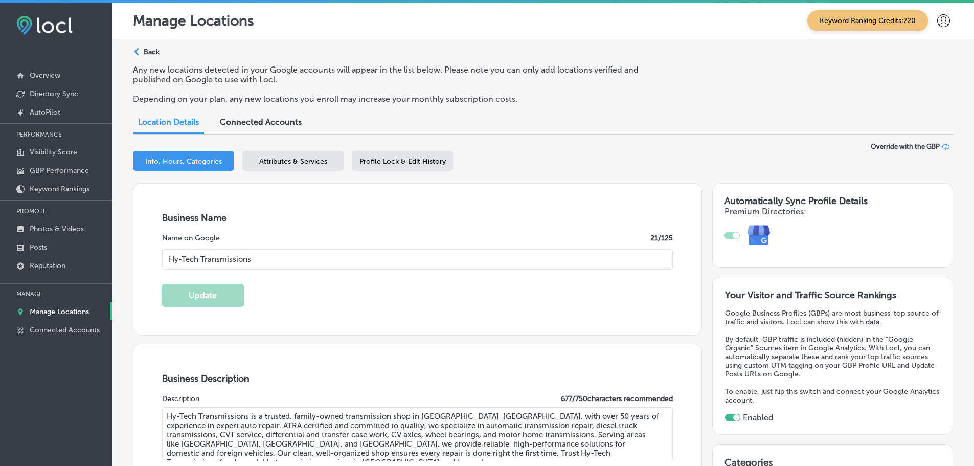
type input "+1 618 664 9800"
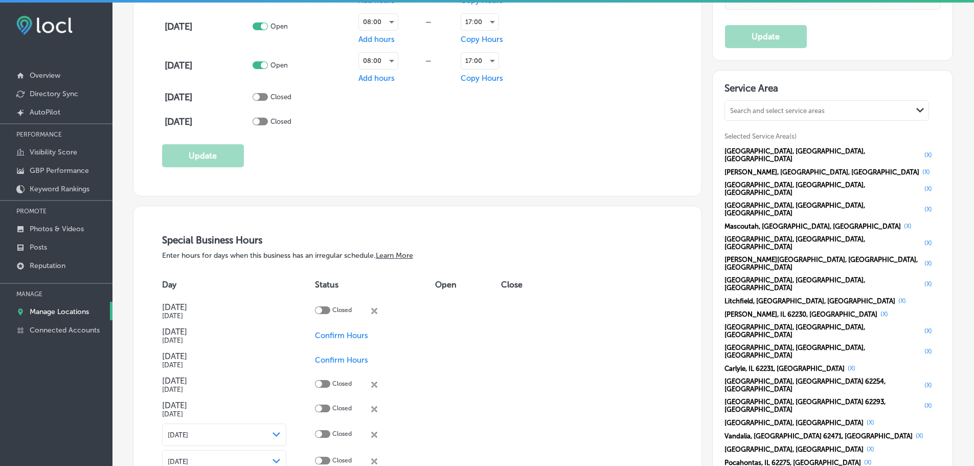
scroll to position [972, 0]
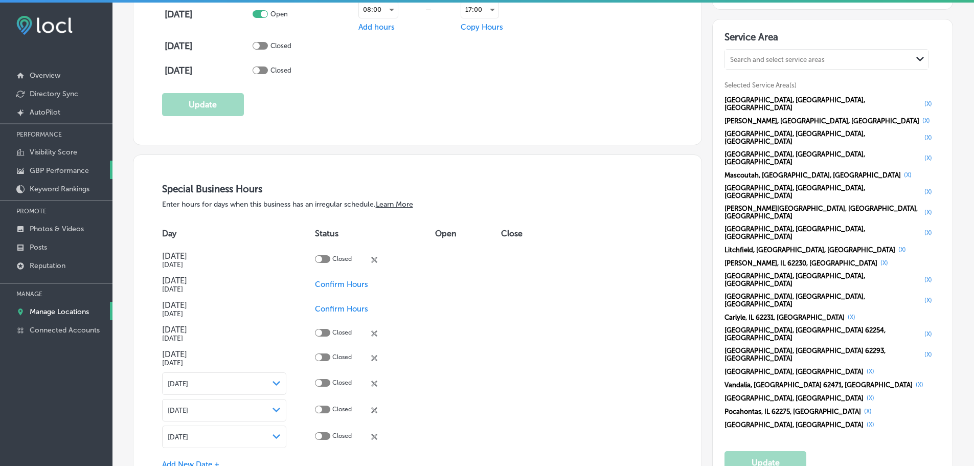
click at [50, 169] on p "GBP Performance" at bounding box center [59, 170] width 59 height 9
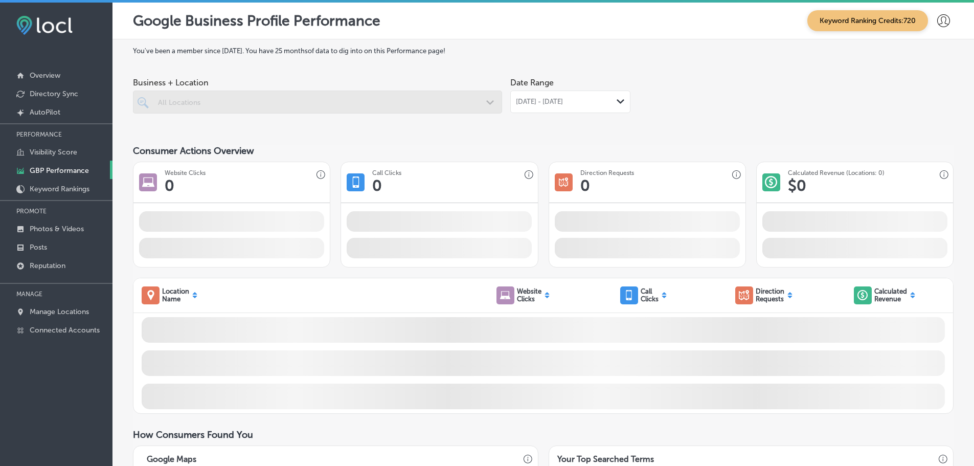
click at [617, 101] on icon "Path Created with Sketch." at bounding box center [621, 101] width 8 height 5
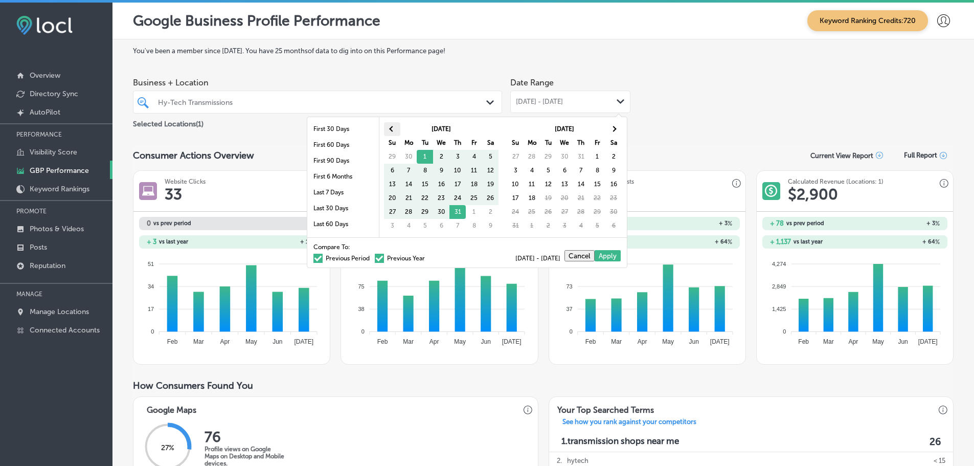
click at [388, 127] on th at bounding box center [392, 129] width 16 height 14
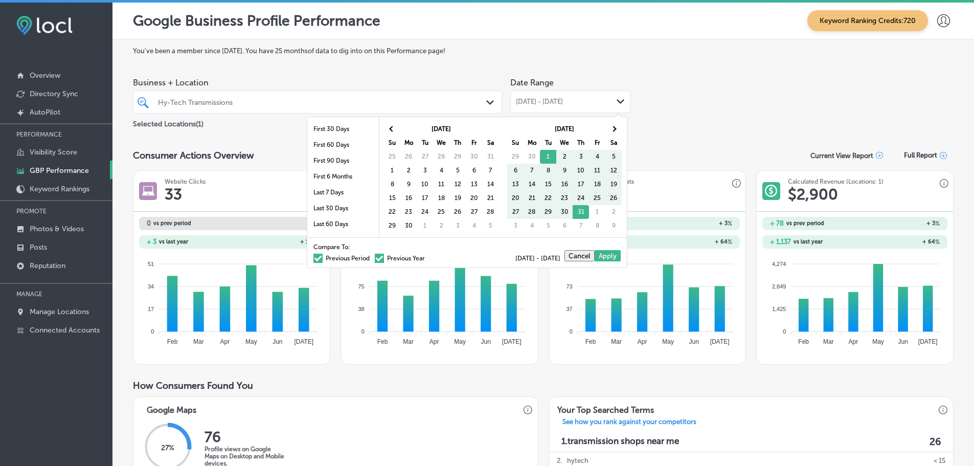
click at [388, 127] on th at bounding box center [392, 129] width 16 height 14
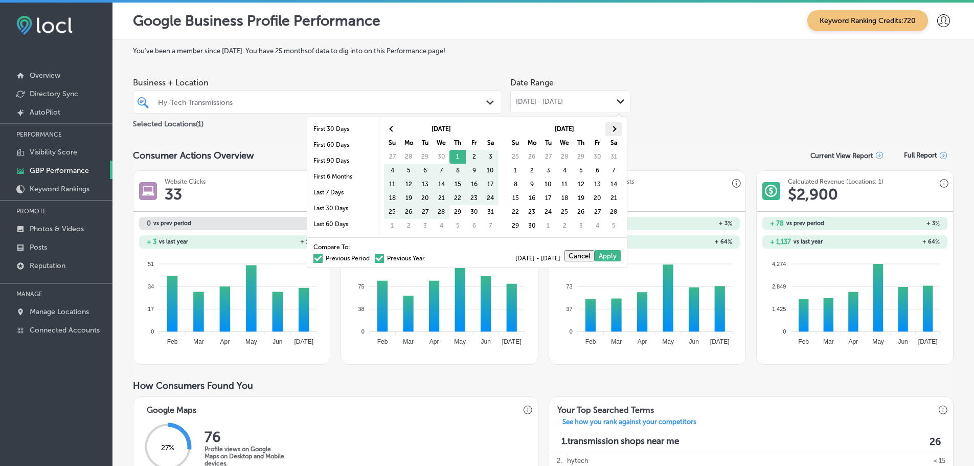
click at [613, 127] on span at bounding box center [614, 129] width 6 height 6
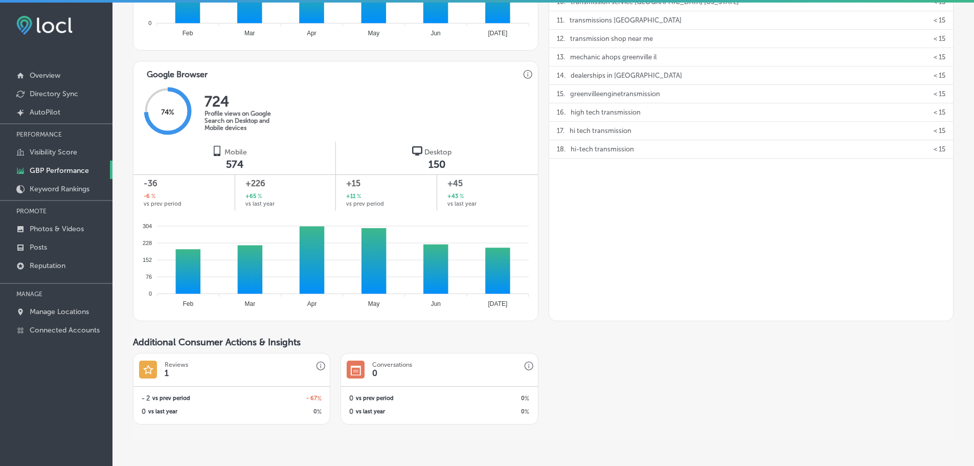
scroll to position [614, 0]
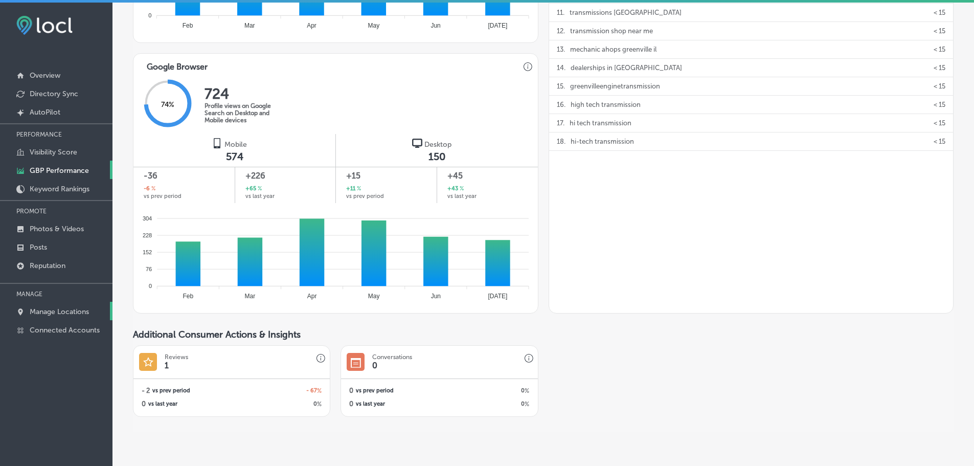
click at [52, 311] on p "Manage Locations" at bounding box center [59, 311] width 59 height 9
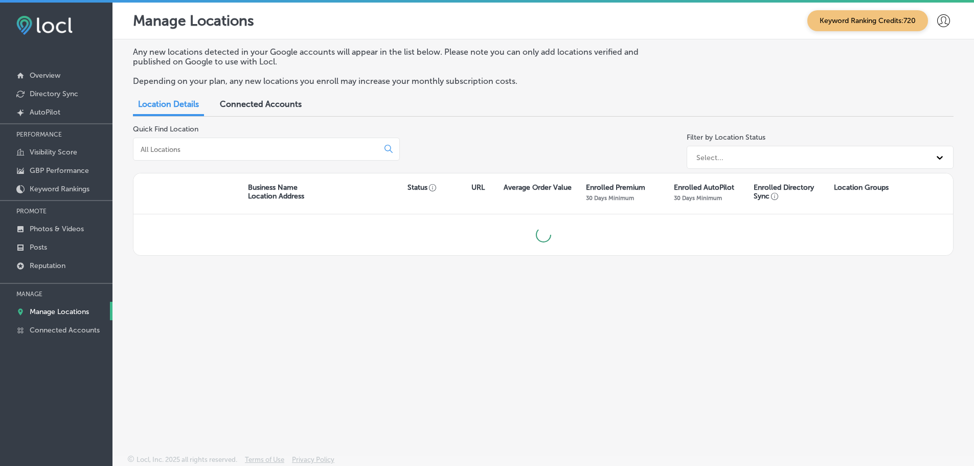
click at [199, 151] on input at bounding box center [258, 149] width 237 height 9
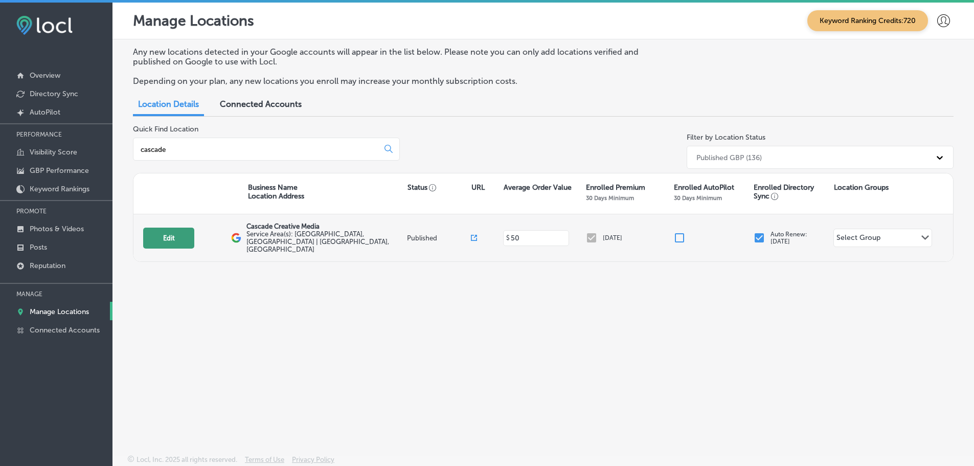
type input "cascade"
click at [174, 238] on button "Edit" at bounding box center [168, 238] width 51 height 21
select select "US"
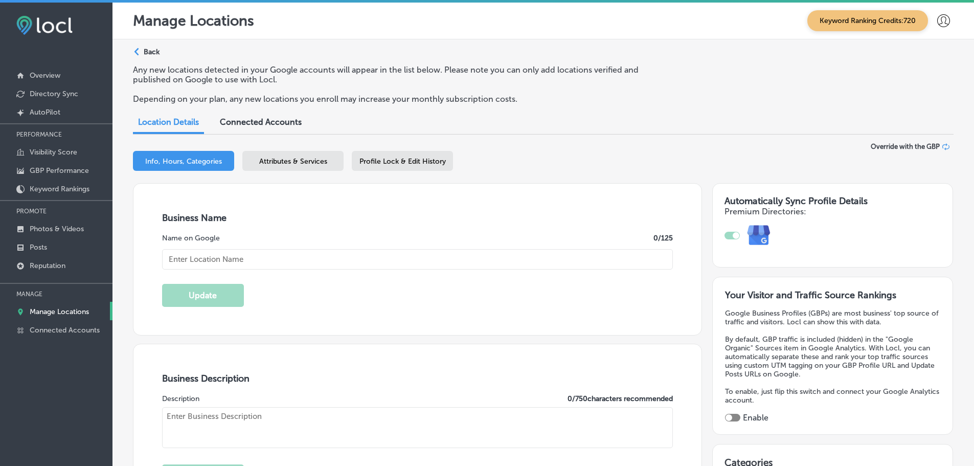
type input "[STREET_ADDRESS]"
type input "[PERSON_NAME]"
type input "97132"
type input "US"
type textarea "At [GEOGRAPHIC_DATA] Creative Media, we empower local businesses to thrive thro…"
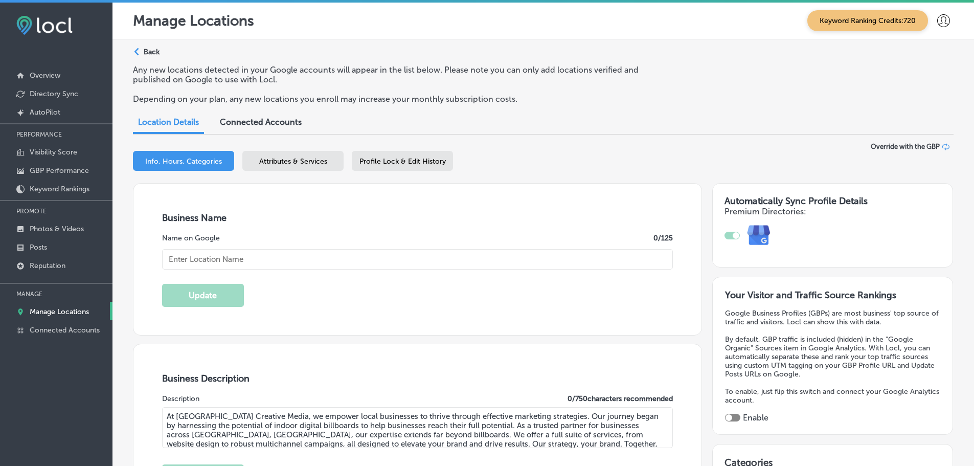
type input "[URL][DOMAIN_NAME]"
type input "[PHONE_NUMBER]"
type input "Cascade Creative Media"
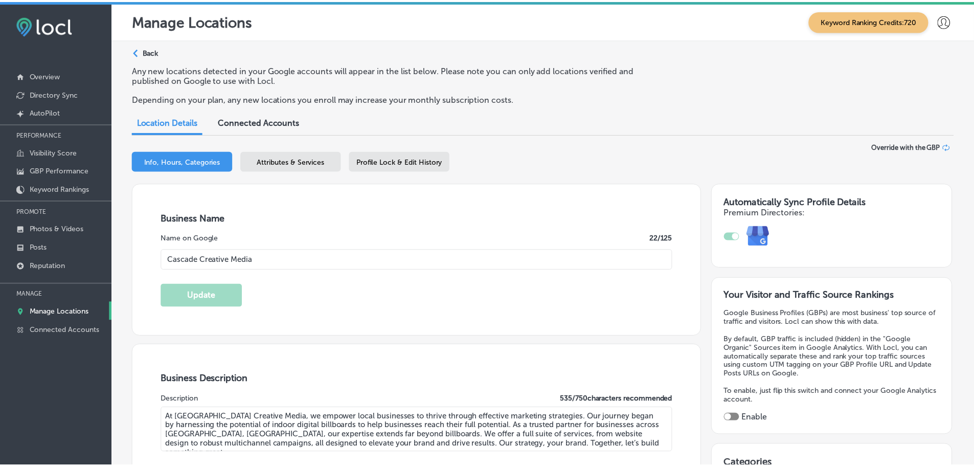
scroll to position [15, 0]
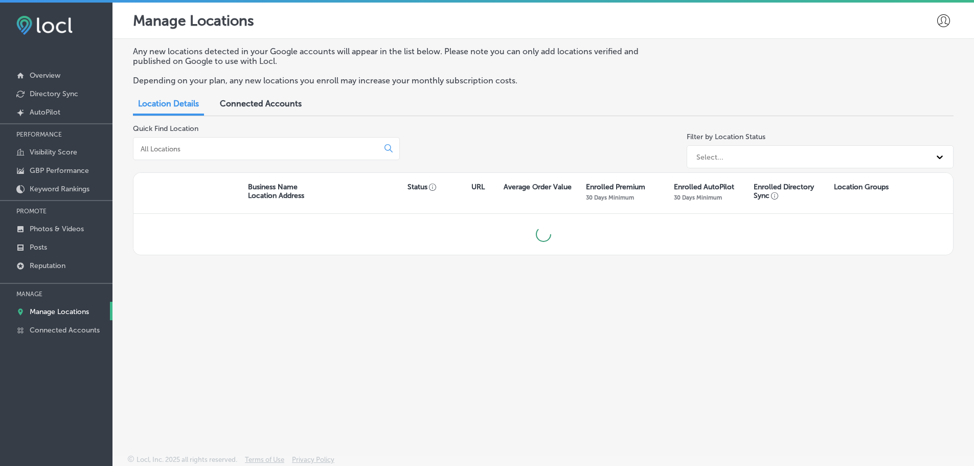
click at [186, 148] on input at bounding box center [258, 148] width 237 height 9
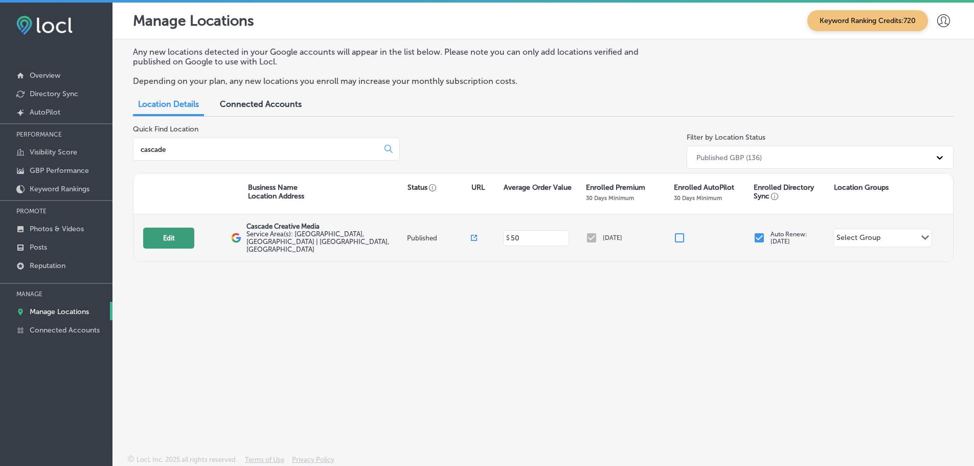
type input "cascade"
click at [161, 238] on button "Edit" at bounding box center [168, 238] width 51 height 21
select select "US"
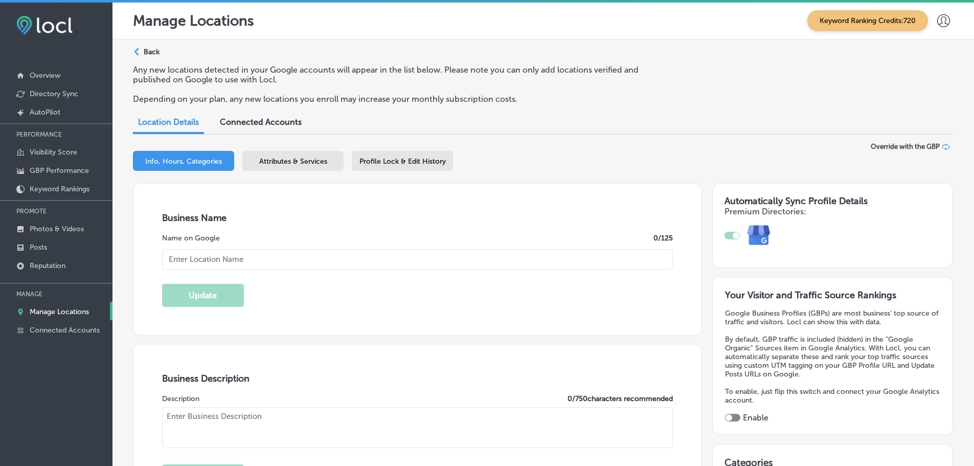
type input "[URL][DOMAIN_NAME]"
type input "[STREET_ADDRESS]"
type input "[PERSON_NAME]"
type input "97132"
type input "US"
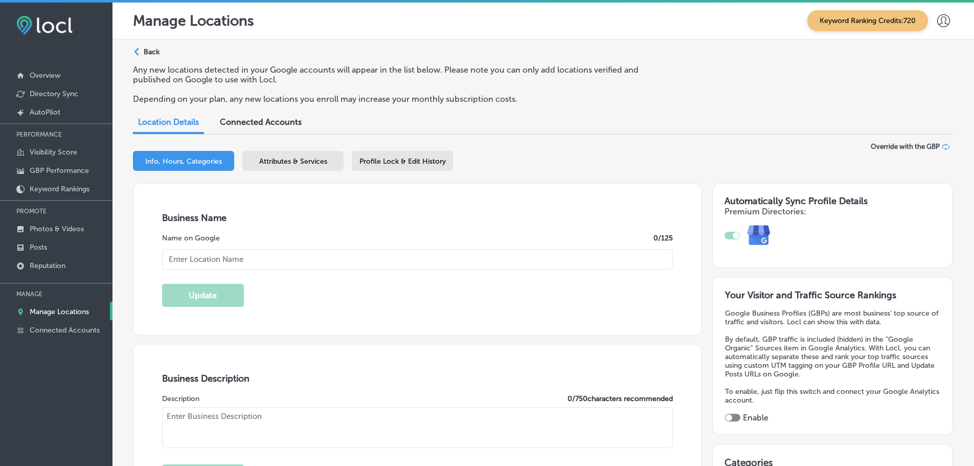
type input "Cascade Creative Media"
type input "[PHONE_NUMBER]"
type textarea "At [GEOGRAPHIC_DATA] Creative Media, we empower local businesses to thrive thro…"
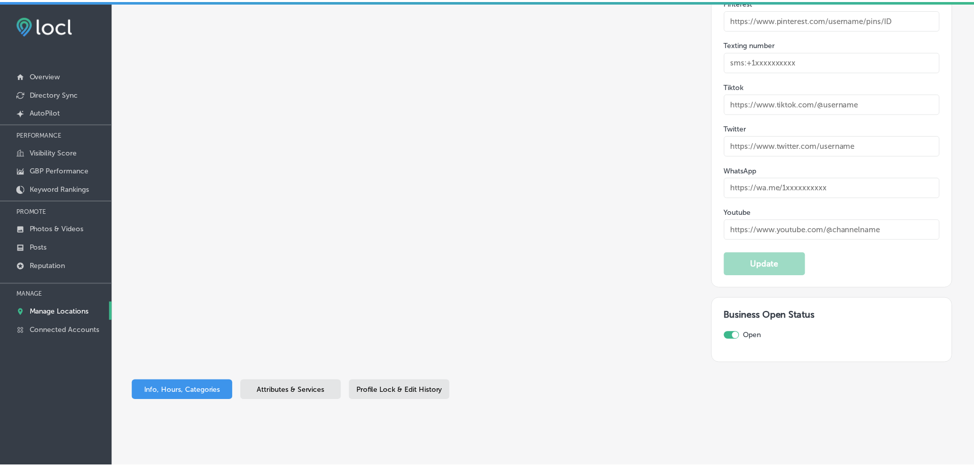
scroll to position [1687, 0]
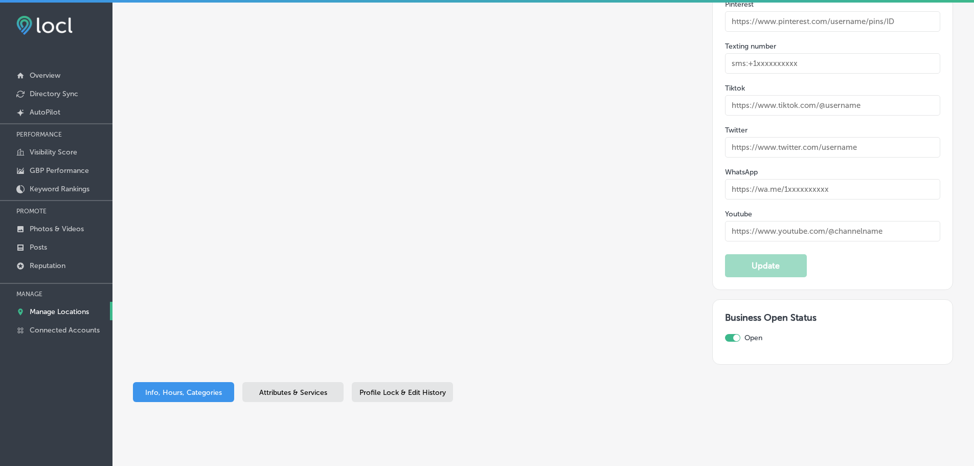
click at [292, 388] on span "Attributes & Services" at bounding box center [293, 392] width 68 height 9
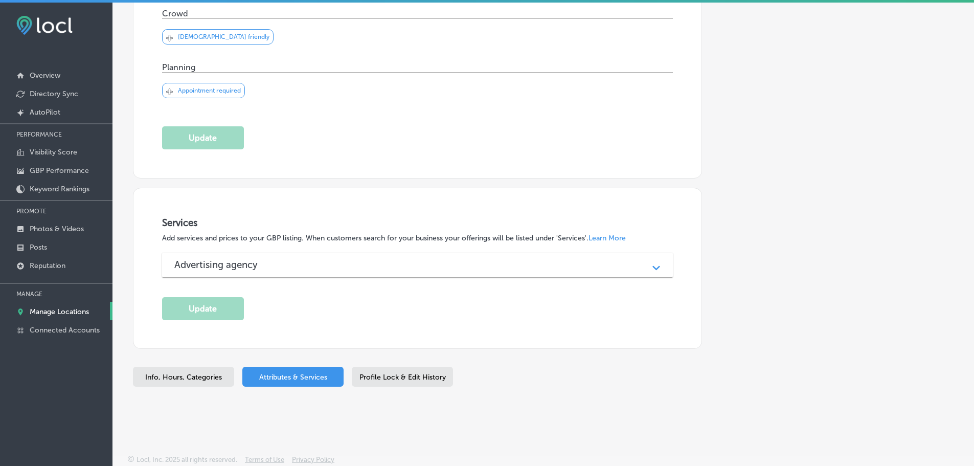
scroll to position [363, 0]
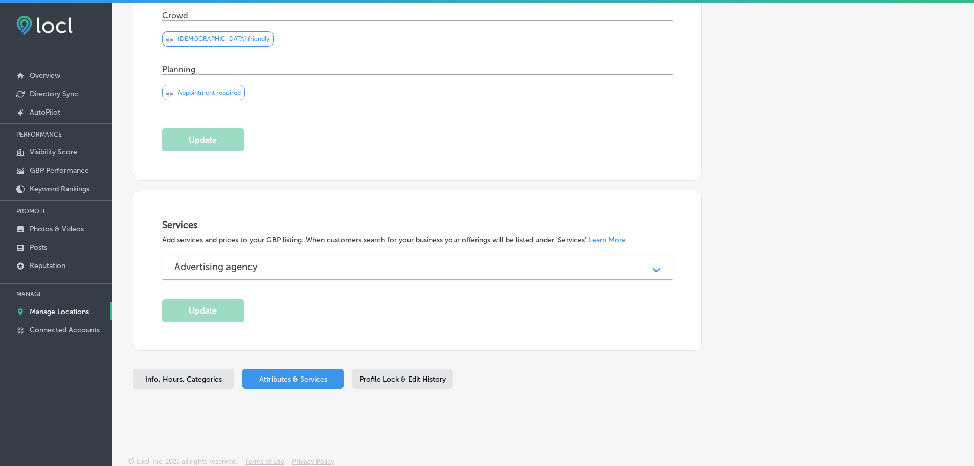
click at [419, 387] on div "Profile Lock & Edit History" at bounding box center [402, 379] width 101 height 20
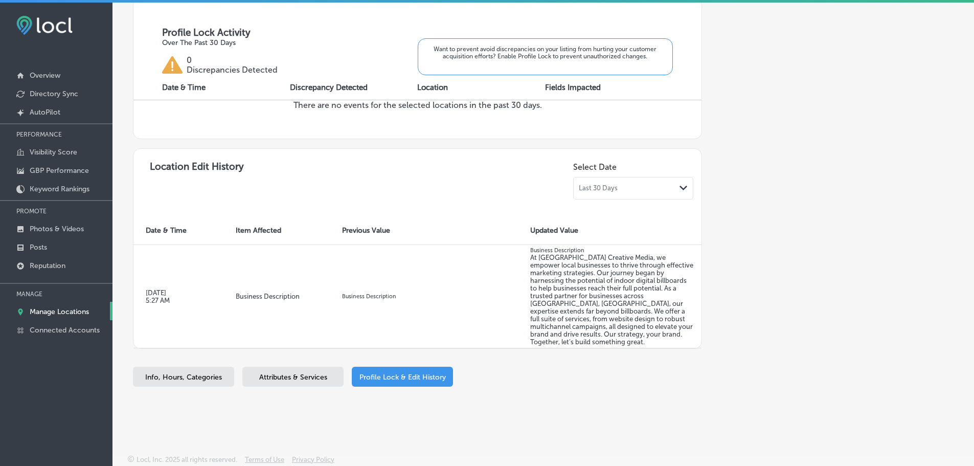
scroll to position [378, 0]
click at [53, 266] on p "Reputation" at bounding box center [48, 265] width 36 height 9
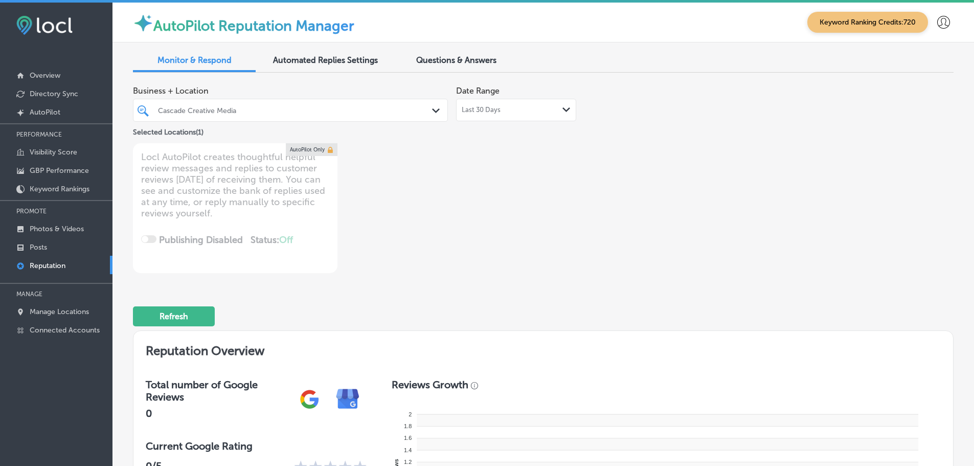
click at [562, 113] on div "Path Created with Sketch." at bounding box center [566, 110] width 8 height 8
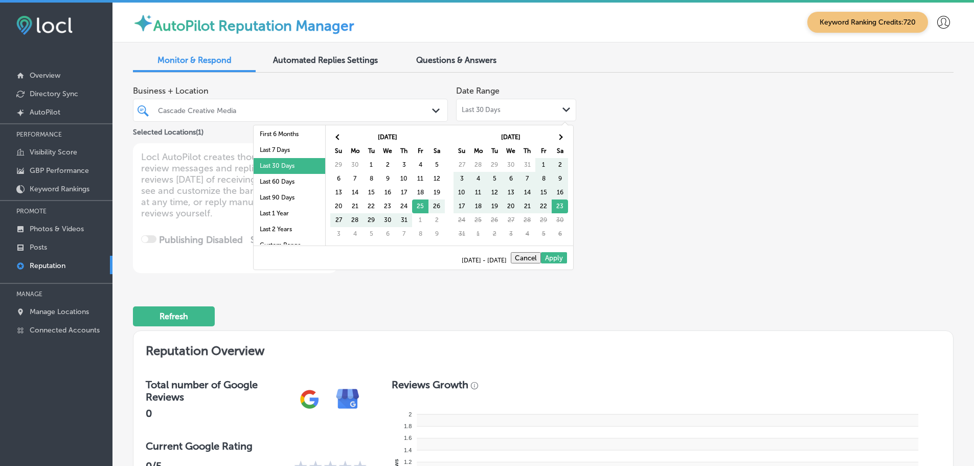
scroll to position [51, 0]
click at [272, 196] on li "Last 90 Days" at bounding box center [290, 197] width 72 height 16
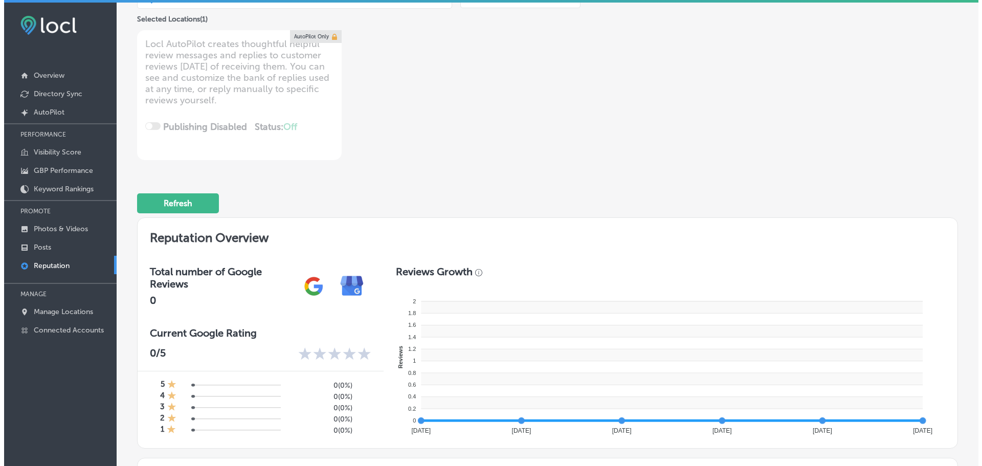
scroll to position [0, 0]
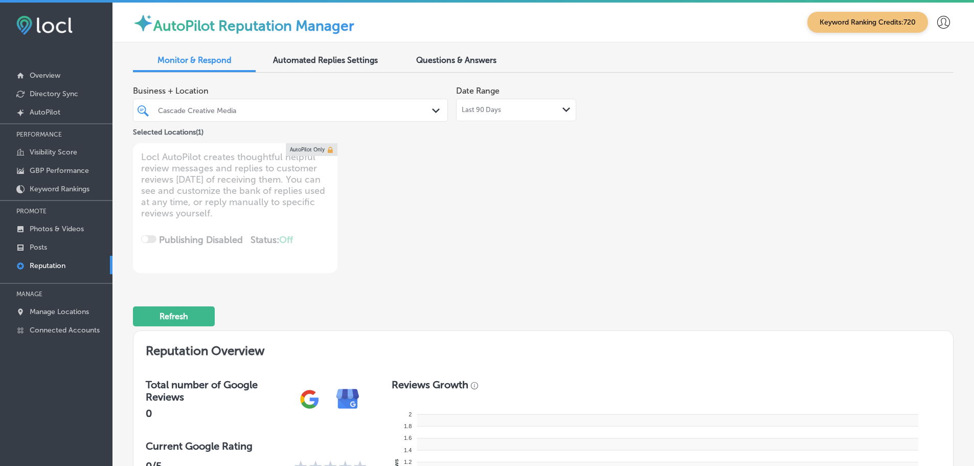
type textarea "x"
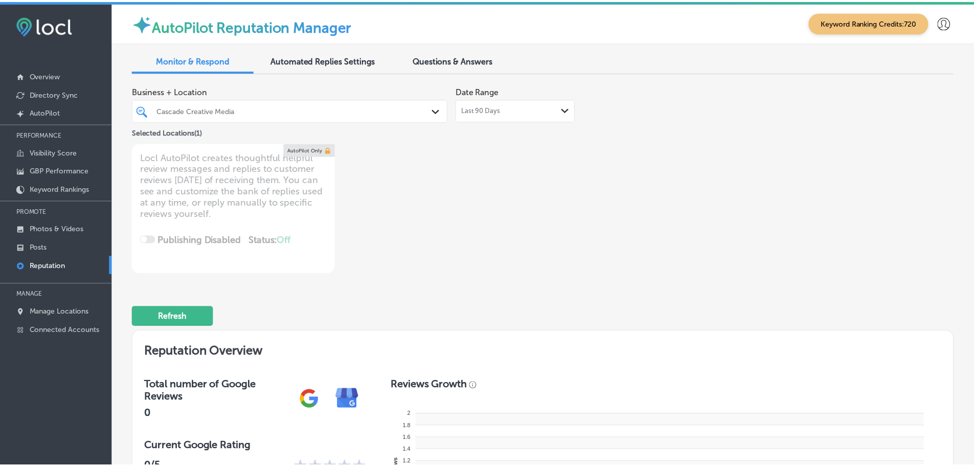
scroll to position [409, 0]
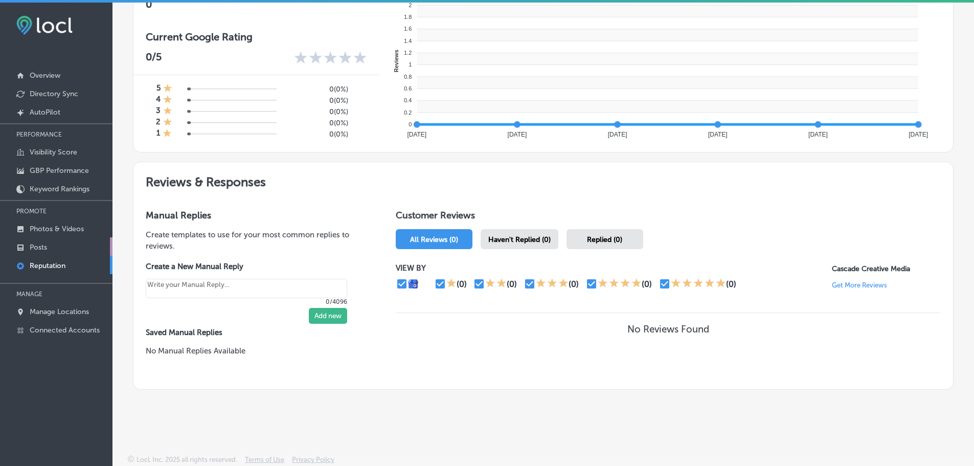
click at [47, 246] on p "Posts" at bounding box center [38, 247] width 17 height 9
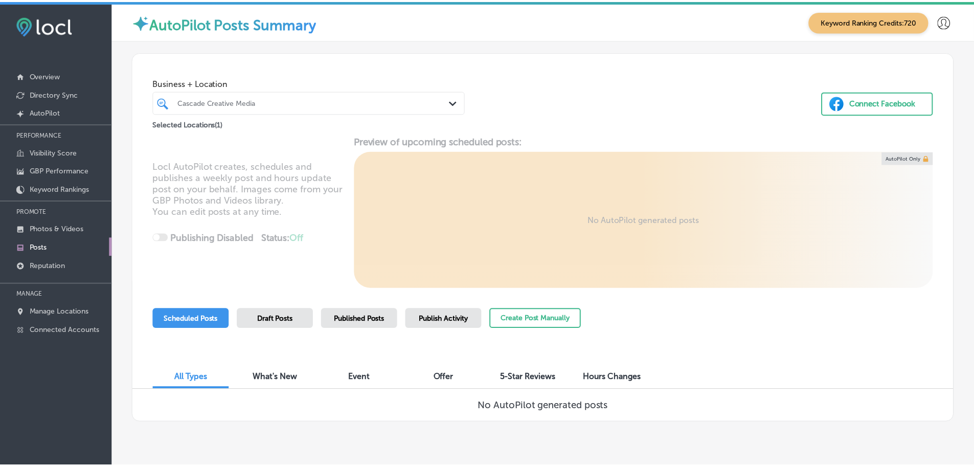
scroll to position [24, 0]
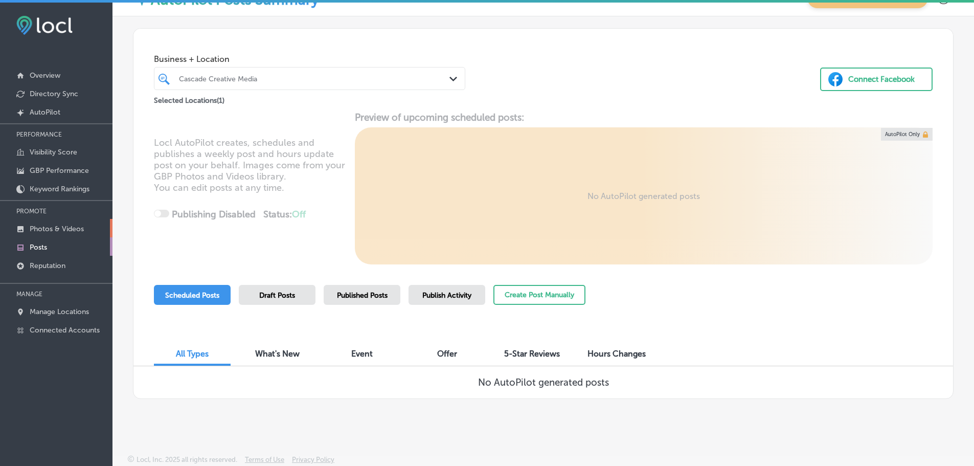
click at [57, 227] on p "Photos & Videos" at bounding box center [57, 228] width 54 height 9
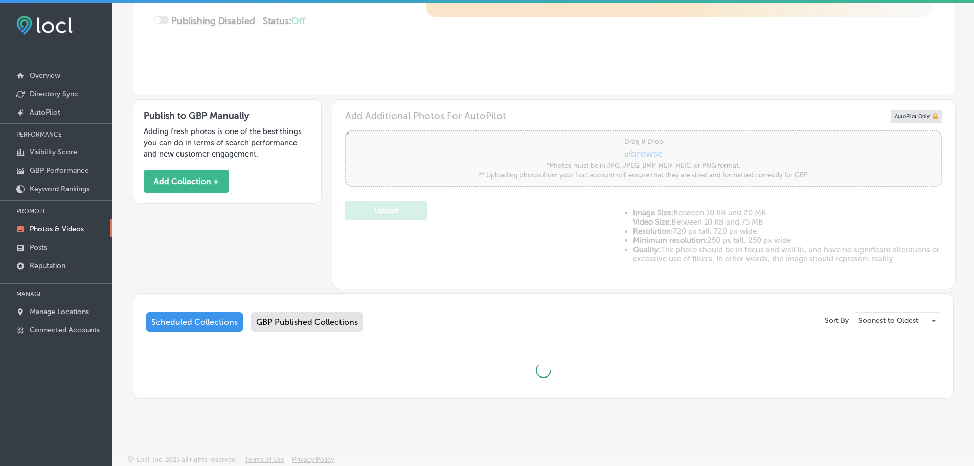
scroll to position [279, 0]
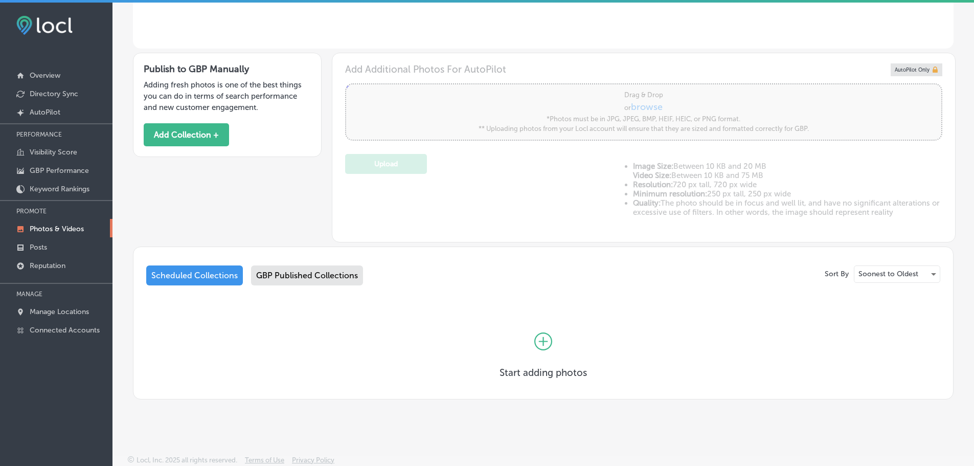
type input "5"
click at [49, 165] on link "GBP Performance" at bounding box center [56, 170] width 112 height 18
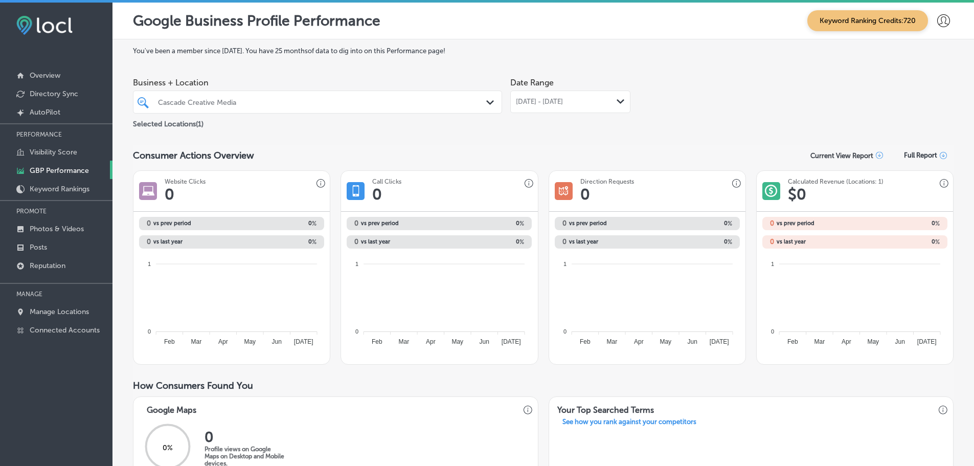
click at [617, 101] on icon "Path Created with Sketch." at bounding box center [621, 101] width 8 height 5
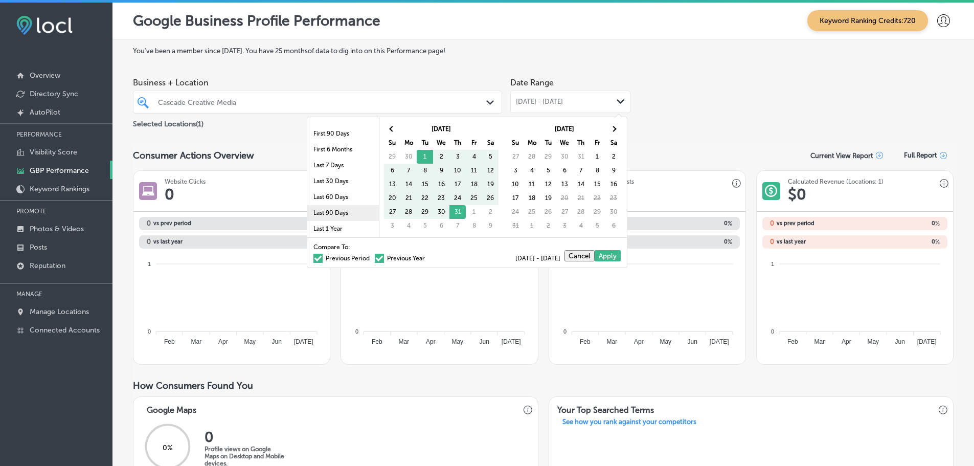
scroll to position [59, 0]
click at [334, 183] on li "Last 90 Days" at bounding box center [343, 181] width 72 height 16
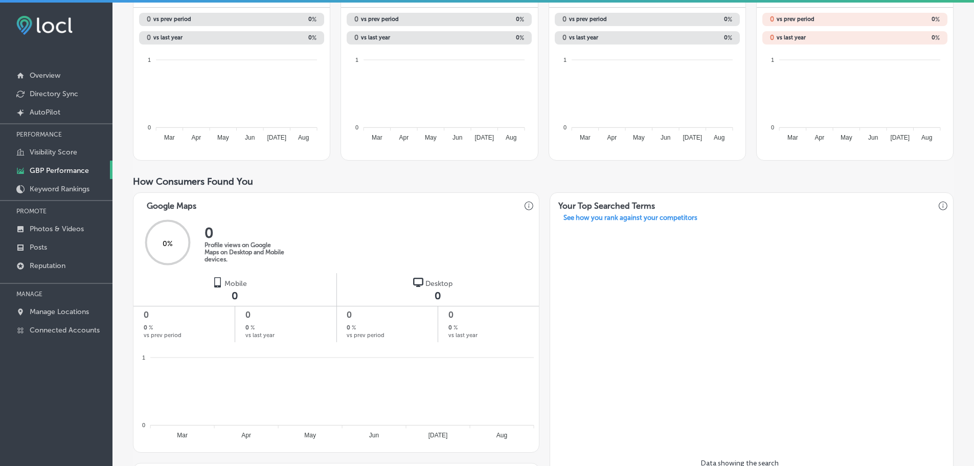
scroll to position [187, 0]
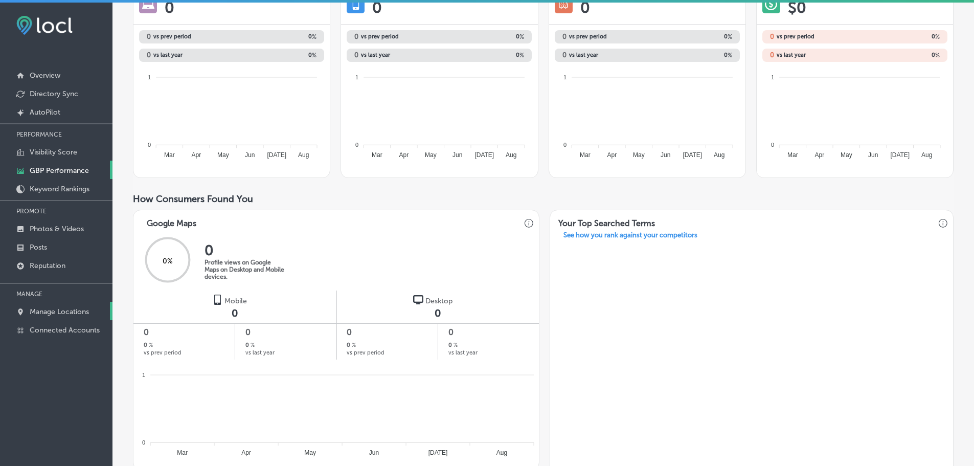
click at [37, 306] on link "Manage Locations" at bounding box center [56, 311] width 112 height 18
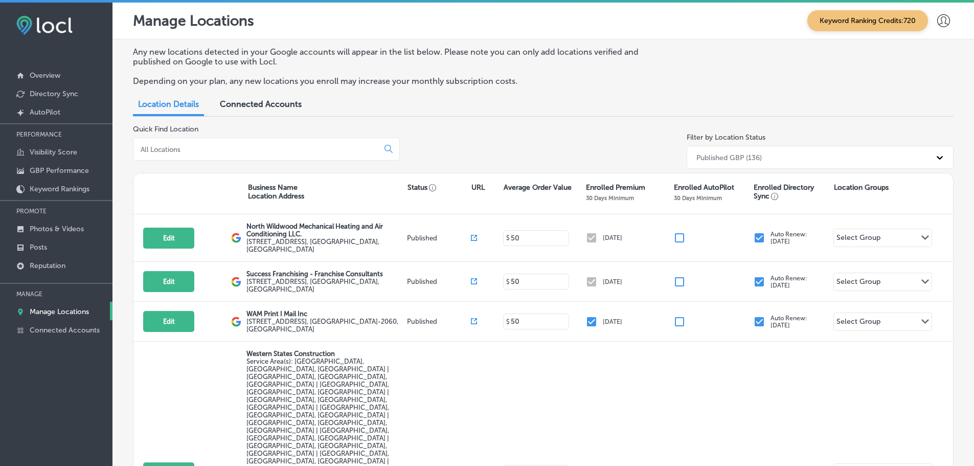
click at [196, 146] on input at bounding box center [258, 149] width 237 height 9
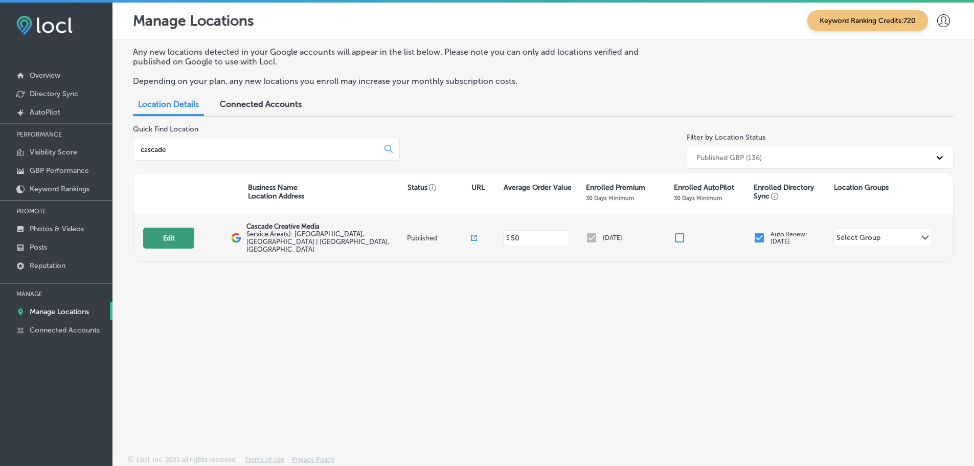
type input "cascade"
click at [171, 231] on button "Edit" at bounding box center [168, 238] width 51 height 21
select select "US"
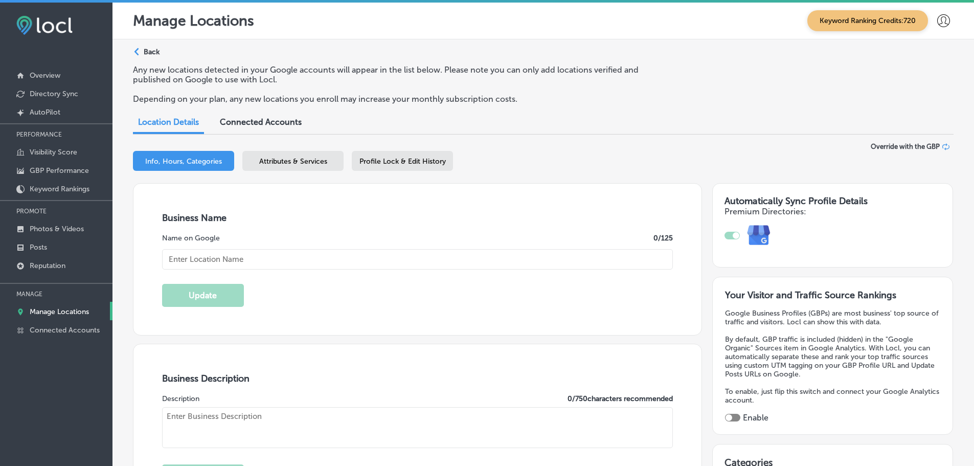
type input "Cascade Creative Media"
type input "[STREET_ADDRESS]"
type input "[PERSON_NAME]"
type input "97132"
type input "US"
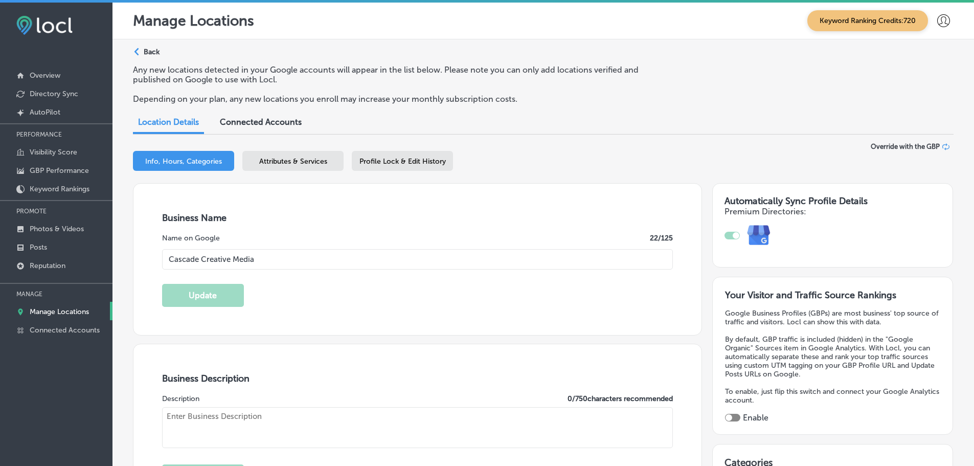
type input "[URL][DOMAIN_NAME]"
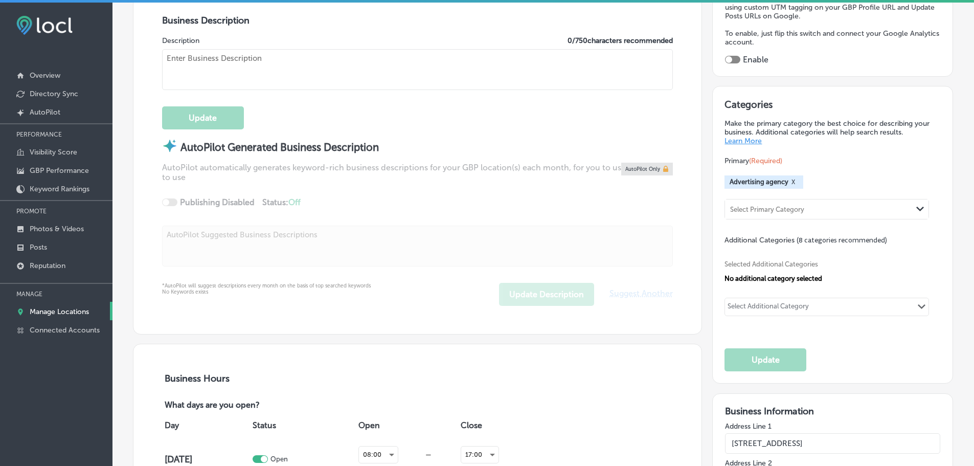
type textarea "At [GEOGRAPHIC_DATA] Creative Media, we empower local businesses to thrive thro…"
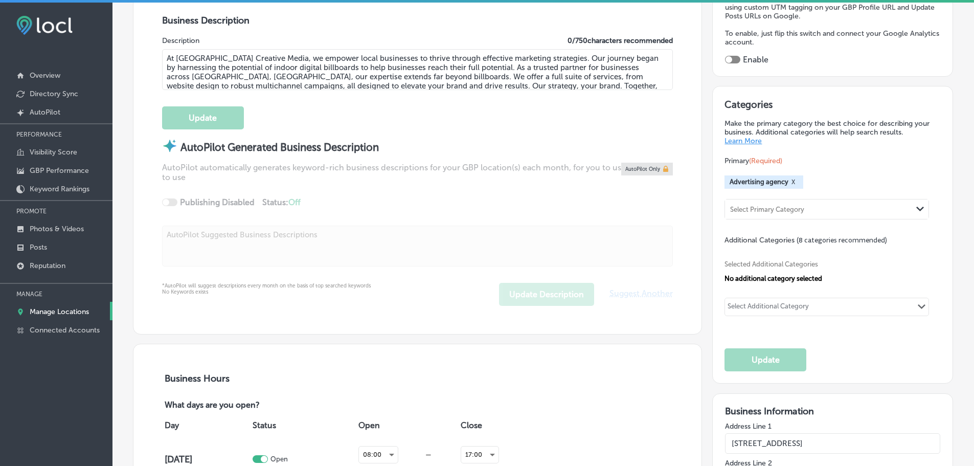
type input "[PHONE_NUMBER]"
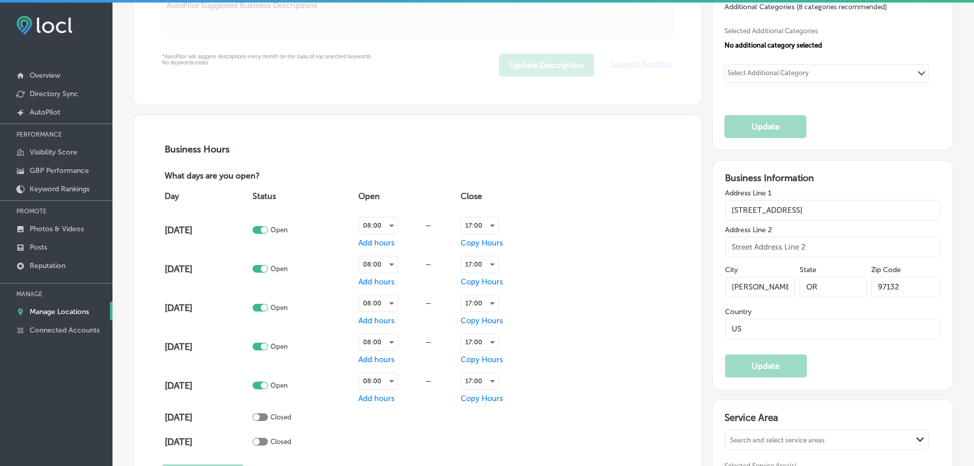
scroll to position [614, 0]
